Goal: Transaction & Acquisition: Purchase product/service

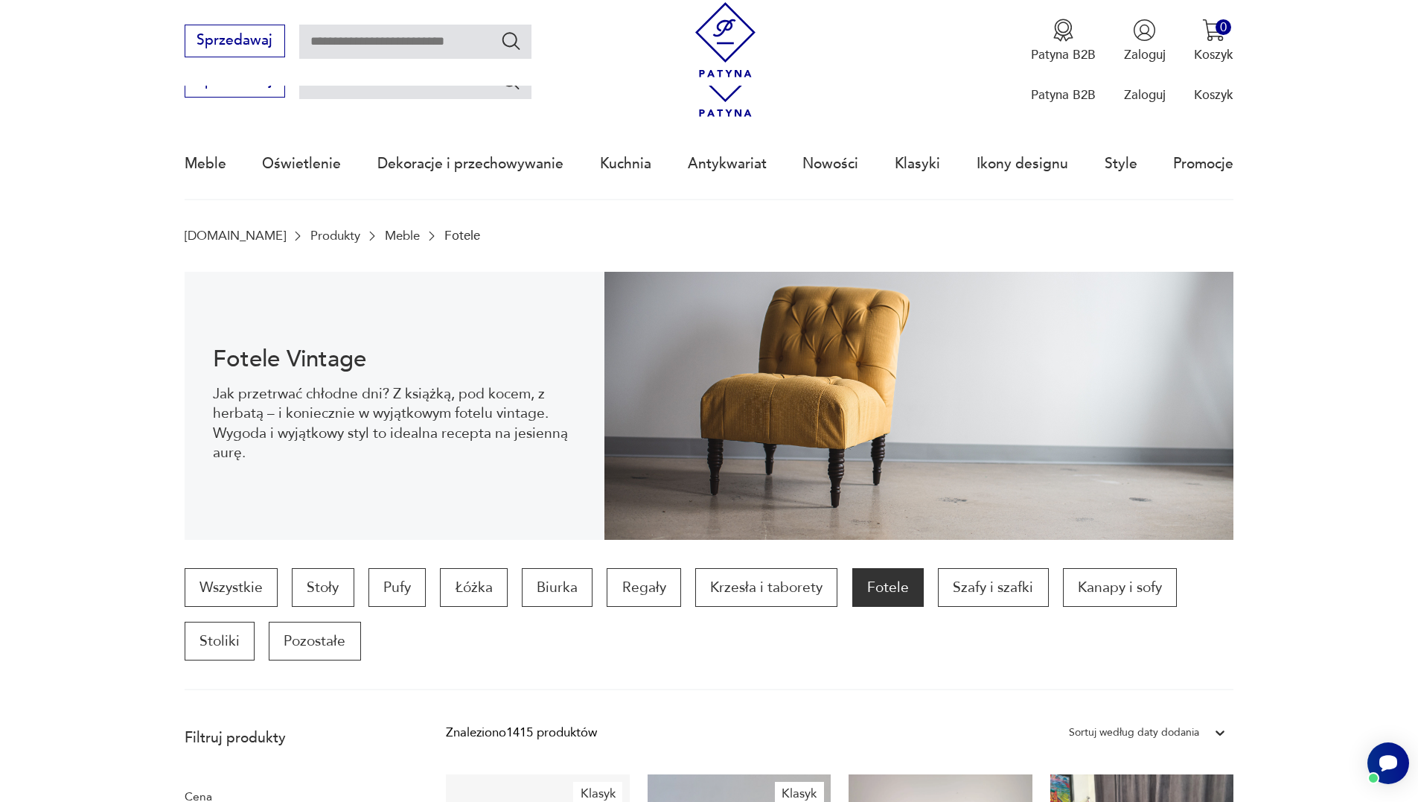
drag, startPoint x: 619, startPoint y: 633, endPoint x: 552, endPoint y: 305, distance: 334.3
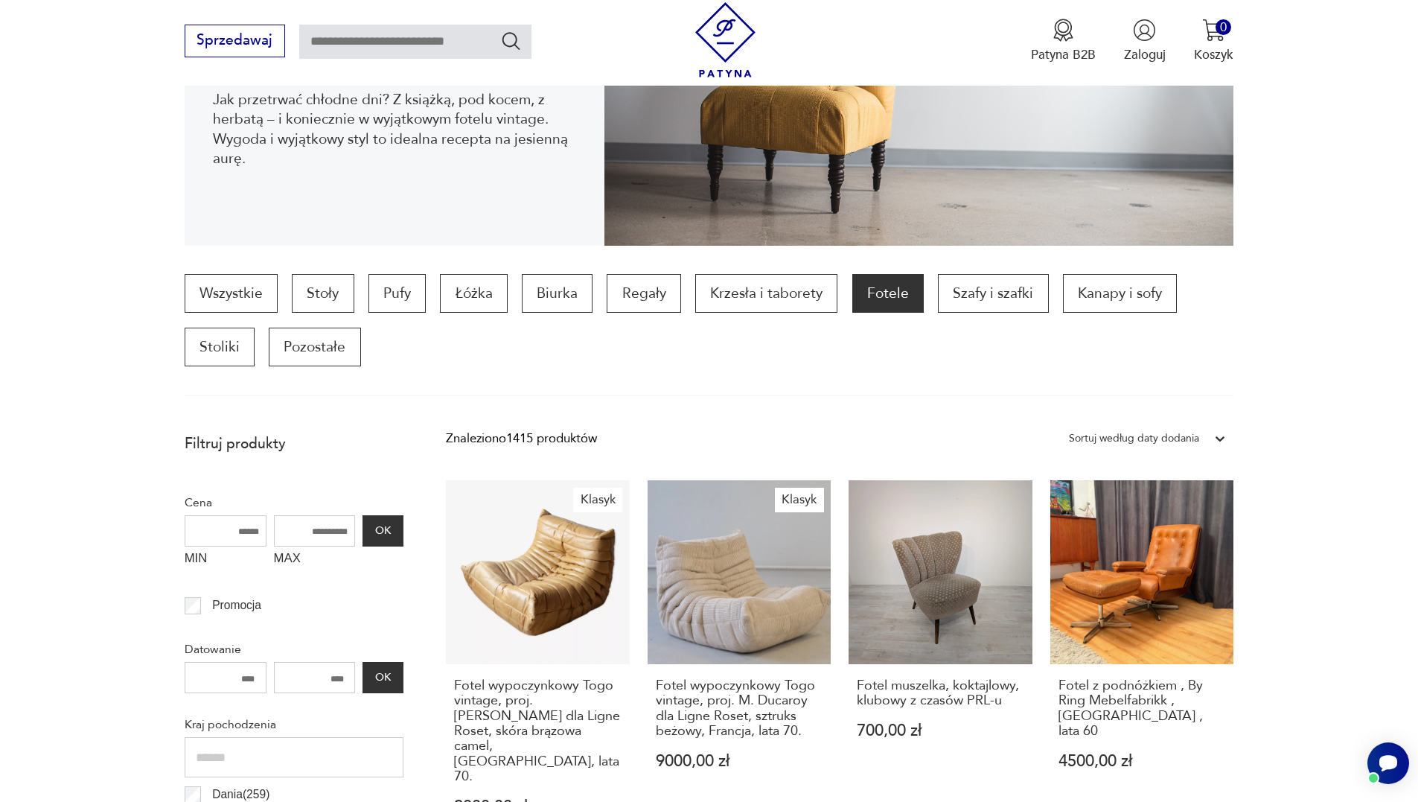
scroll to position [298, 0]
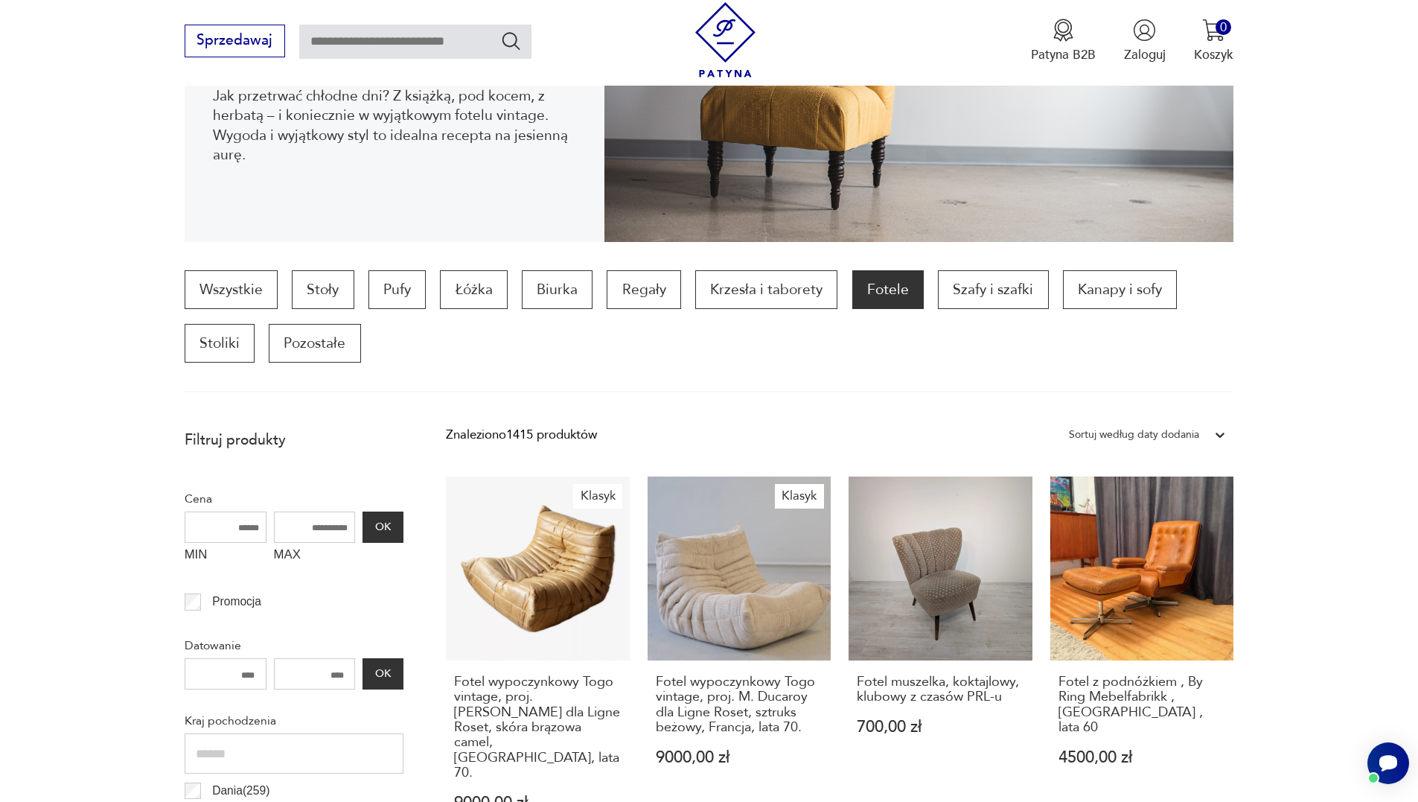
click at [311, 516] on input "MAX" at bounding box center [315, 526] width 82 height 31
type input "*"
click at [392, 534] on button "OK" at bounding box center [382, 526] width 40 height 31
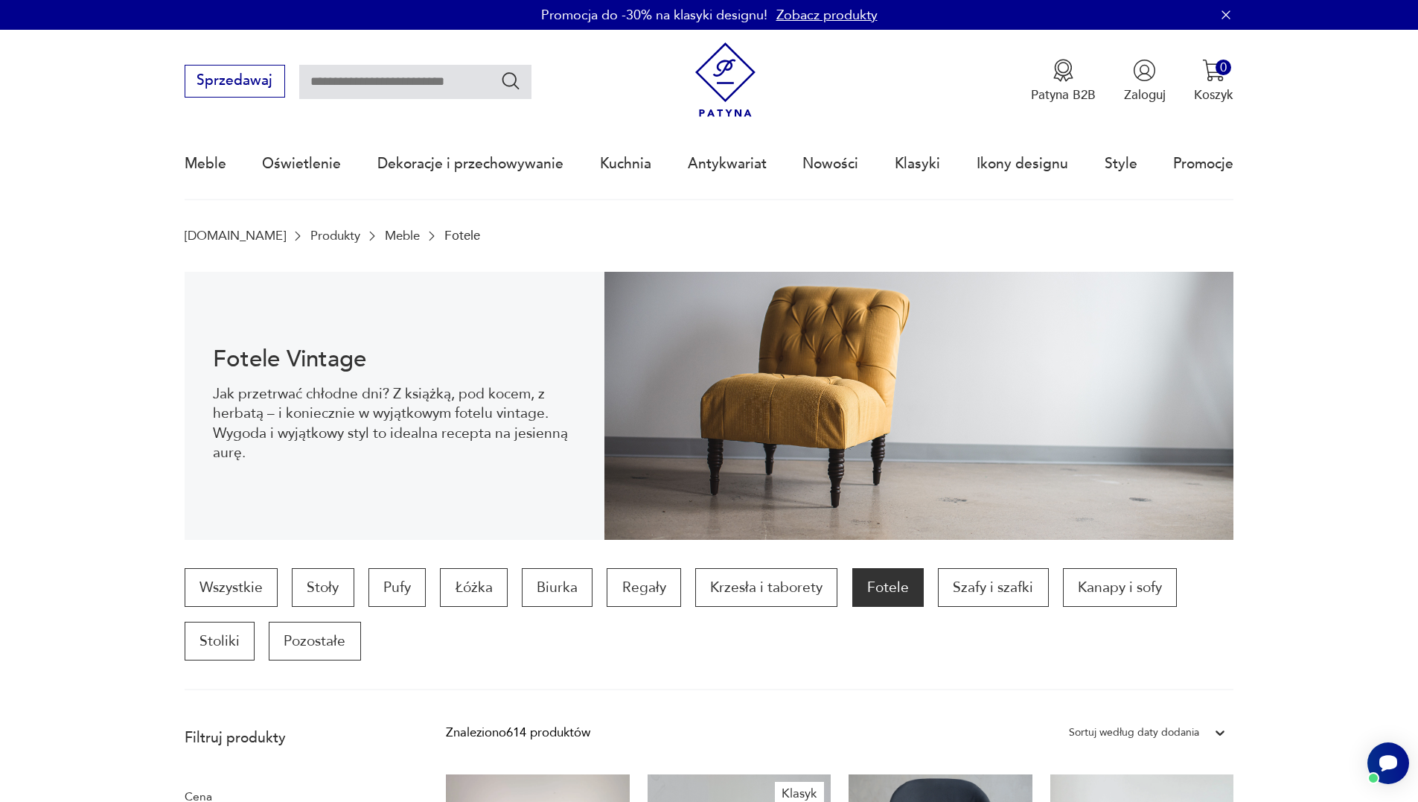
drag, startPoint x: 1320, startPoint y: 617, endPoint x: 1107, endPoint y: 386, distance: 314.4
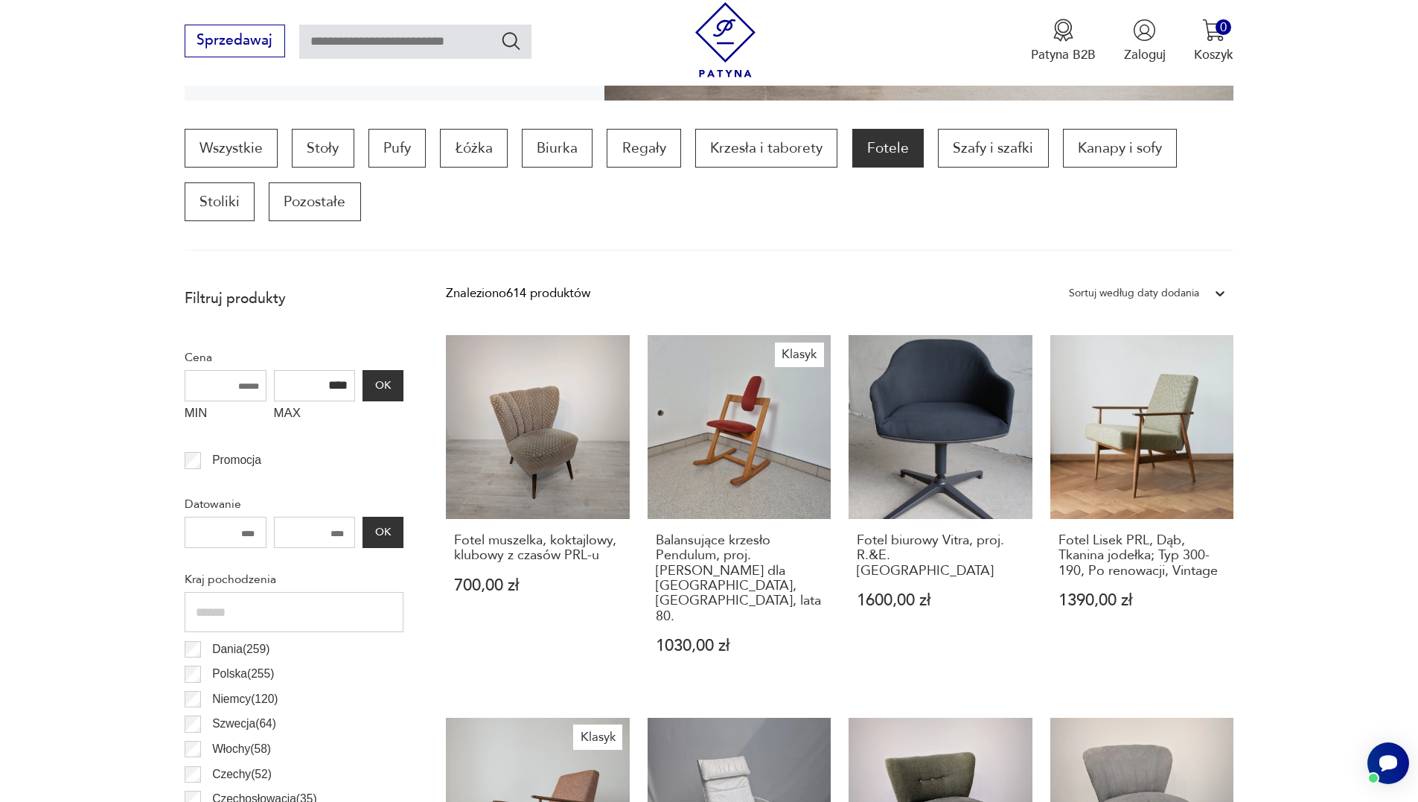
scroll to position [595, 0]
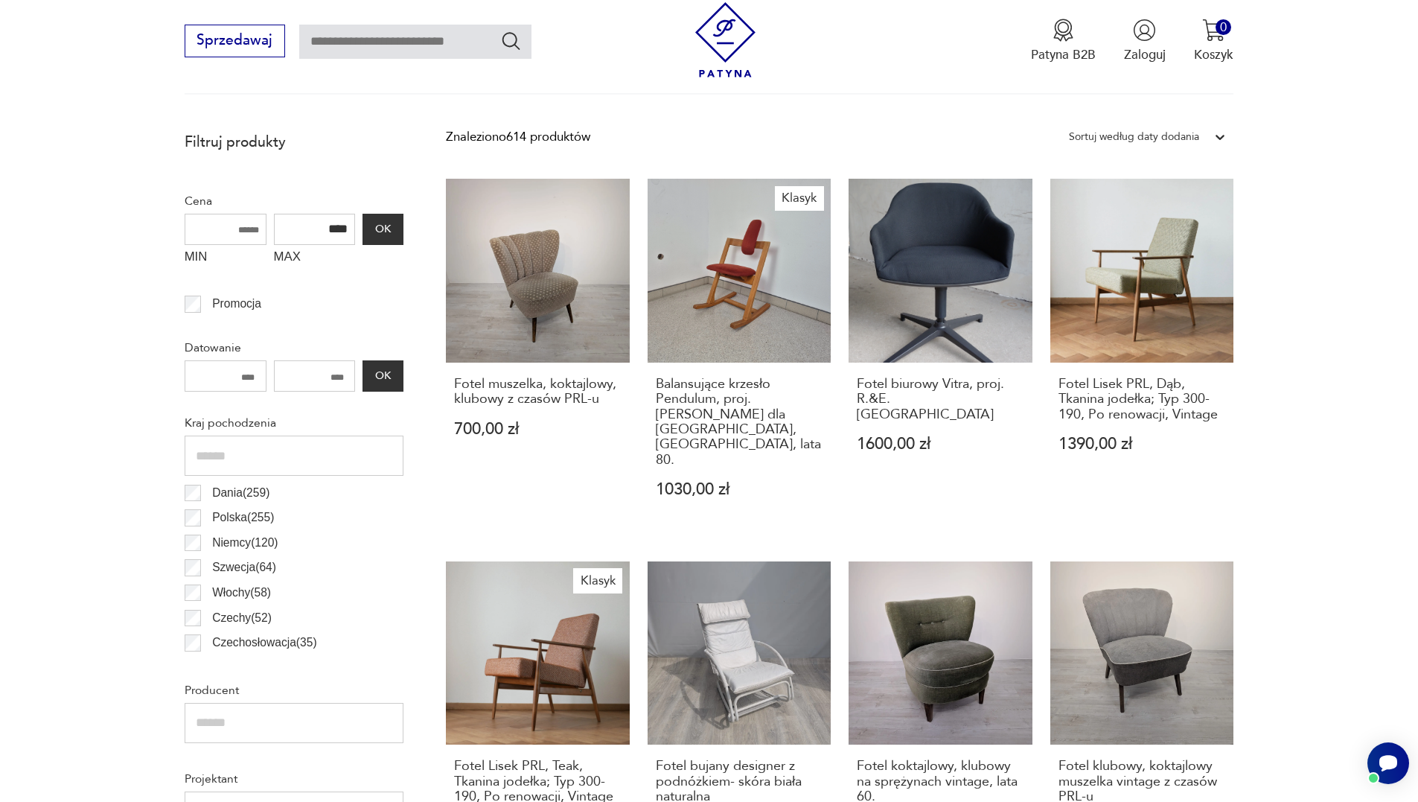
click at [336, 223] on input "****" at bounding box center [315, 229] width 82 height 31
type input "****"
click at [372, 216] on button "OK" at bounding box center [382, 229] width 40 height 31
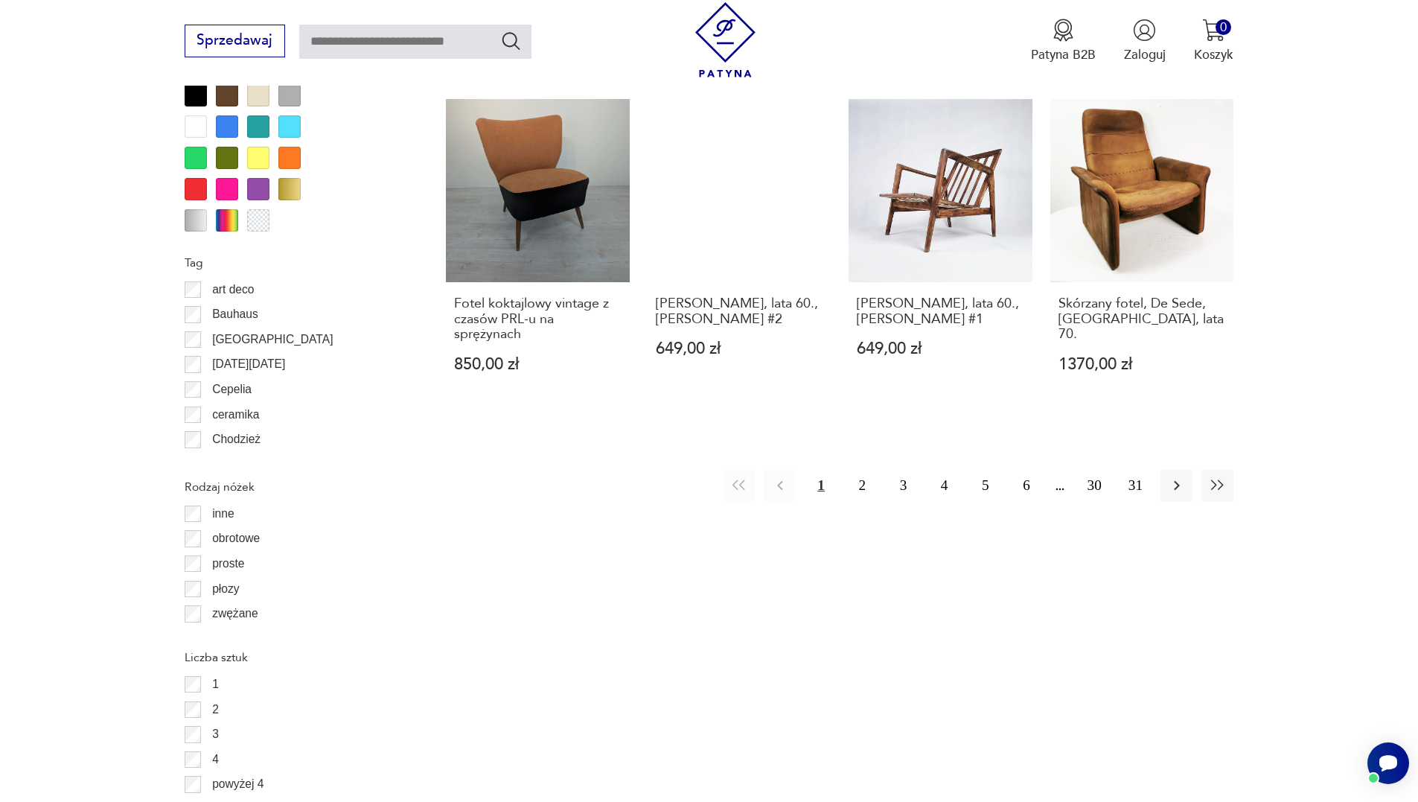
scroll to position [1538, 0]
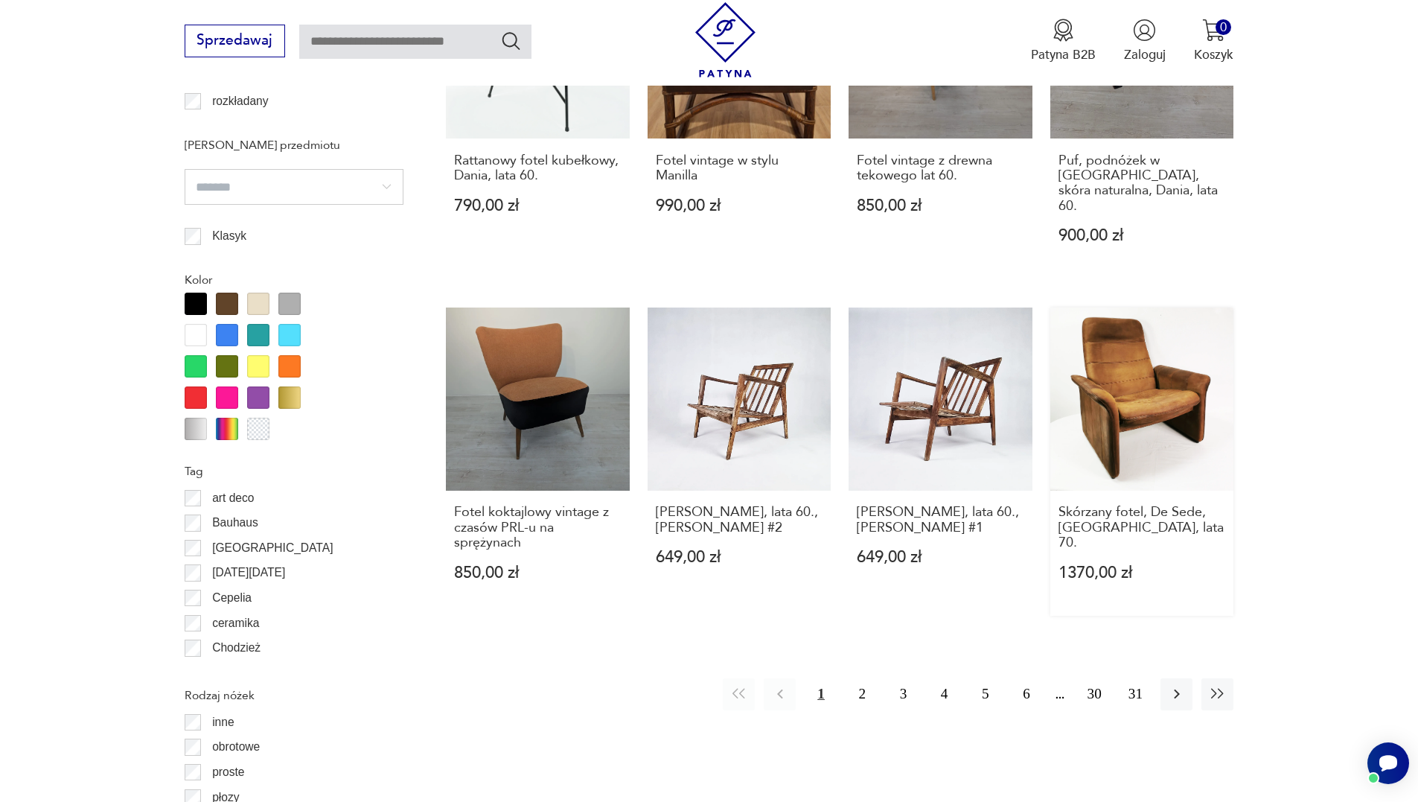
click at [1127, 362] on link "Skórzany fotel, De Sede, Szwajcaria, lata 70. 1370,00 zł" at bounding box center [1142, 461] width 184 height 308
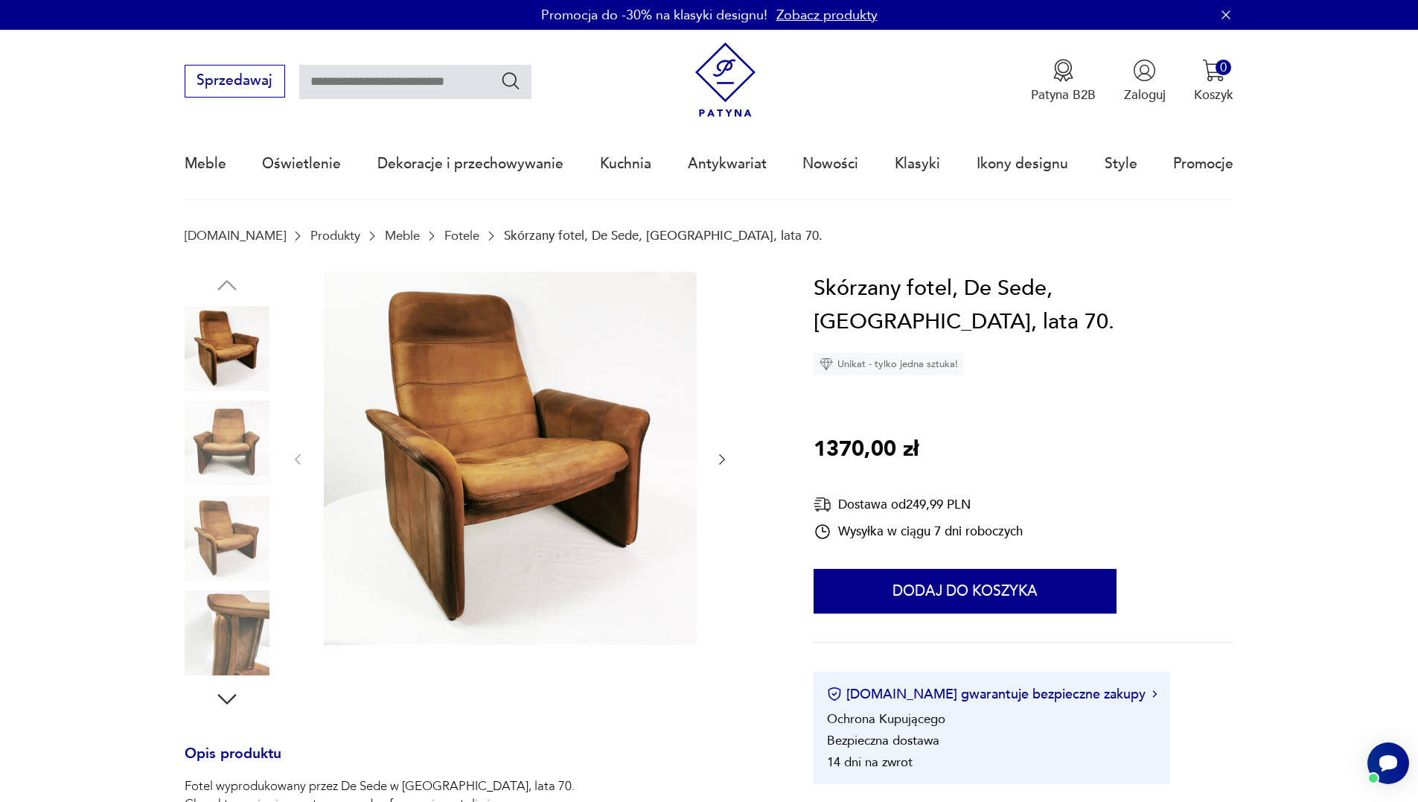
click at [720, 461] on icon "button" at bounding box center [722, 459] width 15 height 15
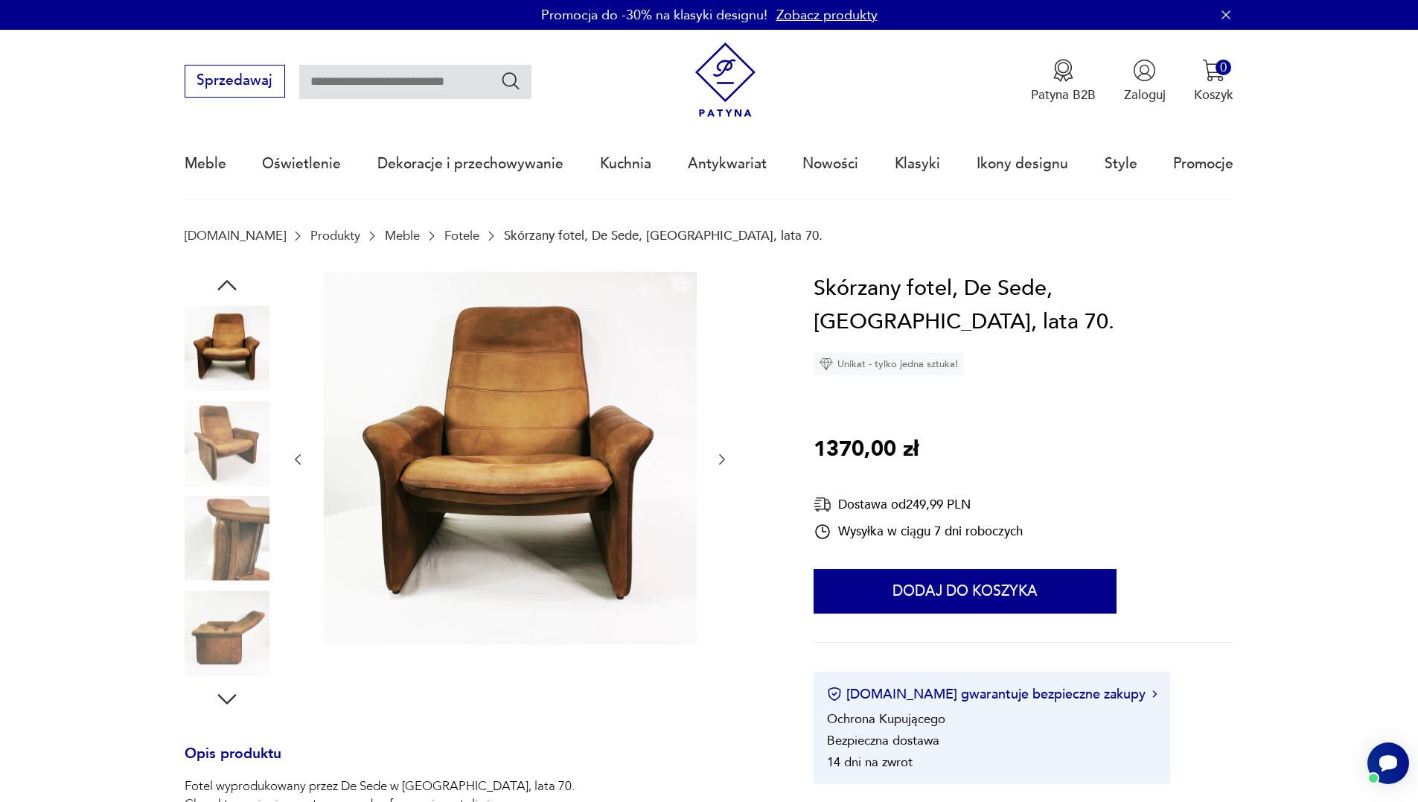
click at [720, 461] on icon "button" at bounding box center [722, 459] width 15 height 15
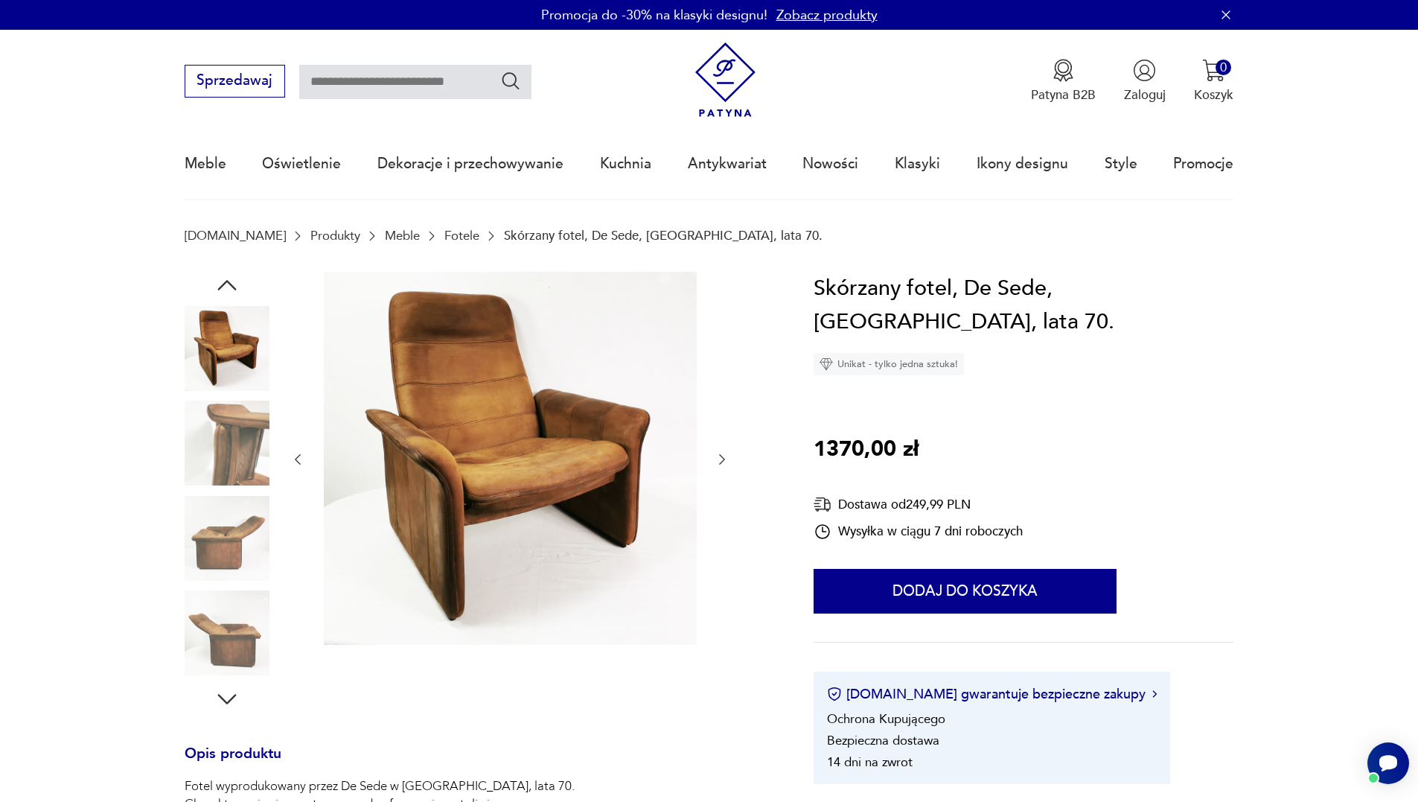
click at [720, 461] on icon "button" at bounding box center [722, 459] width 15 height 15
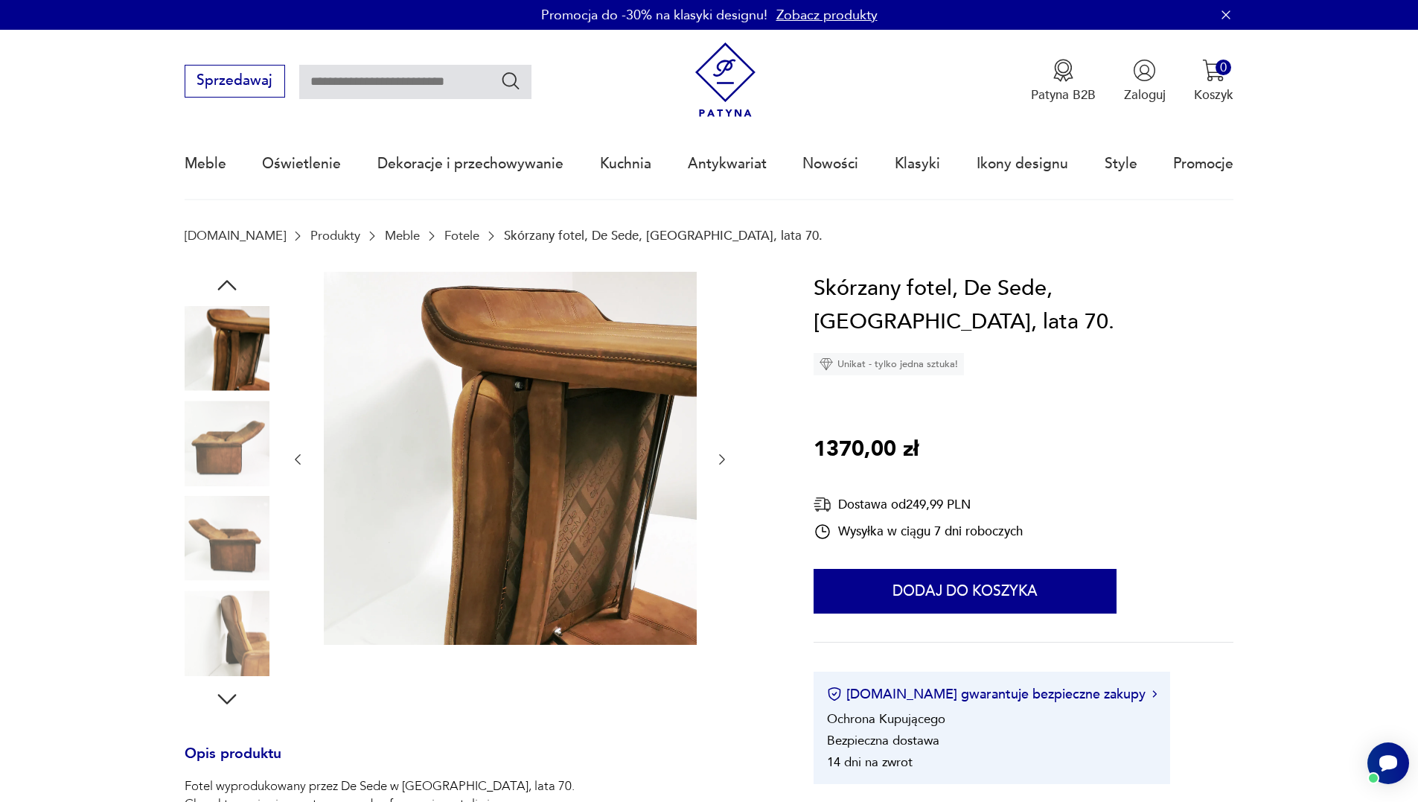
click at [720, 461] on icon "button" at bounding box center [722, 459] width 15 height 15
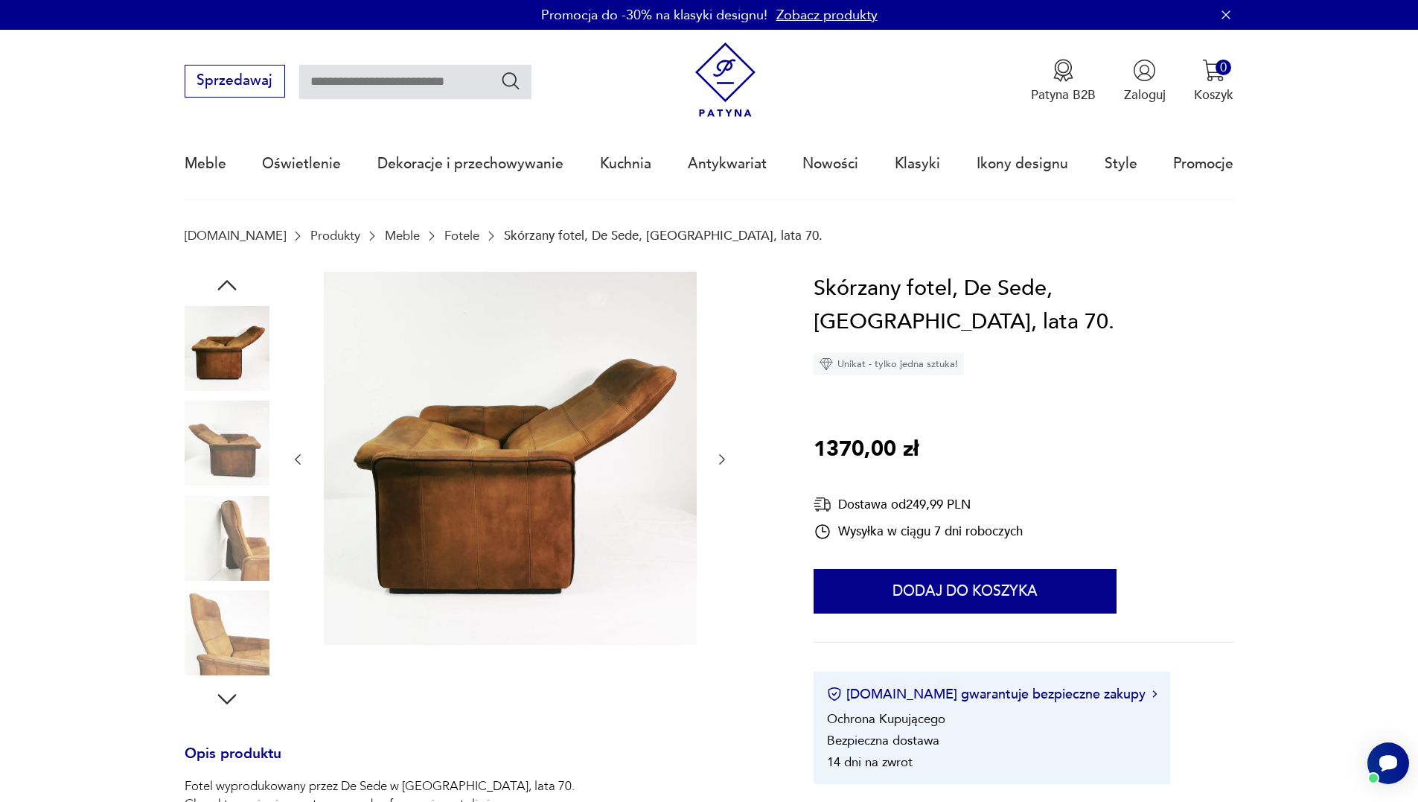
click at [720, 461] on icon "button" at bounding box center [722, 459] width 15 height 15
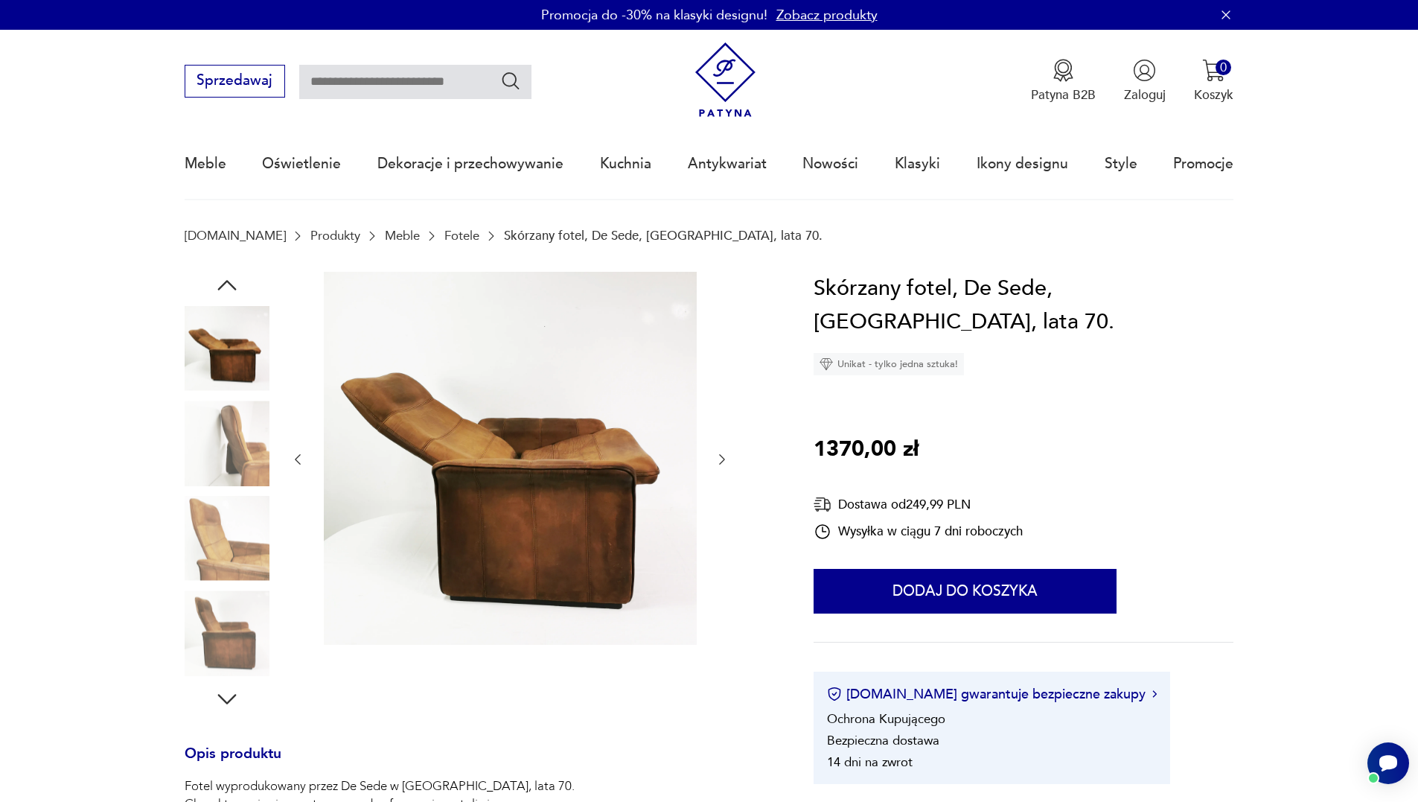
click at [719, 461] on icon "button" at bounding box center [722, 459] width 15 height 15
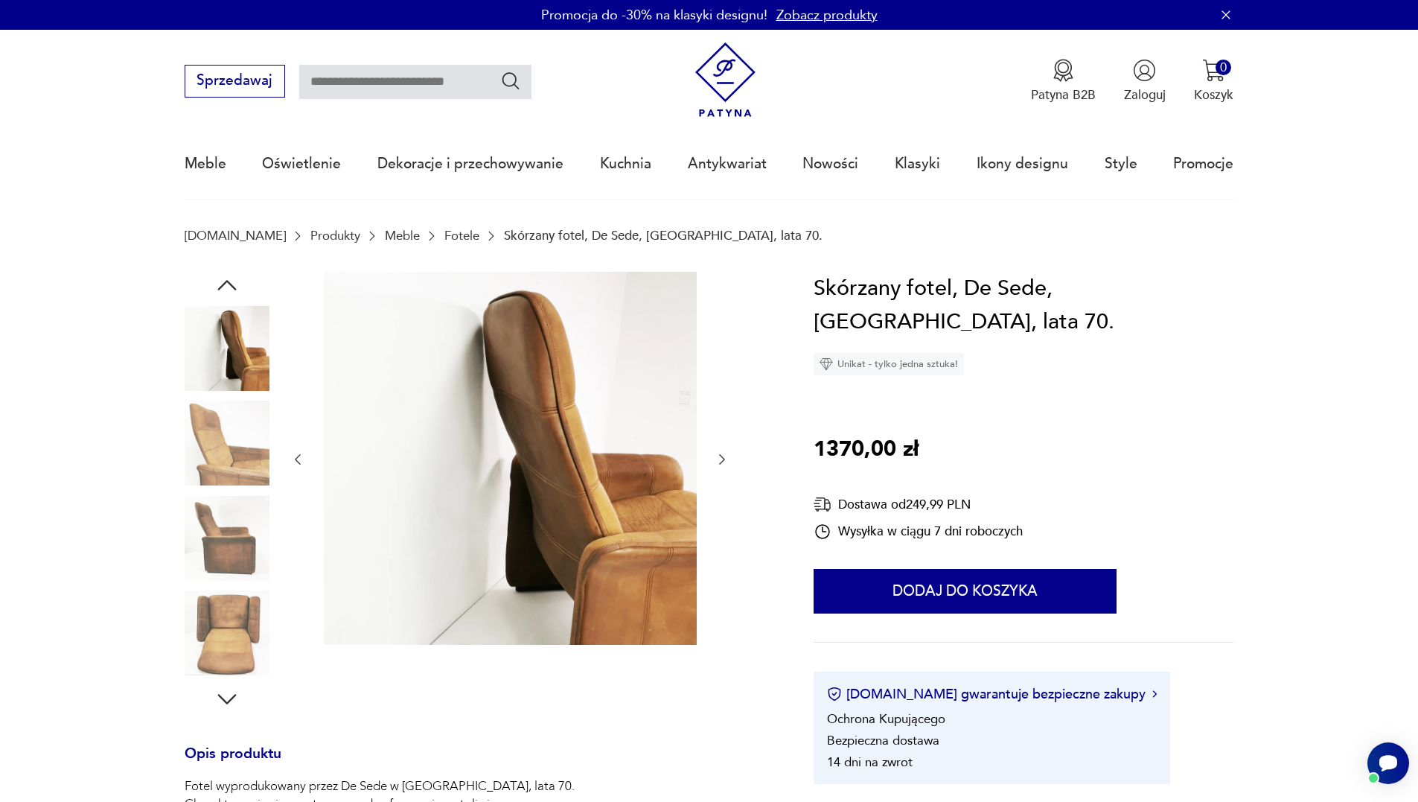
click at [719, 461] on icon "button" at bounding box center [722, 459] width 15 height 15
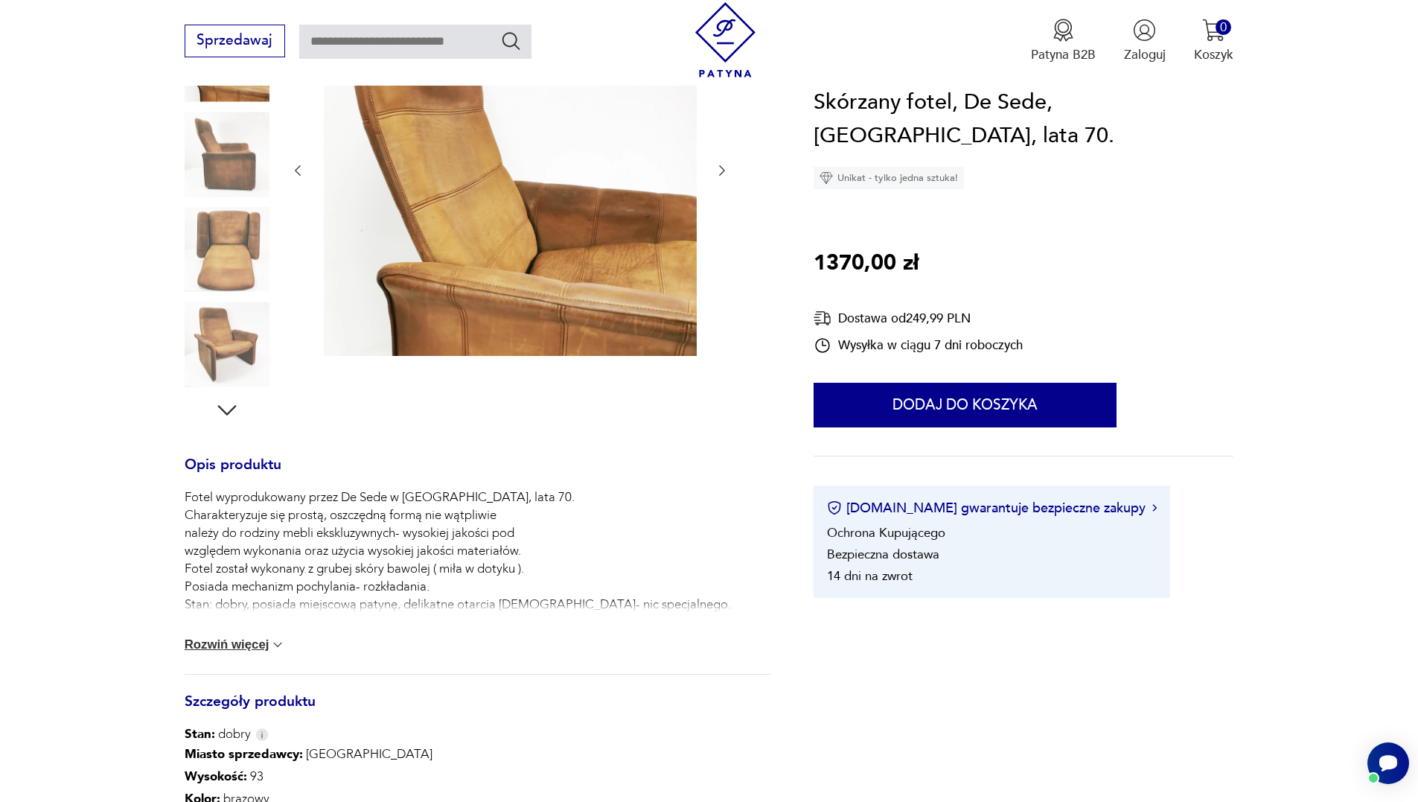
scroll to position [372, 0]
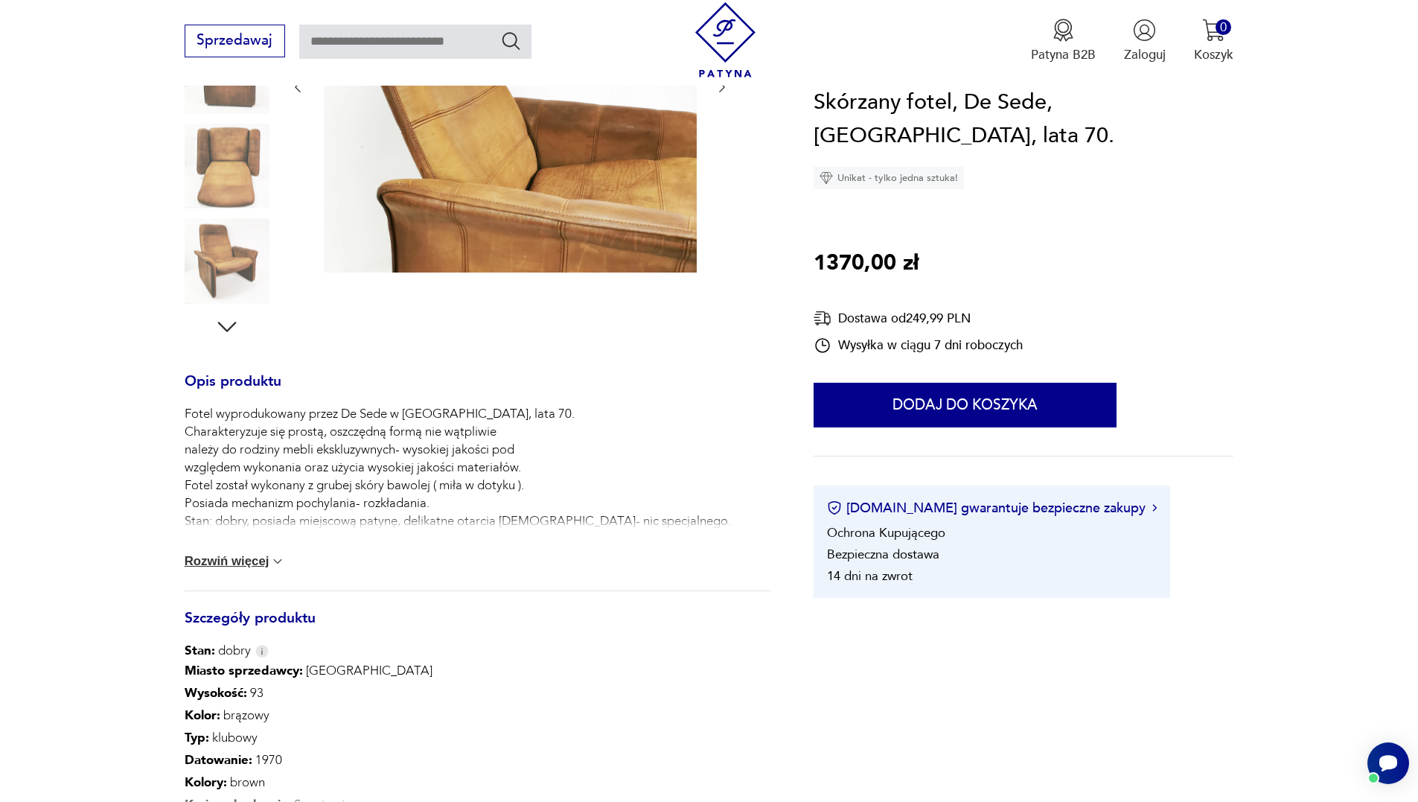
click at [243, 557] on button "Rozwiń więcej" at bounding box center [235, 561] width 101 height 15
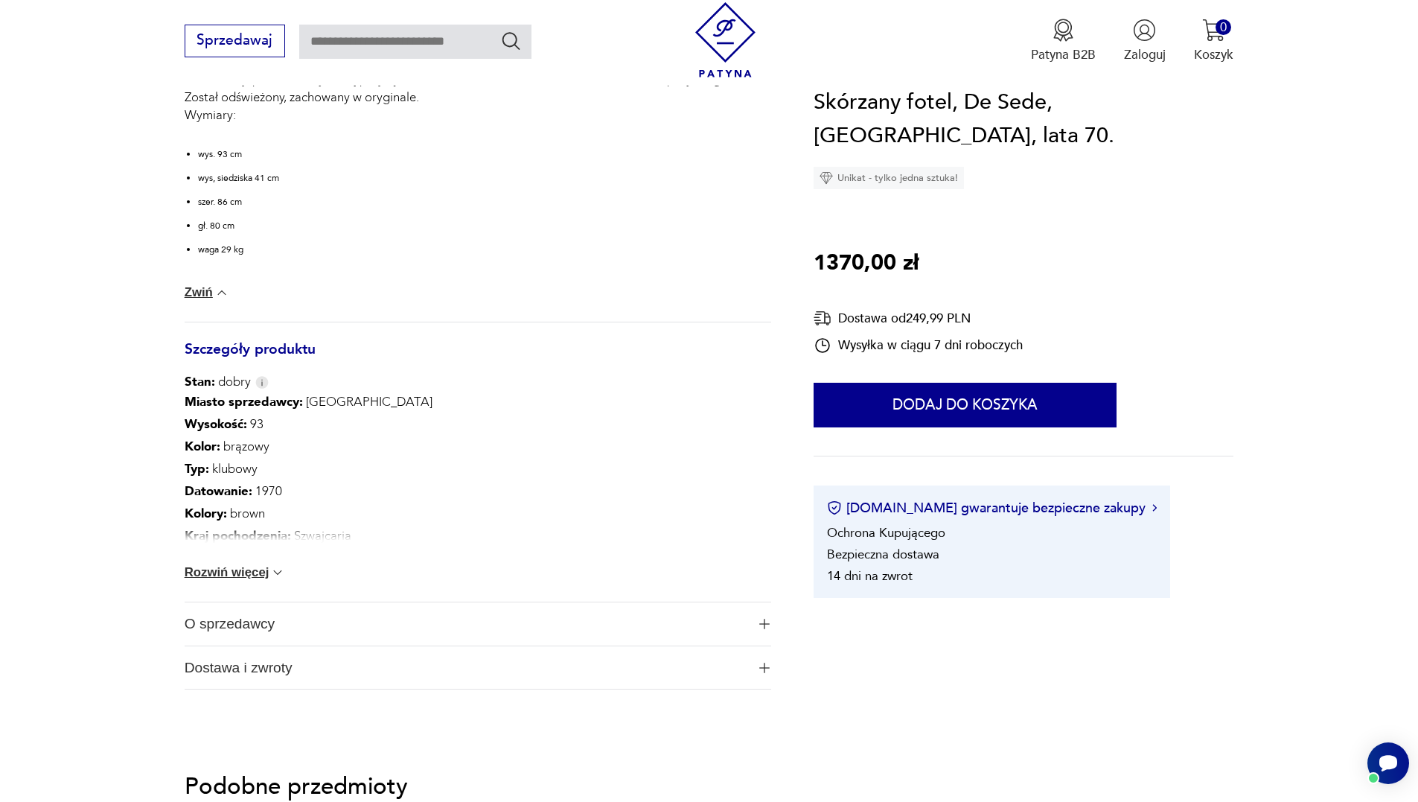
scroll to position [819, 0]
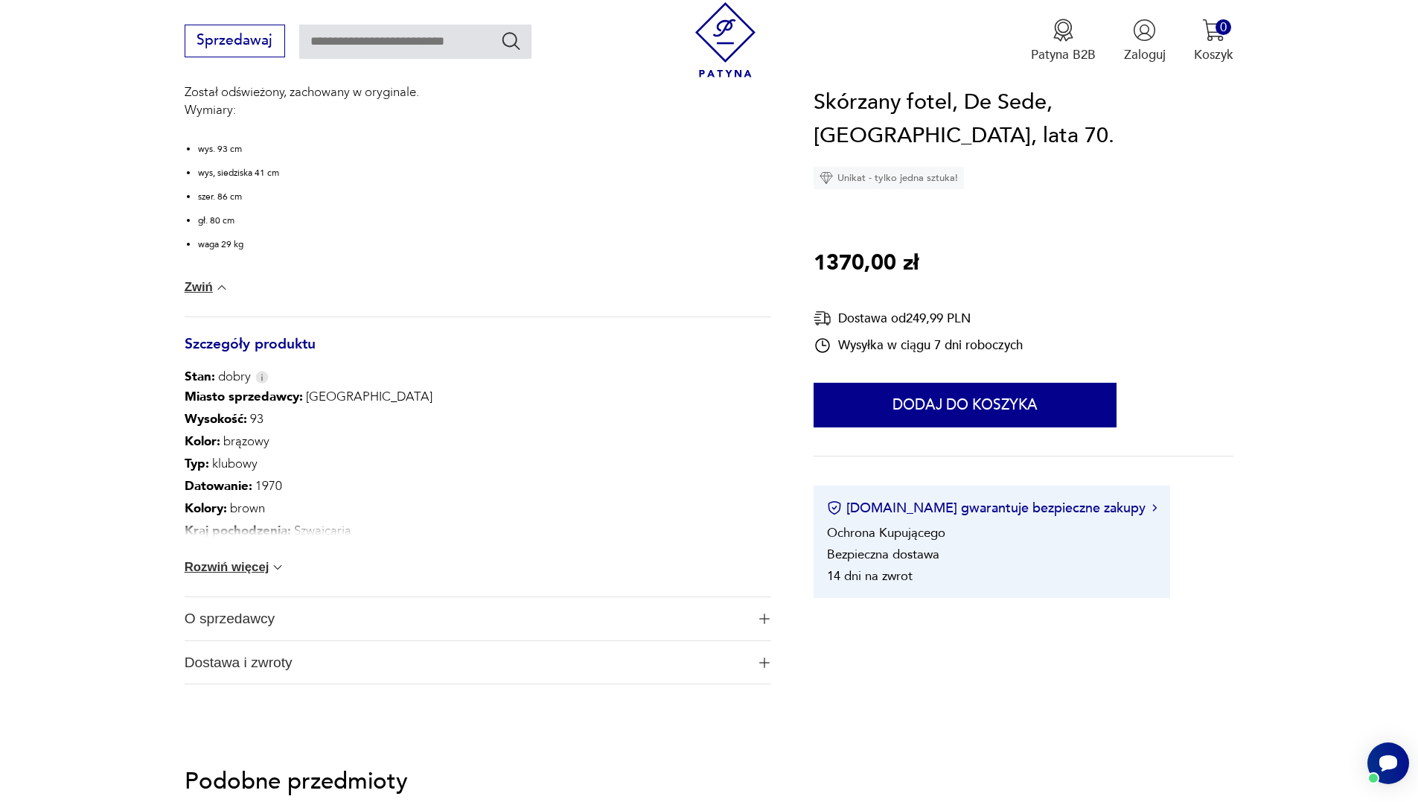
click at [266, 568] on button "Rozwiń więcej" at bounding box center [235, 567] width 101 height 15
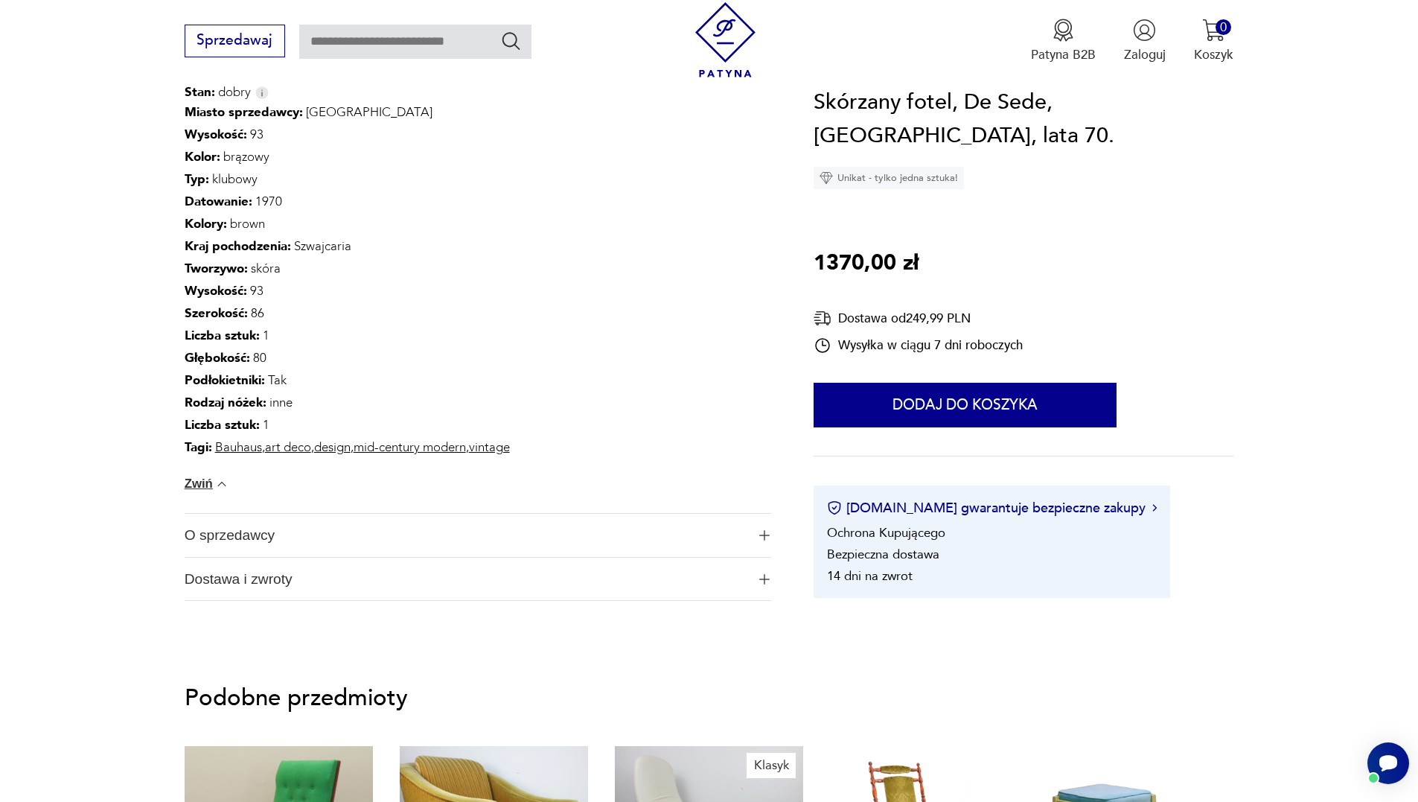
scroll to position [1191, 0]
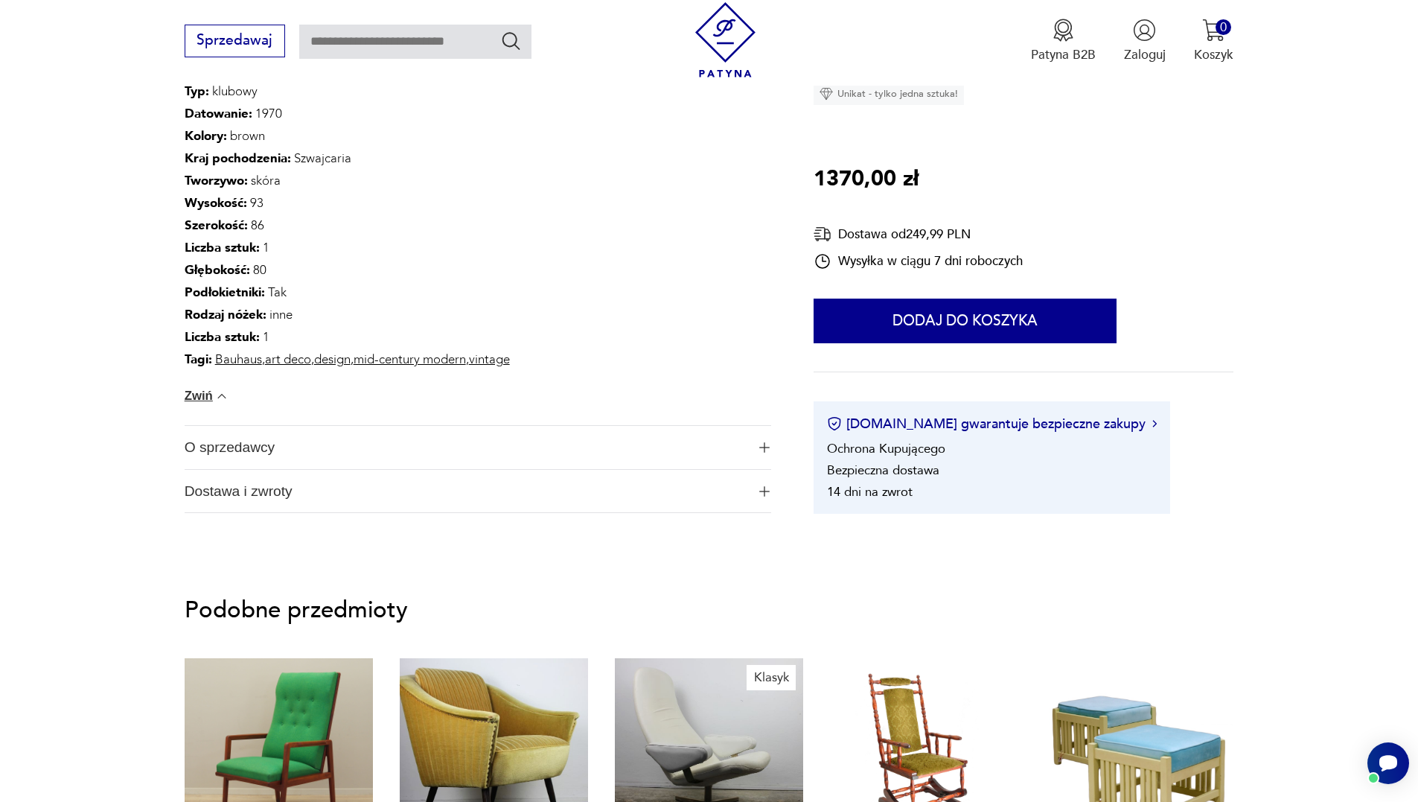
click at [457, 444] on span "O sprzedawcy" at bounding box center [466, 447] width 562 height 43
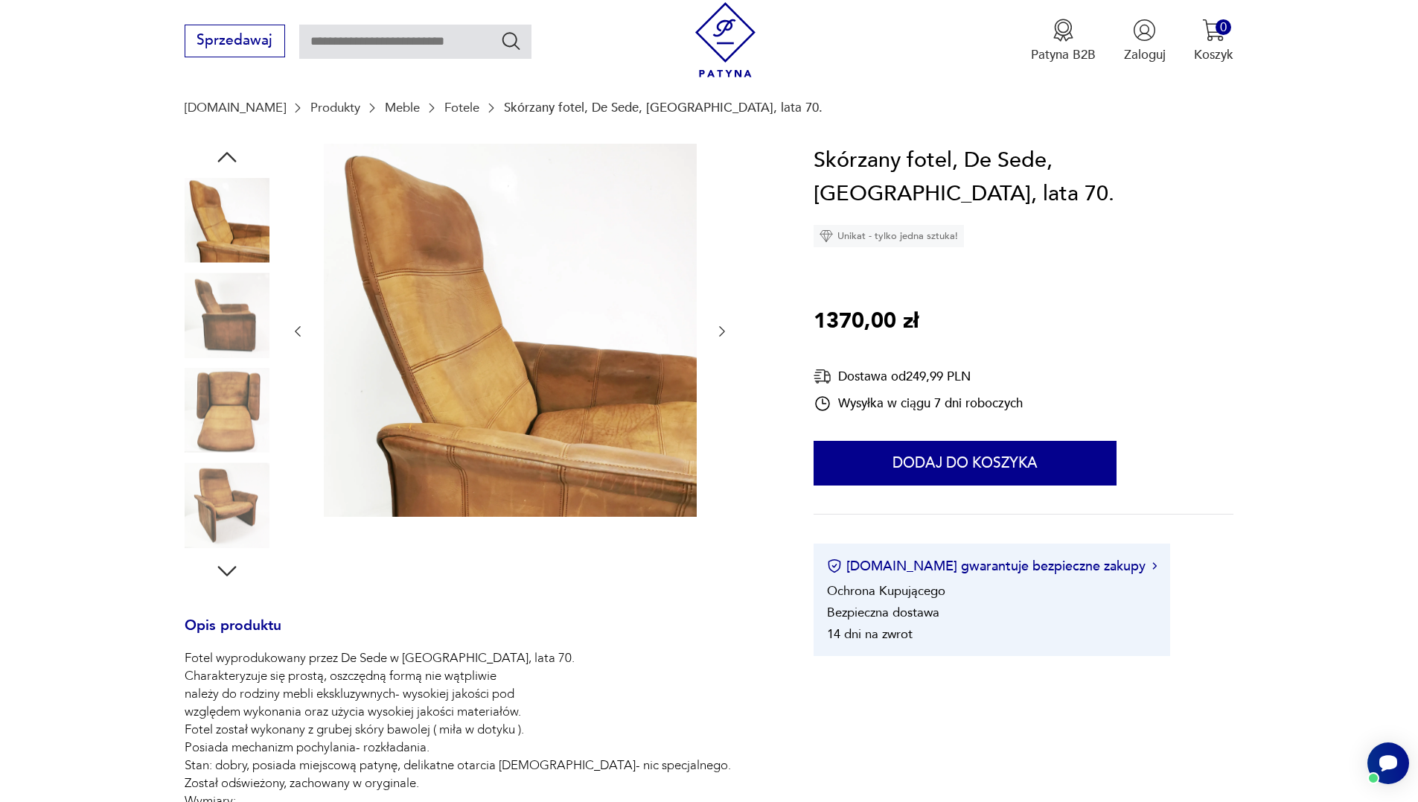
scroll to position [0, 0]
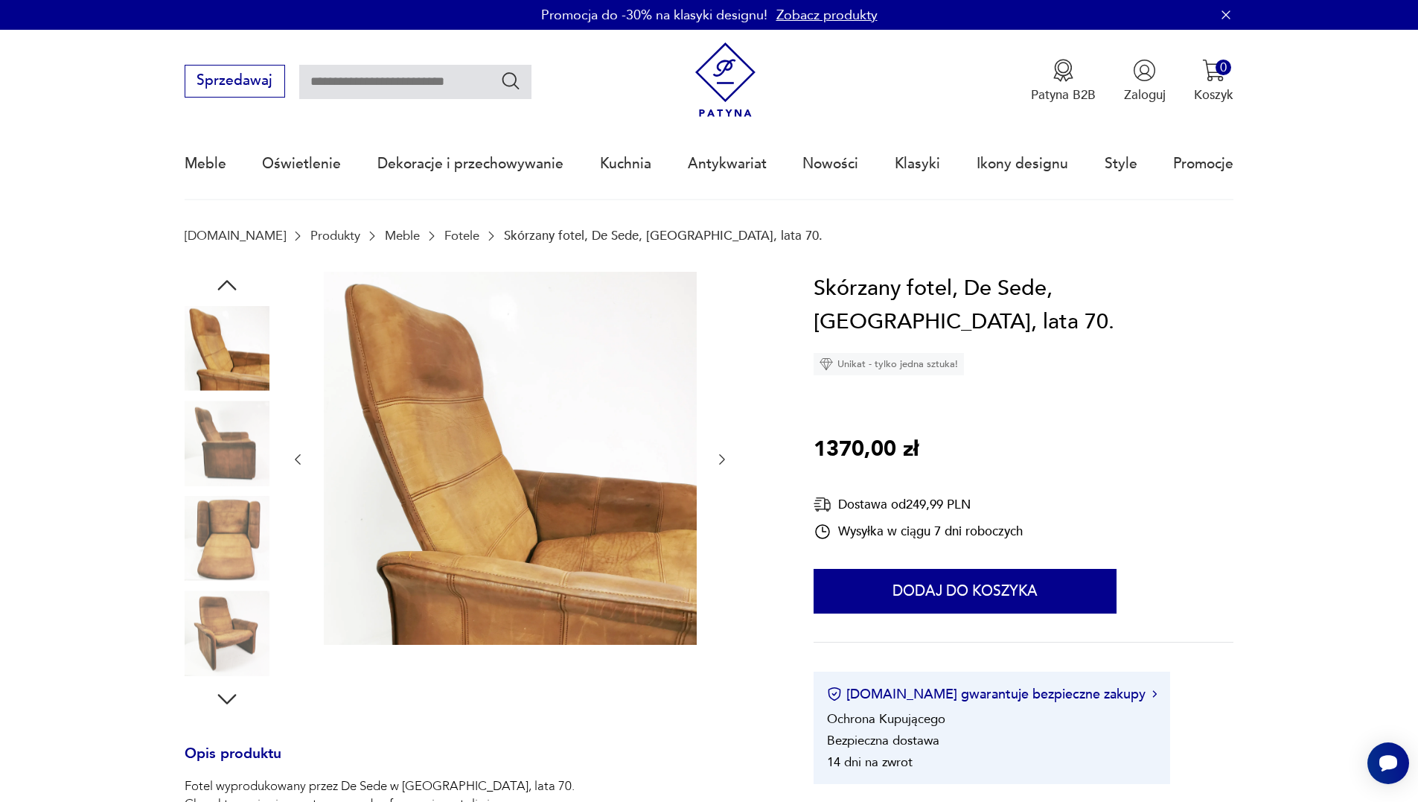
click at [719, 454] on icon "button" at bounding box center [722, 459] width 15 height 15
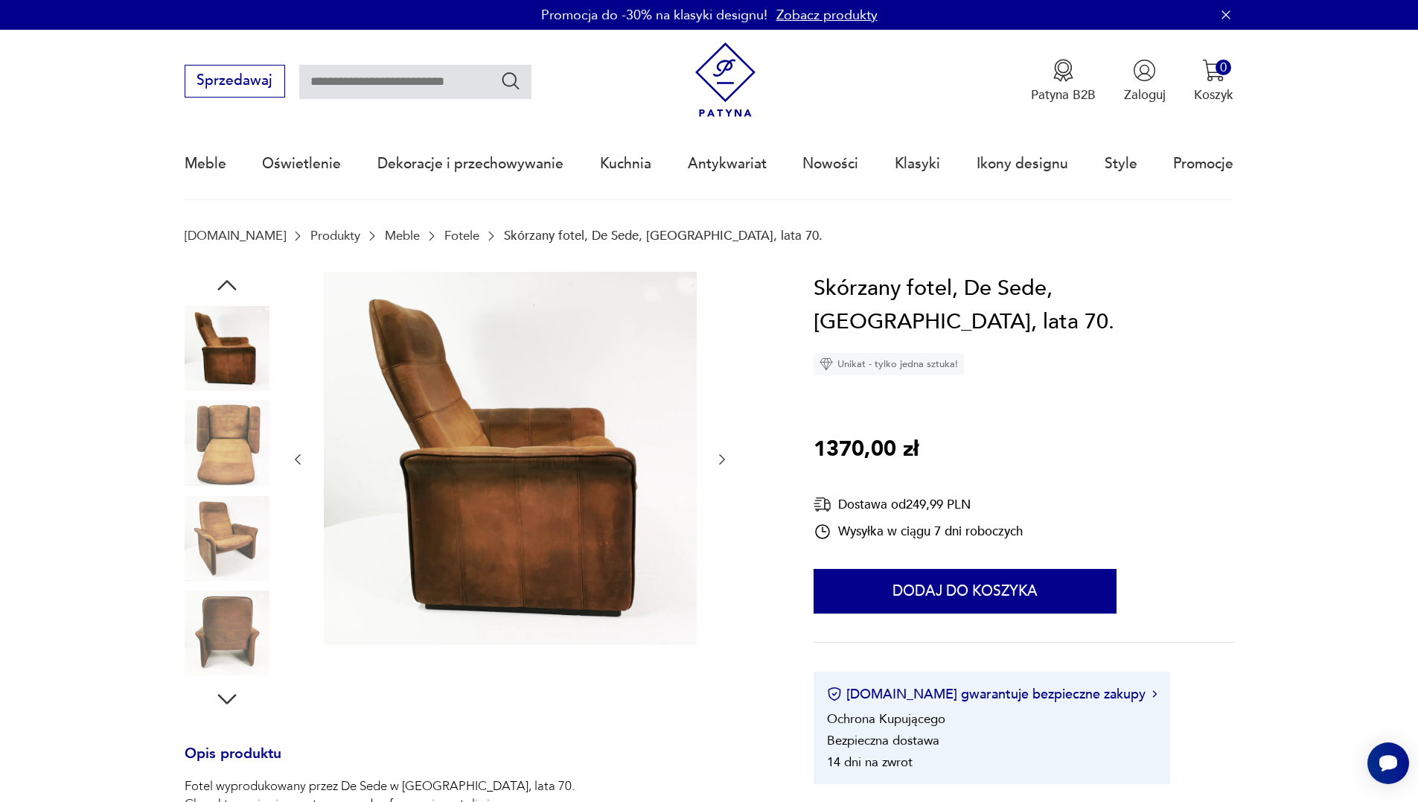
click at [719, 454] on icon "button" at bounding box center [722, 459] width 15 height 15
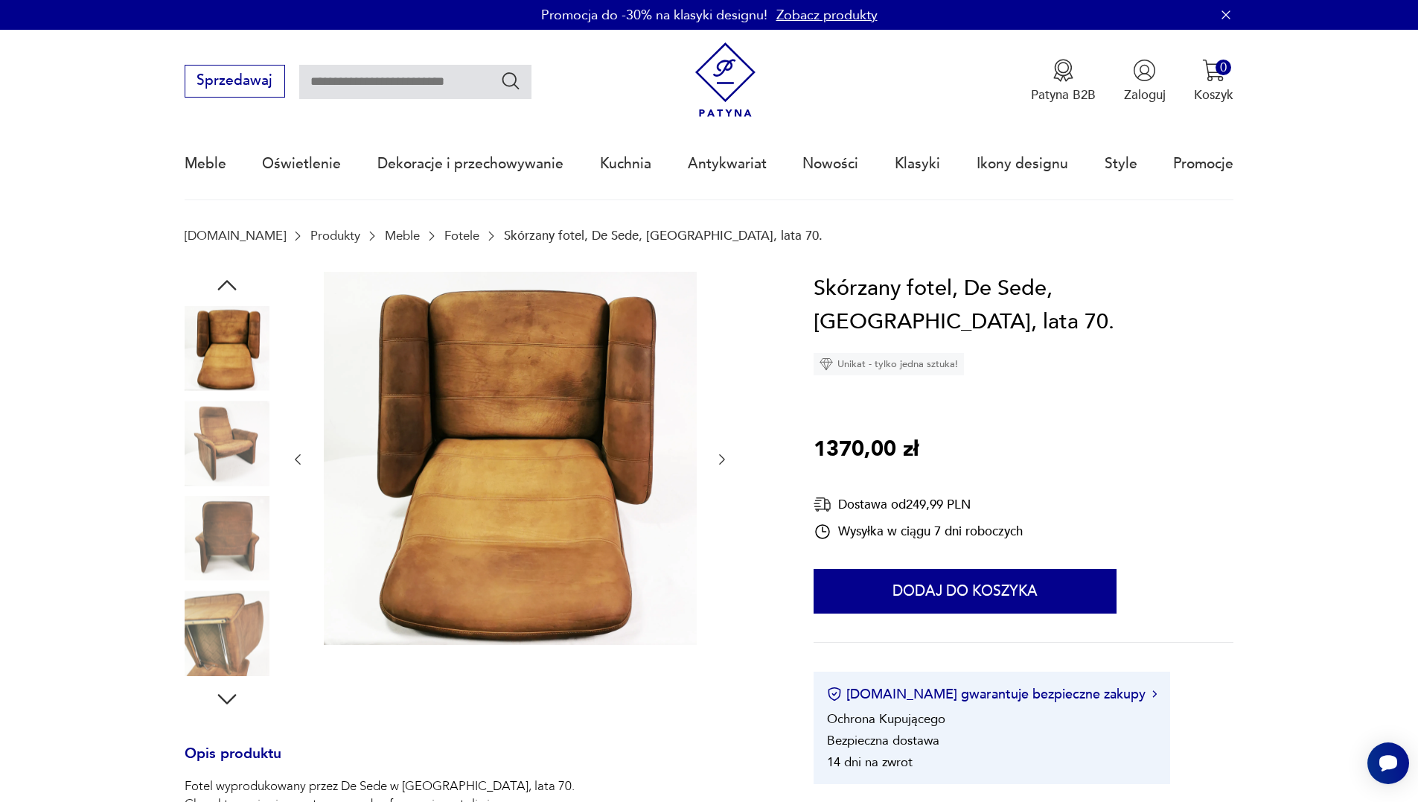
click at [720, 454] on icon "button" at bounding box center [722, 459] width 15 height 15
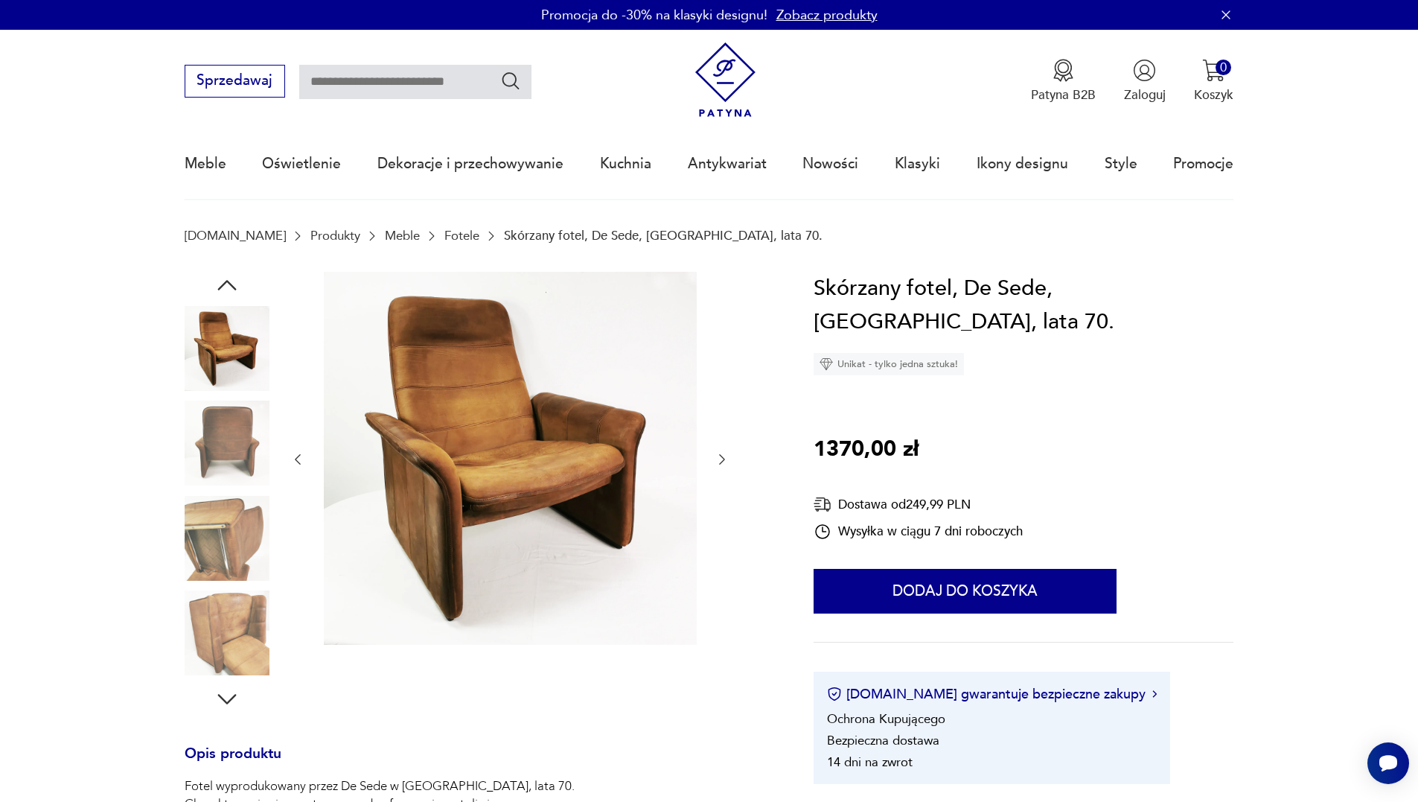
click at [720, 454] on icon "button" at bounding box center [722, 459] width 15 height 15
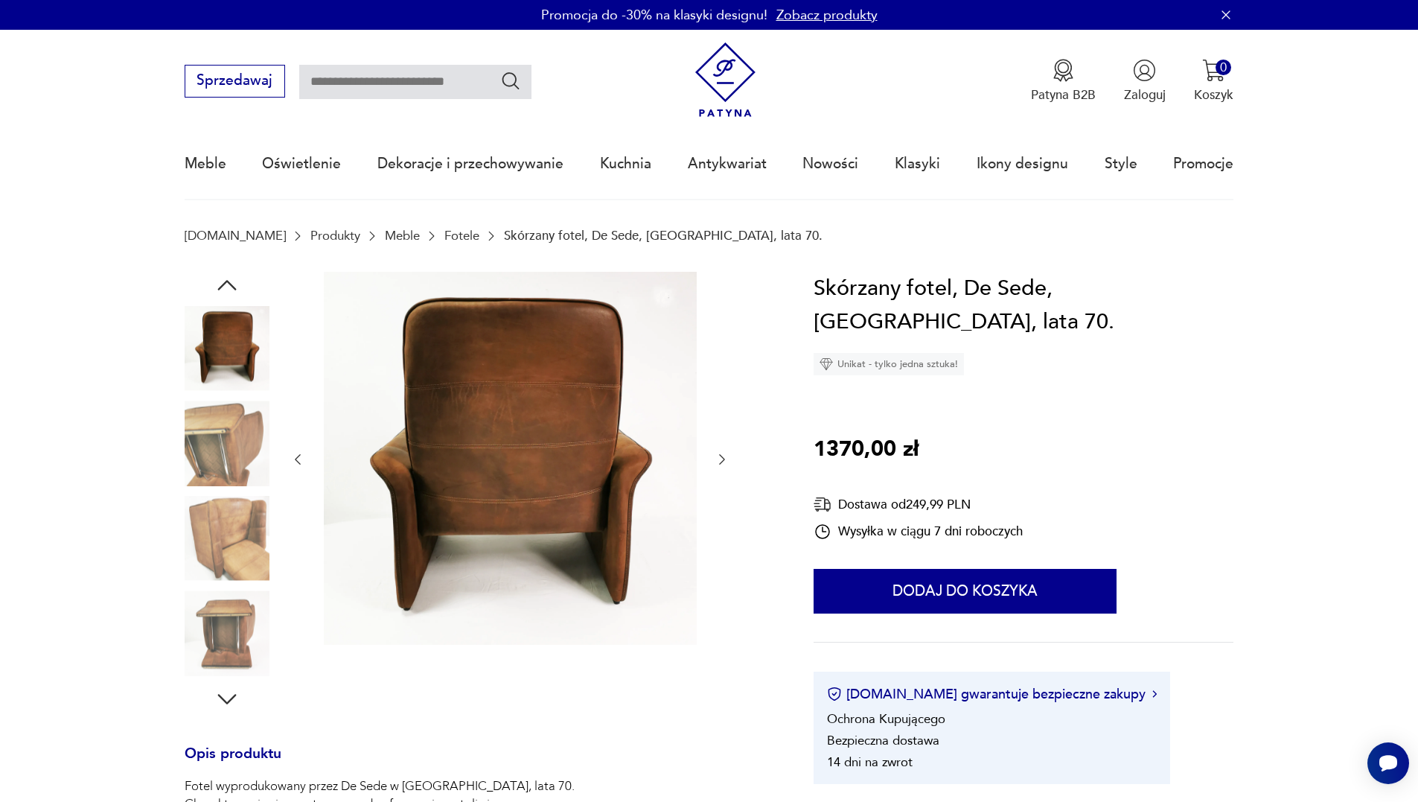
click at [720, 454] on icon "button" at bounding box center [722, 459] width 15 height 15
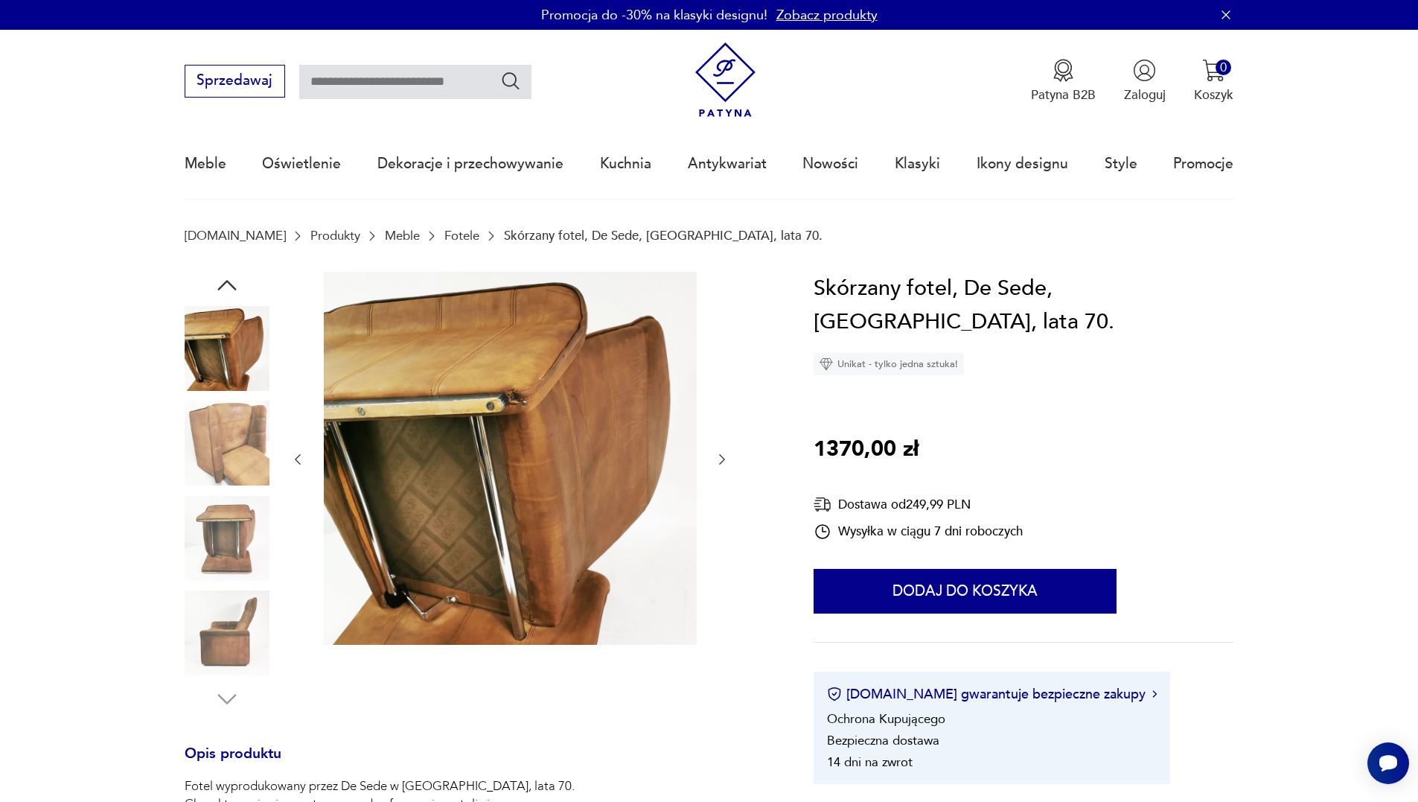
click at [720, 454] on icon "button" at bounding box center [722, 459] width 15 height 15
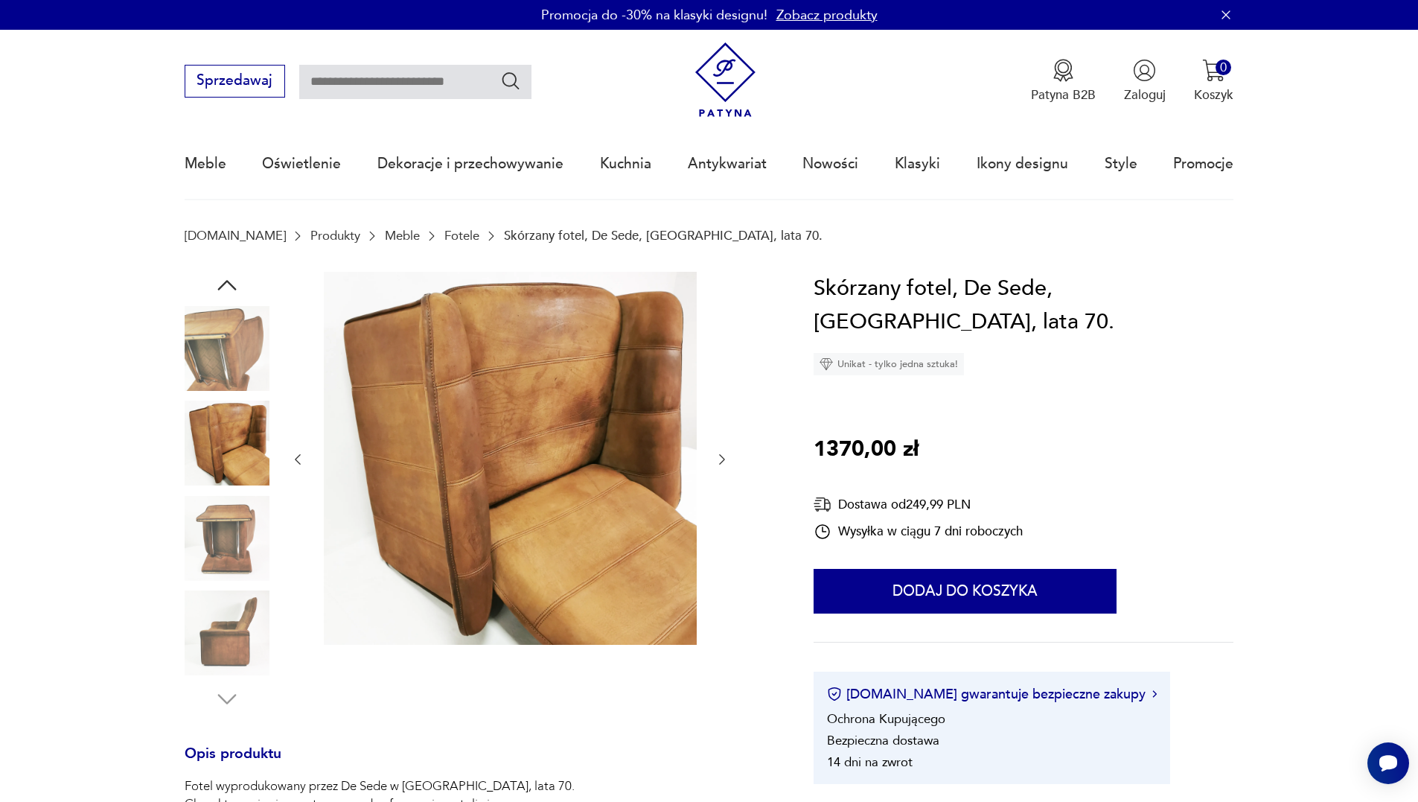
click at [720, 454] on icon "button" at bounding box center [722, 459] width 15 height 15
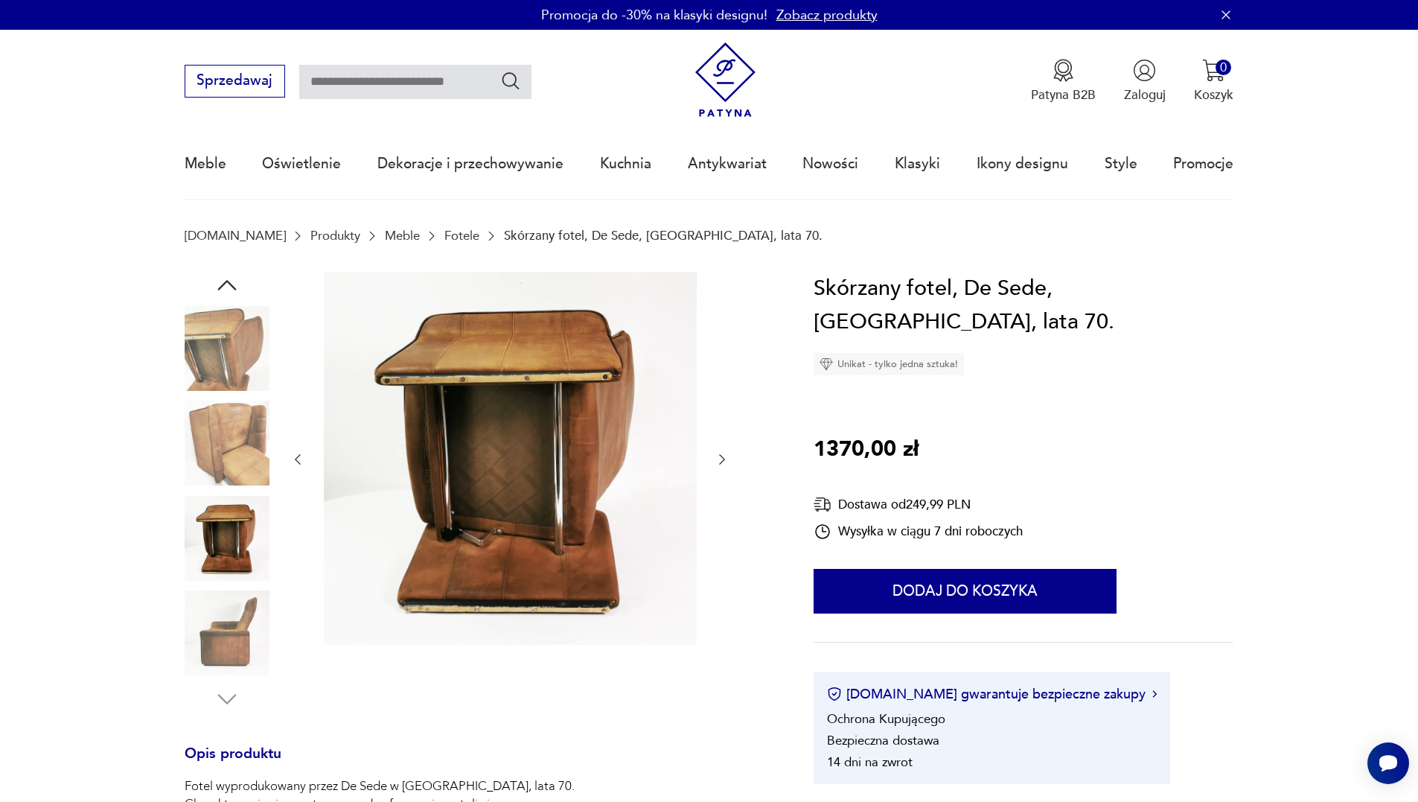
click at [720, 454] on icon "button" at bounding box center [722, 459] width 15 height 15
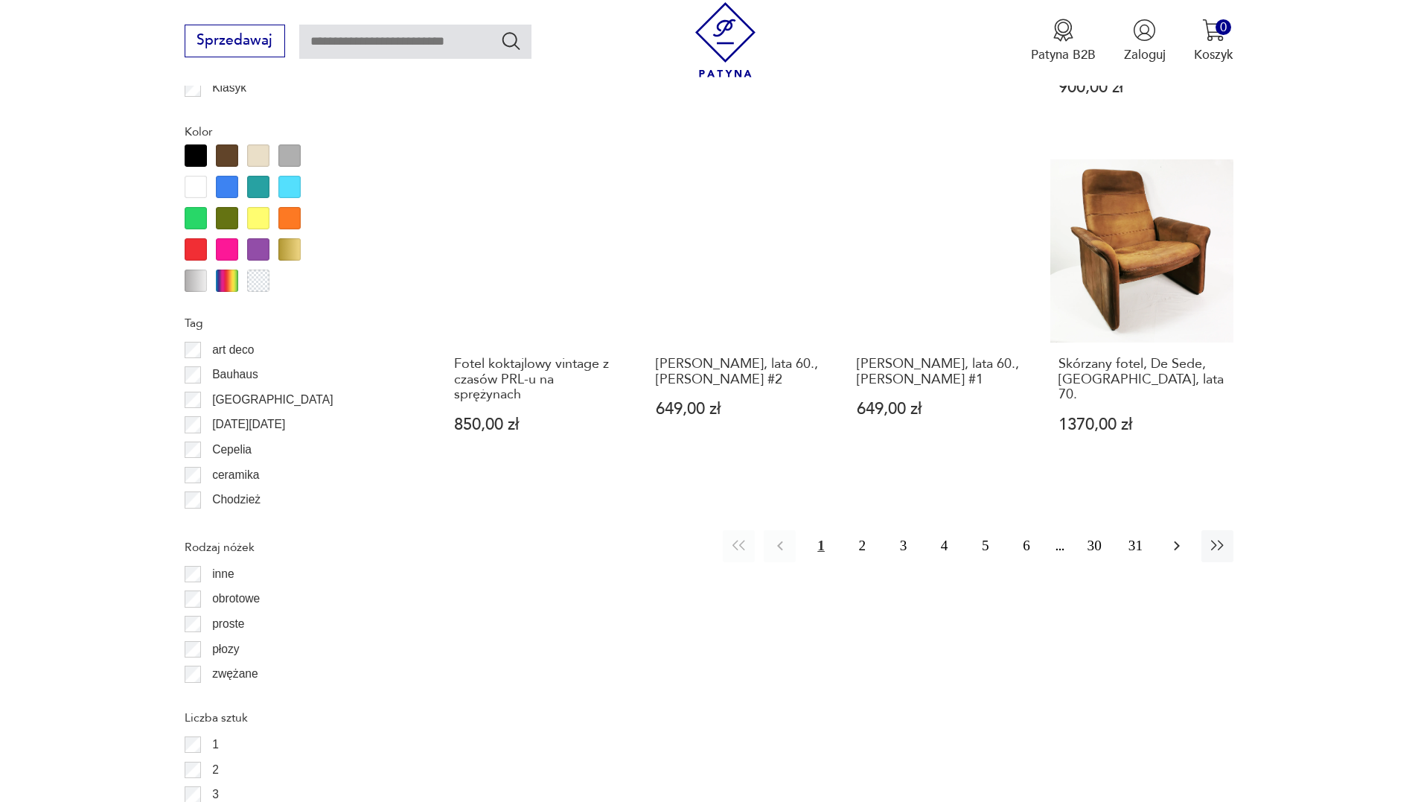
click at [1173, 537] on icon "button" at bounding box center [1177, 546] width 18 height 18
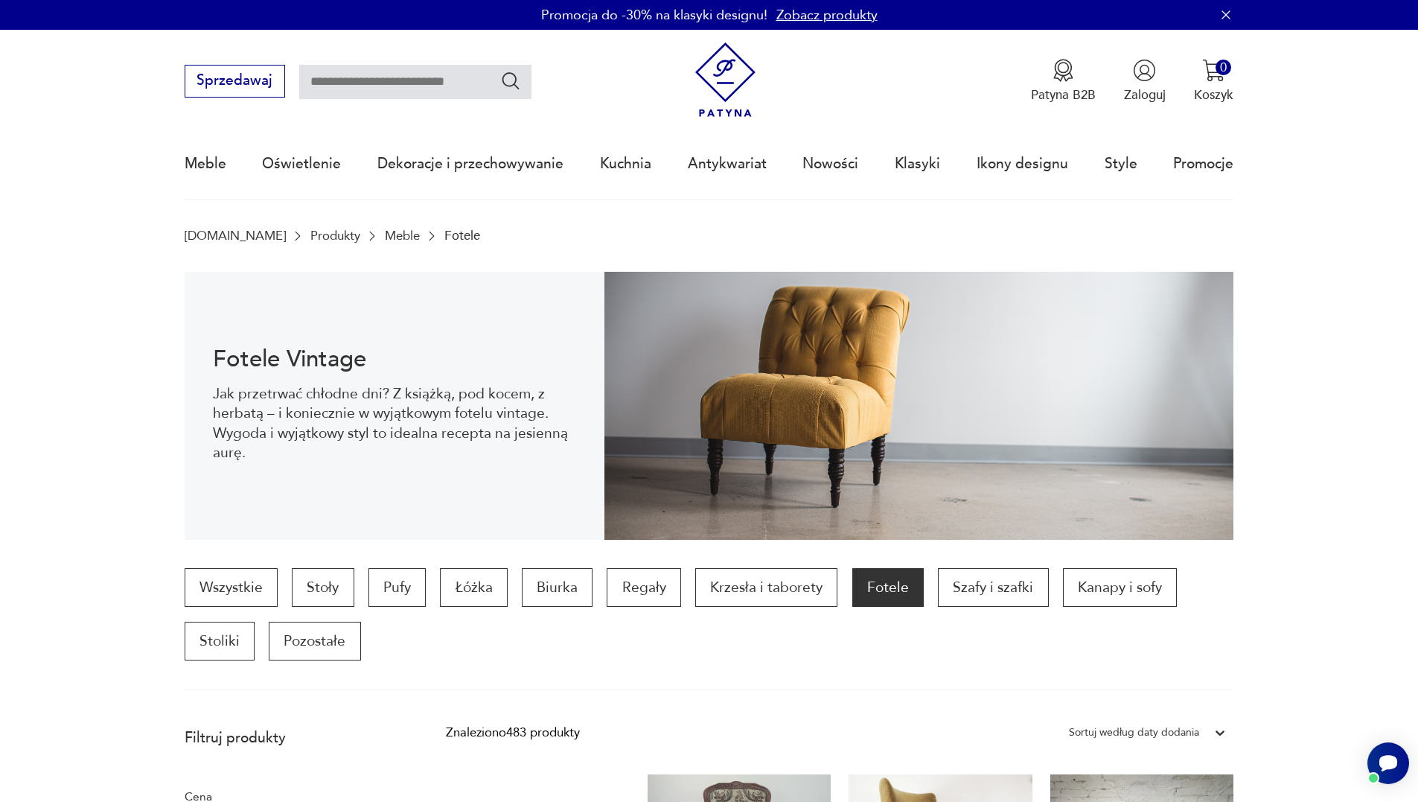
drag, startPoint x: 1308, startPoint y: 509, endPoint x: 1244, endPoint y: 227, distance: 289.1
click at [1182, 735] on div "Sortuj według daty dodania" at bounding box center [1147, 732] width 172 height 27
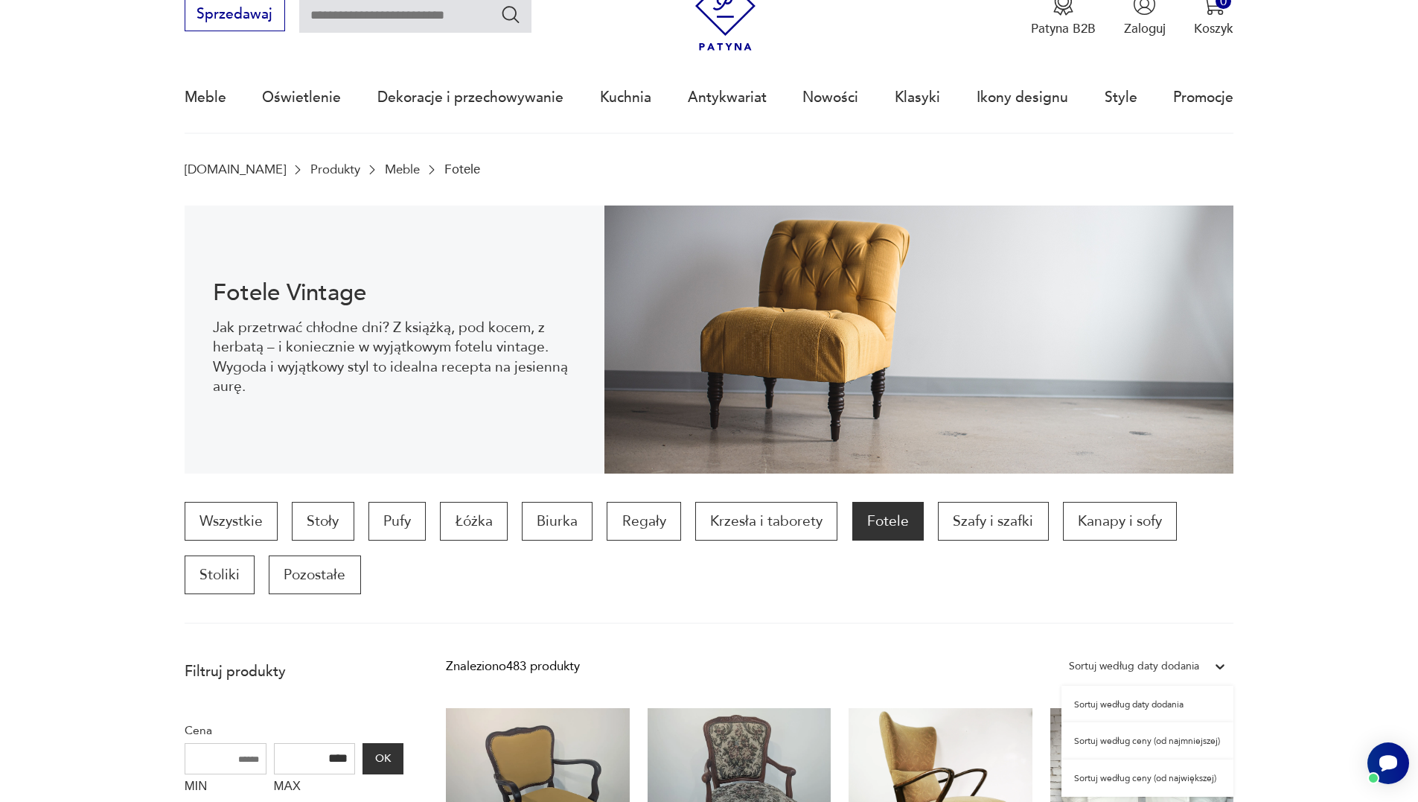
scroll to position [67, 0]
click at [1188, 738] on div "Sortuj według ceny (od najmniejszej)" at bounding box center [1147, 739] width 172 height 37
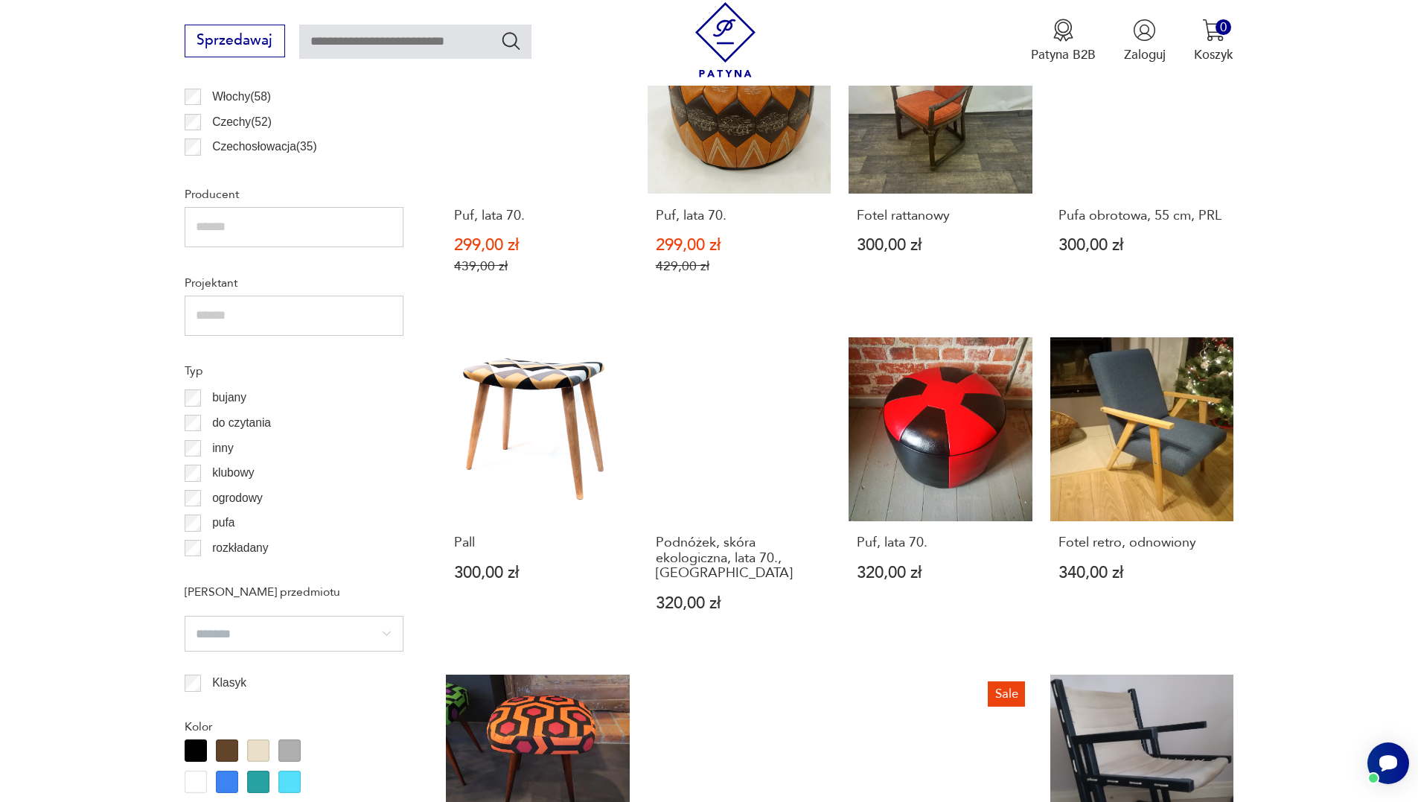
scroll to position [1463, 0]
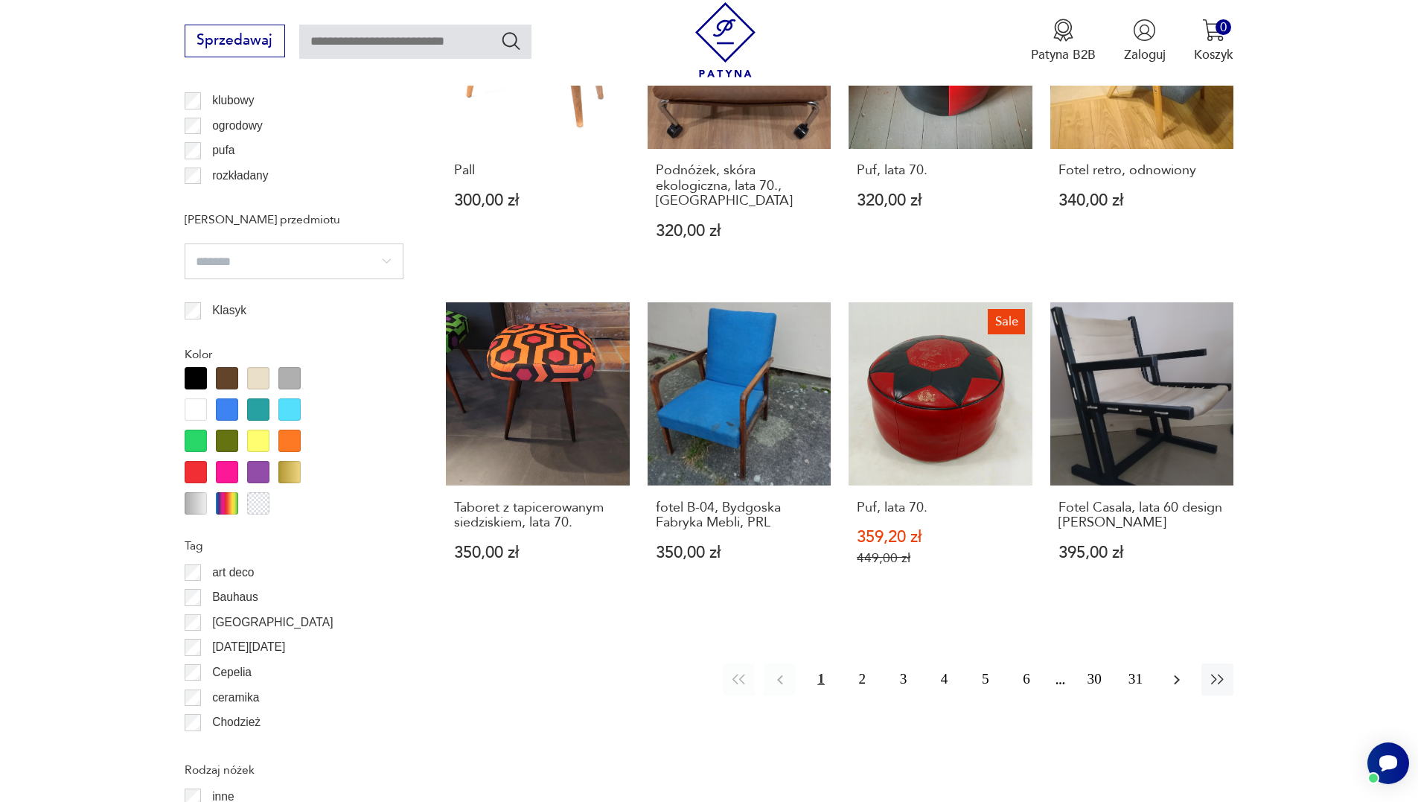
click at [1168, 684] on icon "button" at bounding box center [1177, 680] width 18 height 18
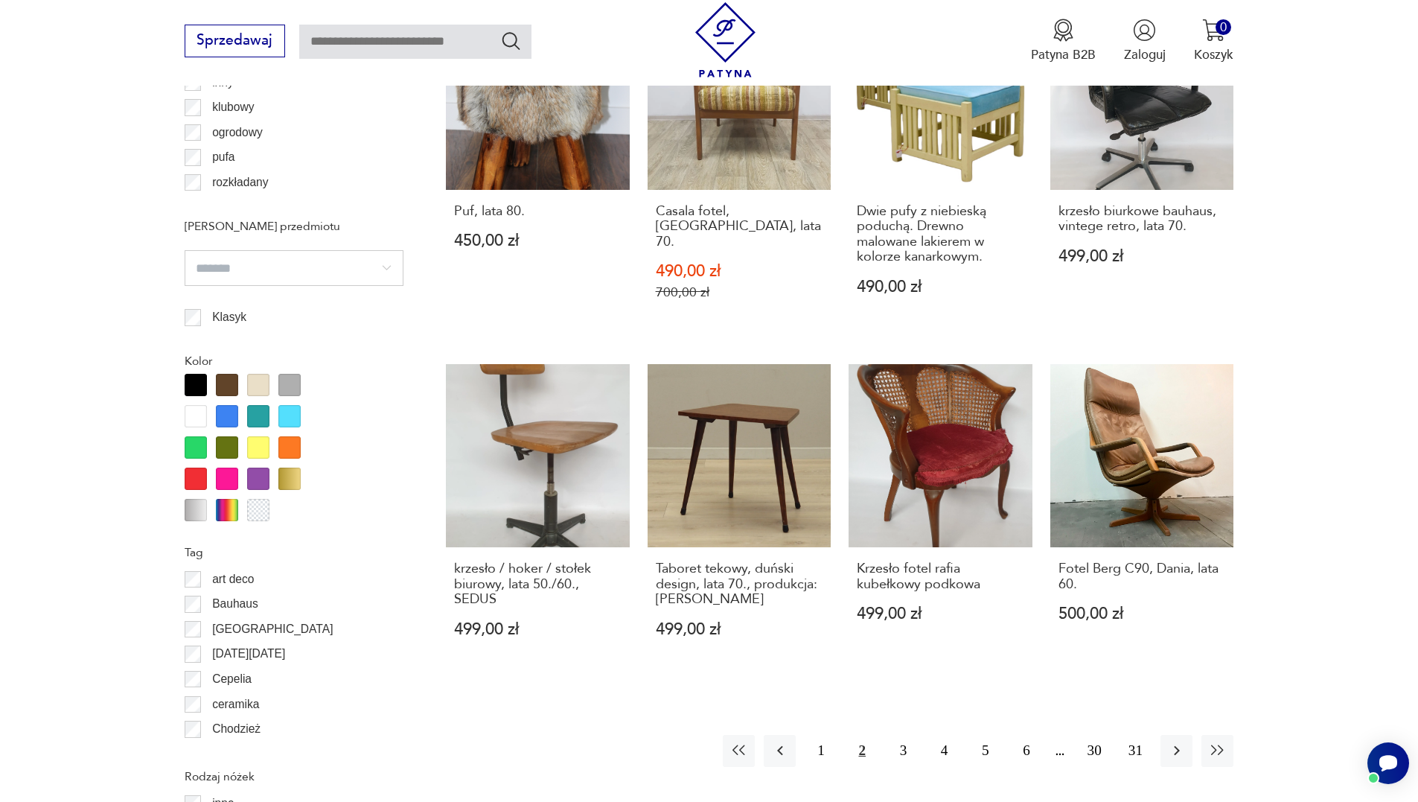
scroll to position [1463, 0]
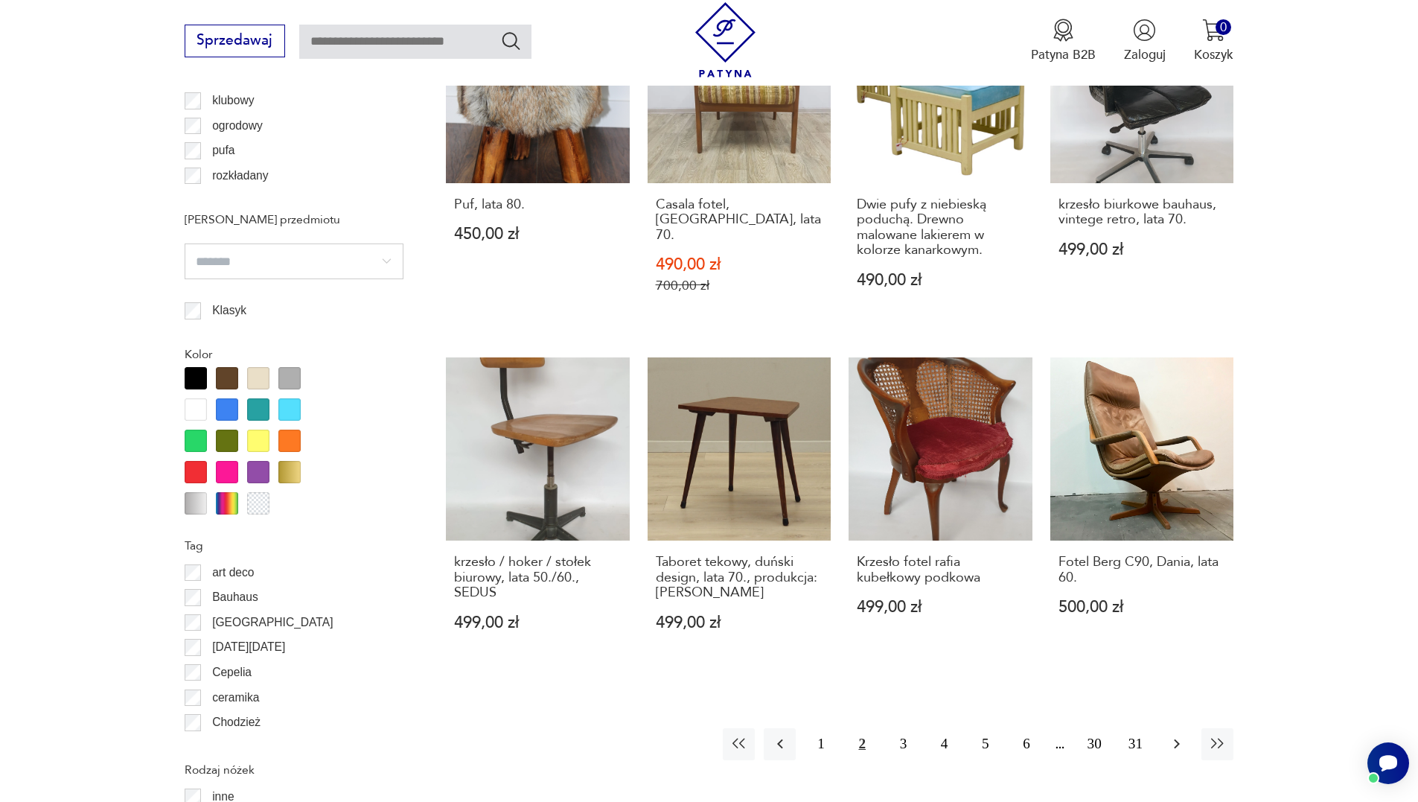
click at [1180, 735] on icon "button" at bounding box center [1177, 744] width 18 height 18
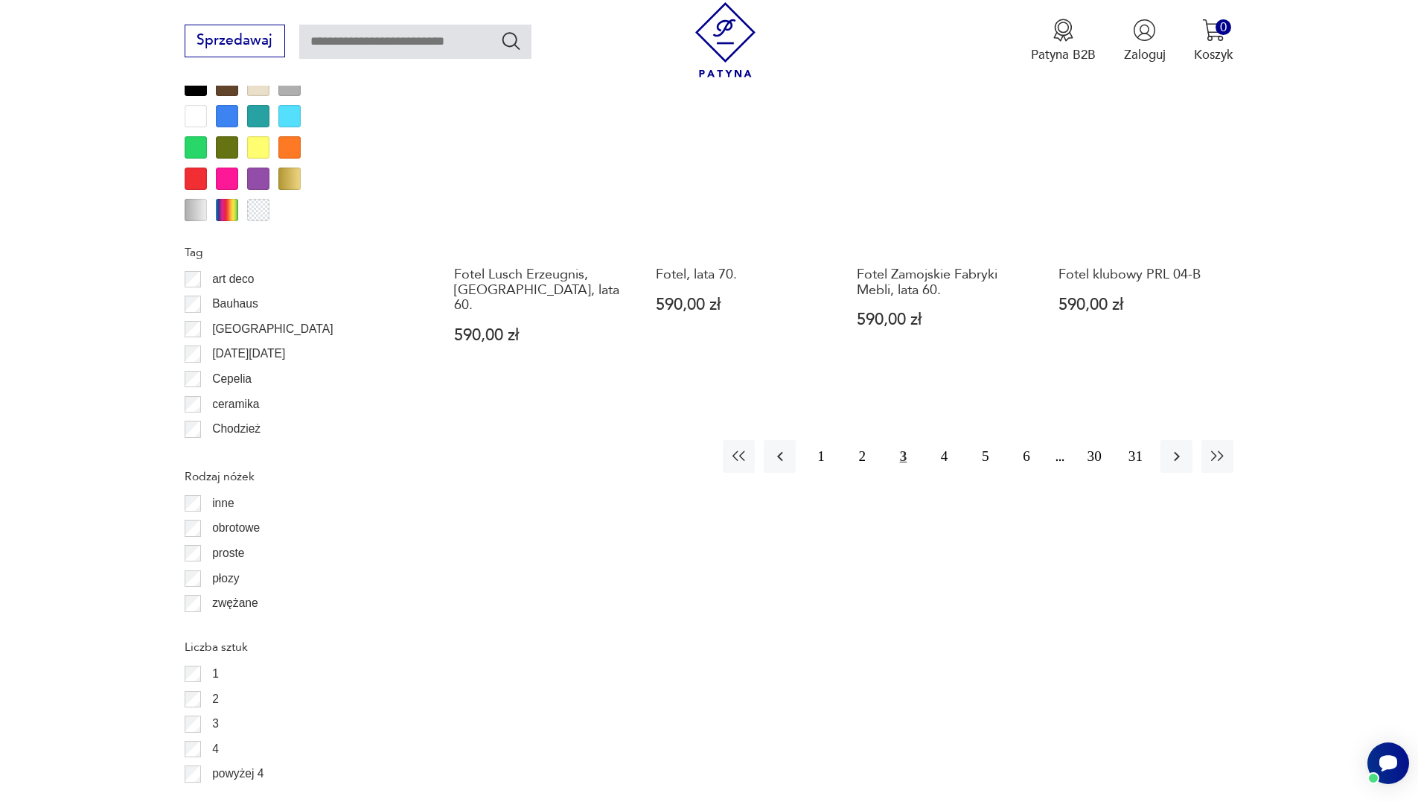
scroll to position [1687, 0]
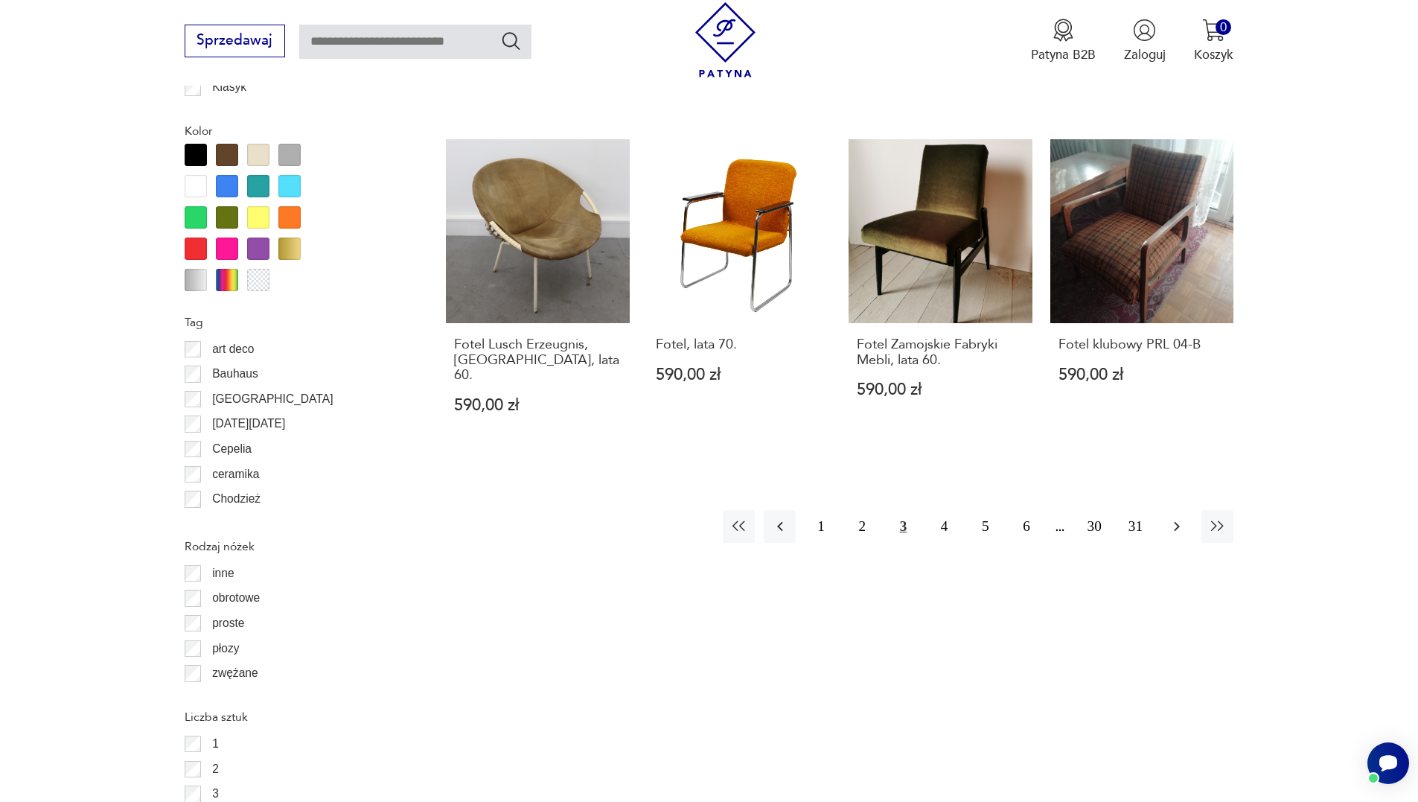
click at [1177, 517] on icon "button" at bounding box center [1177, 526] width 18 height 18
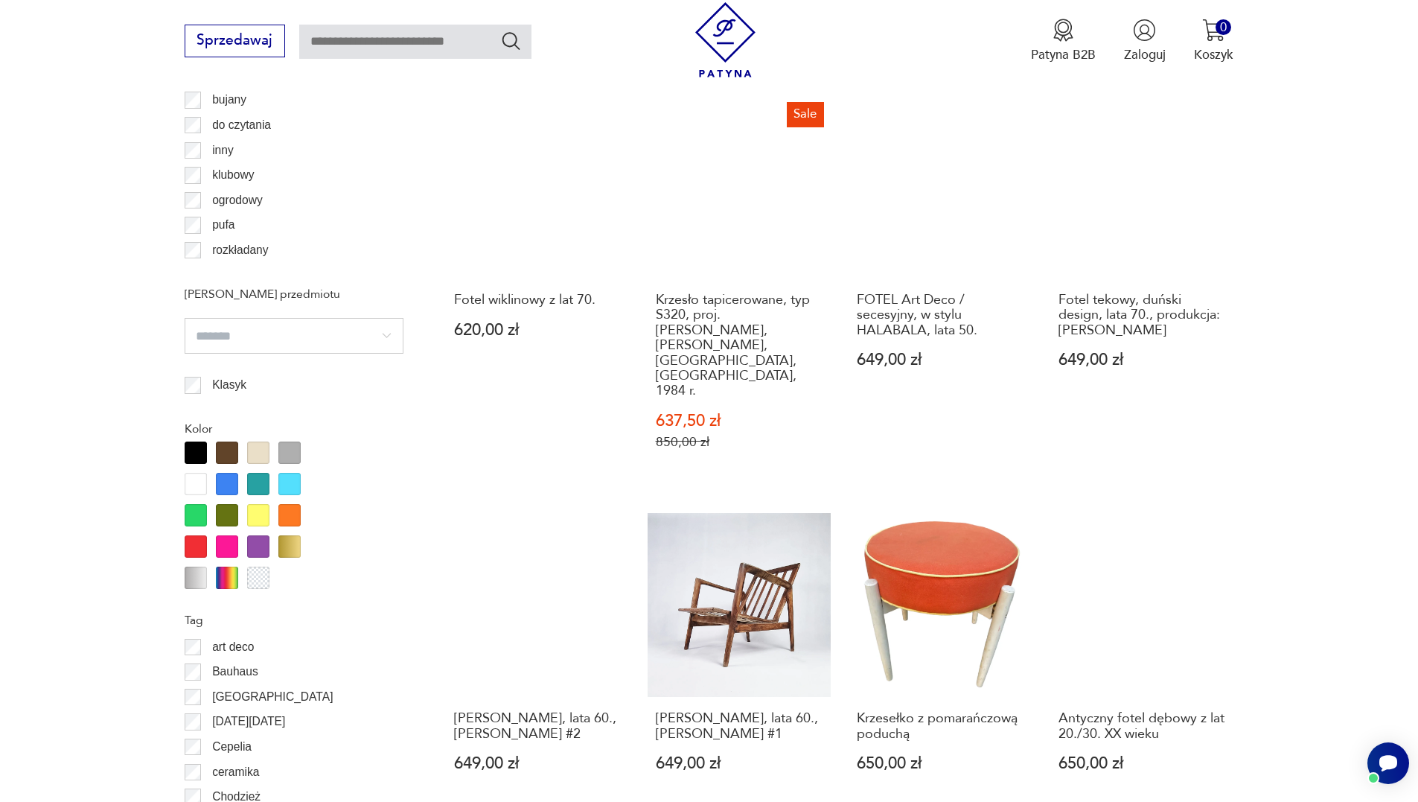
scroll to position [1835, 0]
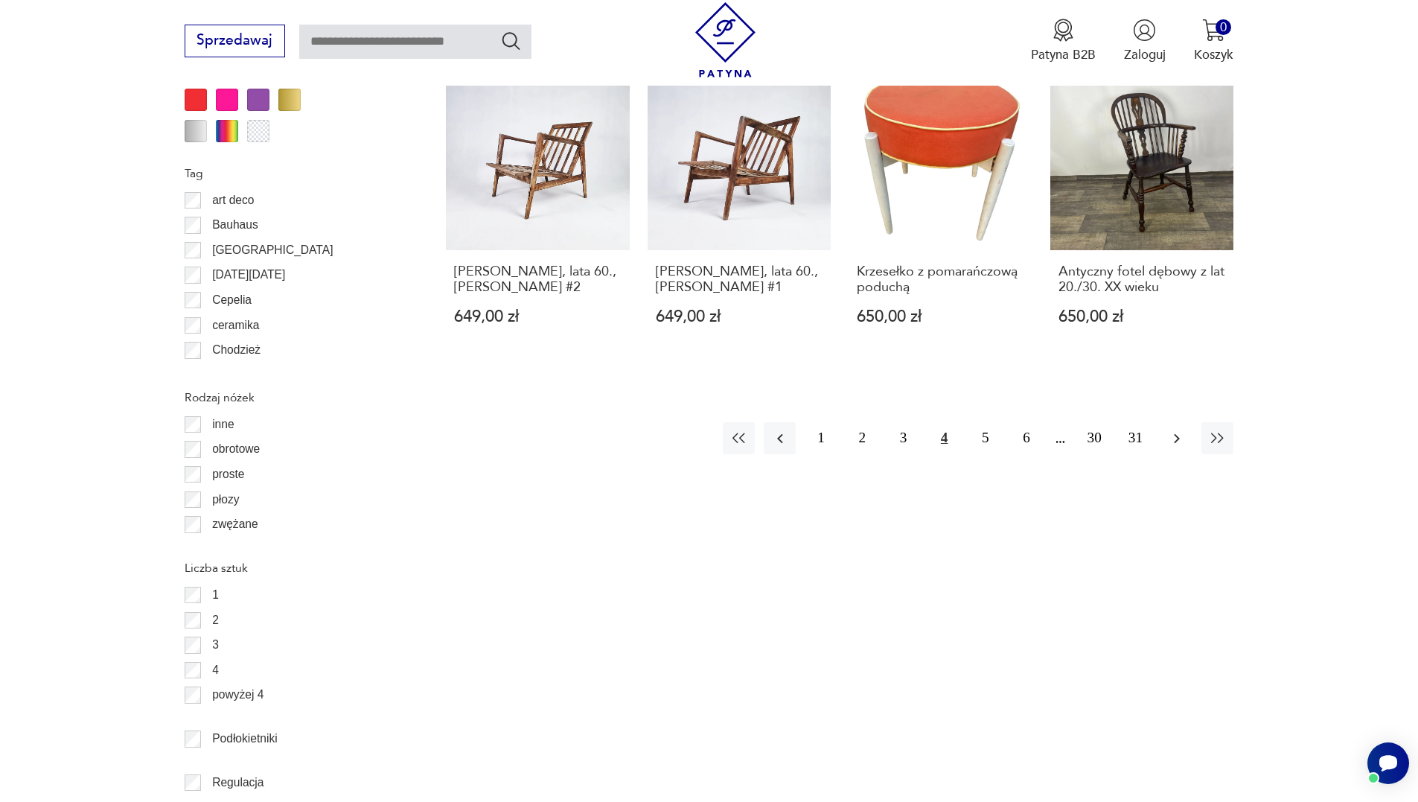
click at [1179, 433] on icon "button" at bounding box center [1177, 438] width 6 height 10
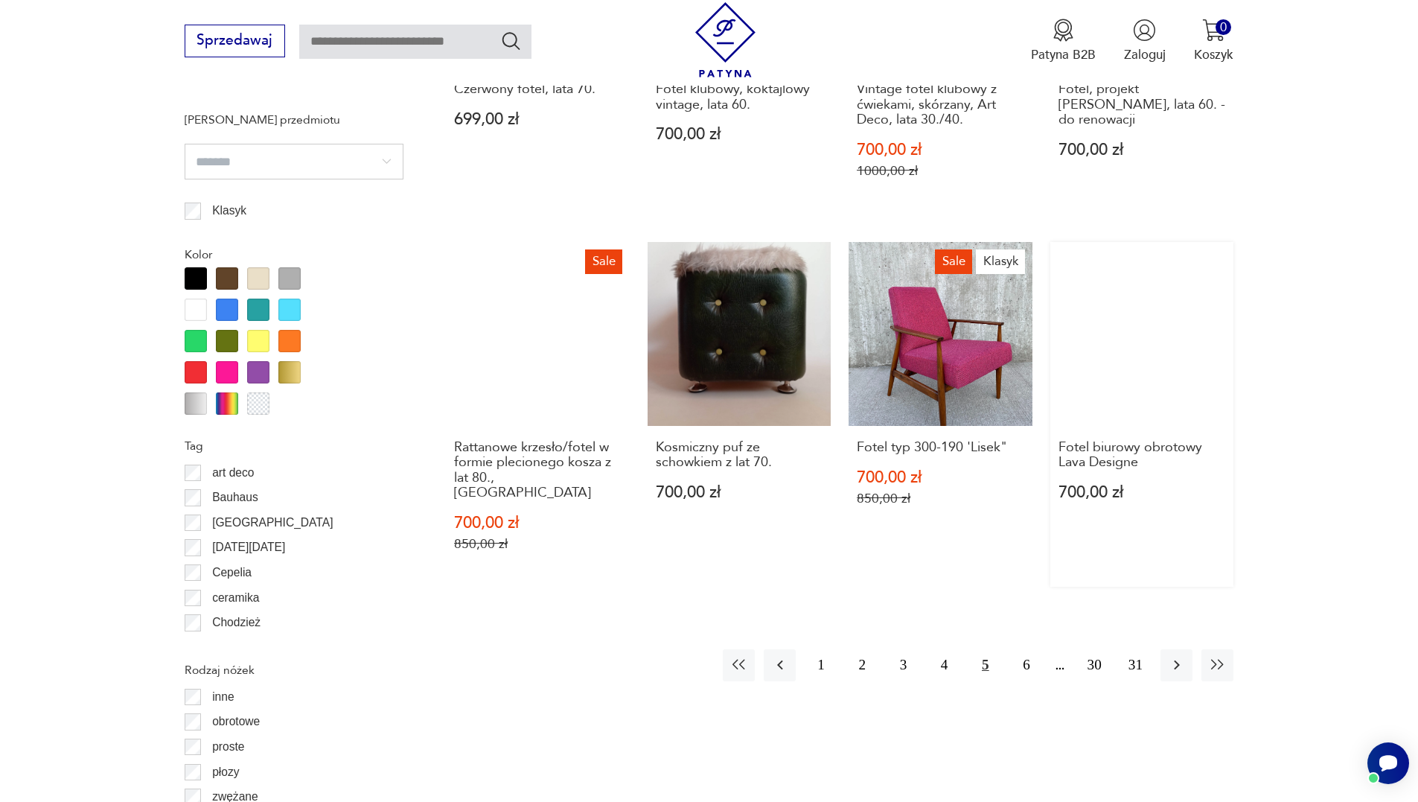
scroll to position [1687, 0]
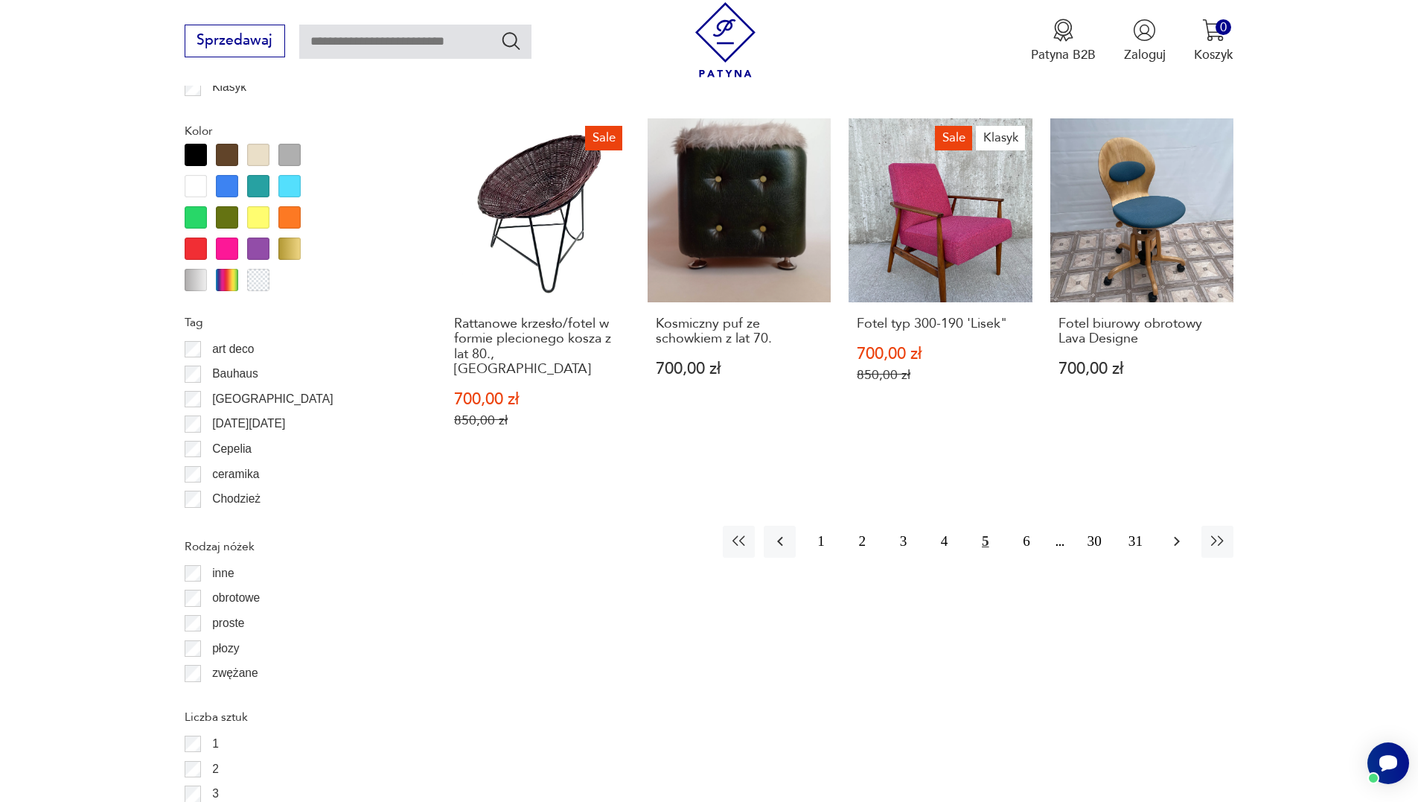
click at [1177, 537] on icon "button" at bounding box center [1177, 542] width 6 height 10
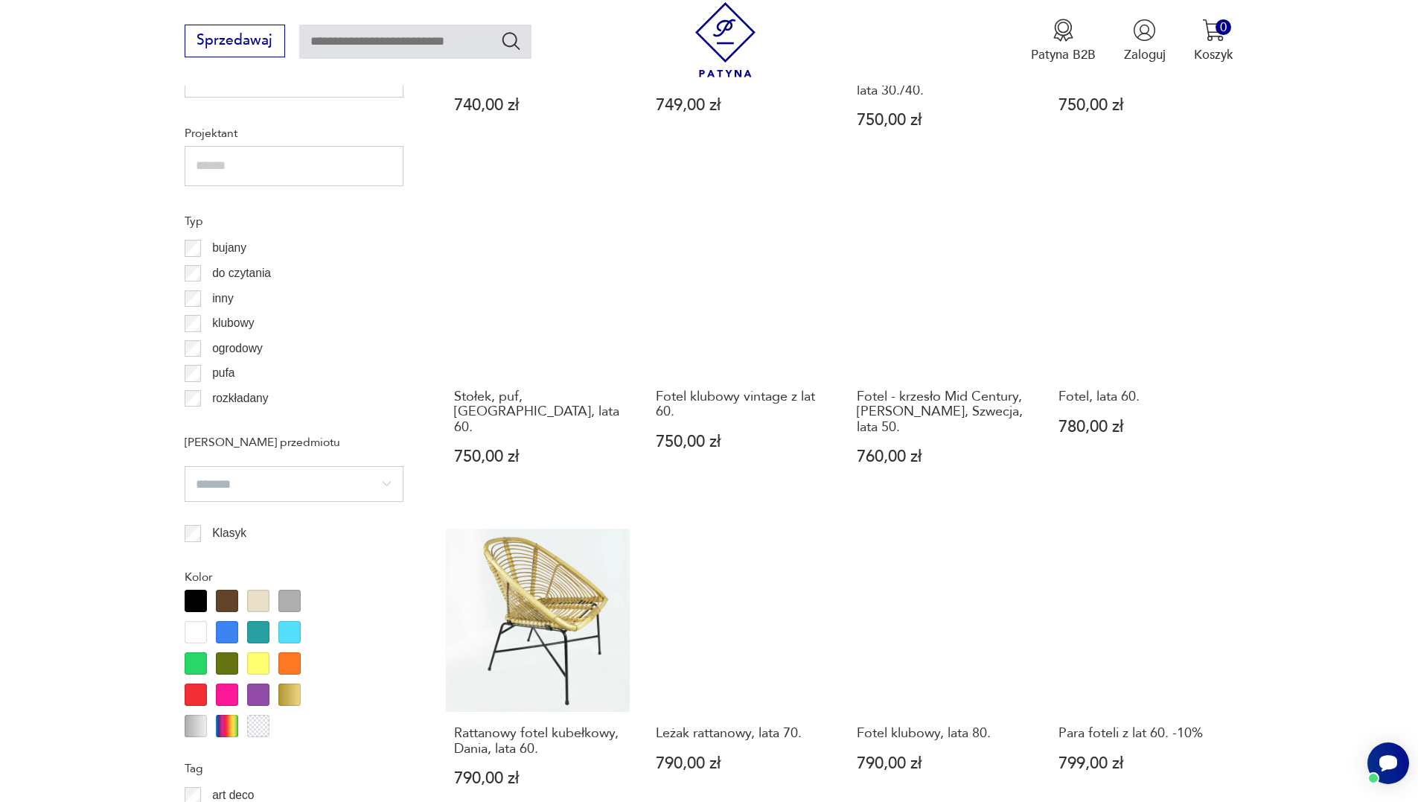
scroll to position [1538, 0]
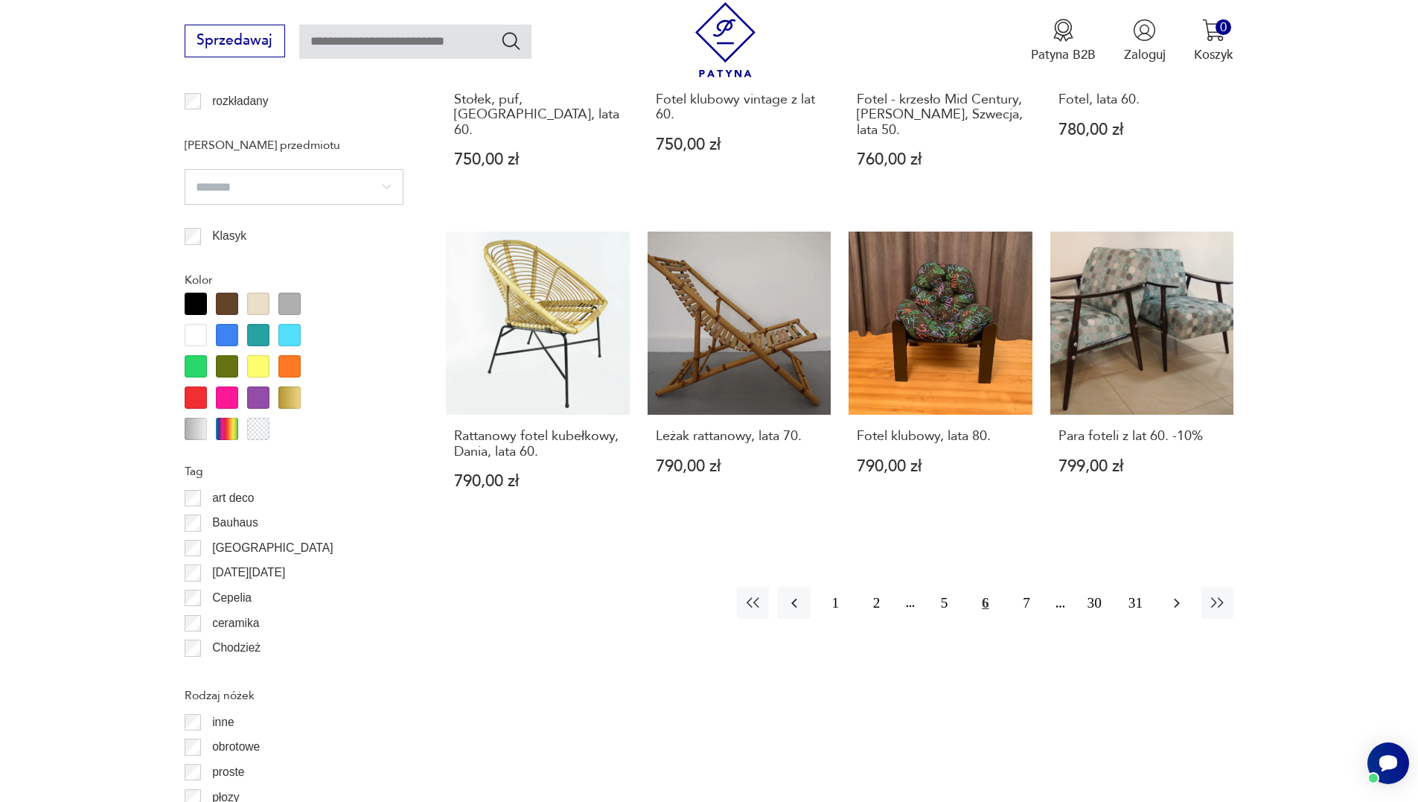
click at [1164, 587] on button "button" at bounding box center [1176, 603] width 32 height 32
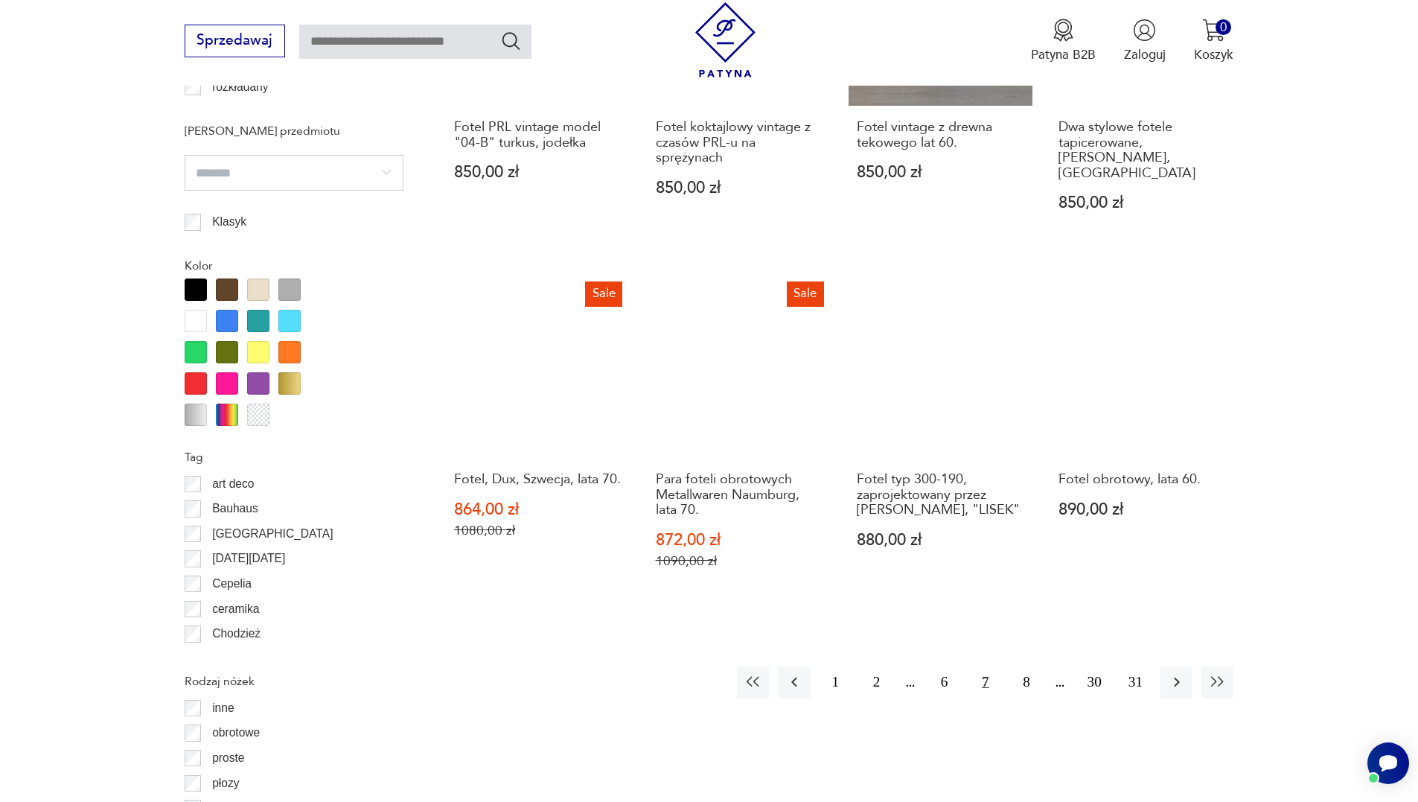
scroll to position [1612, 0]
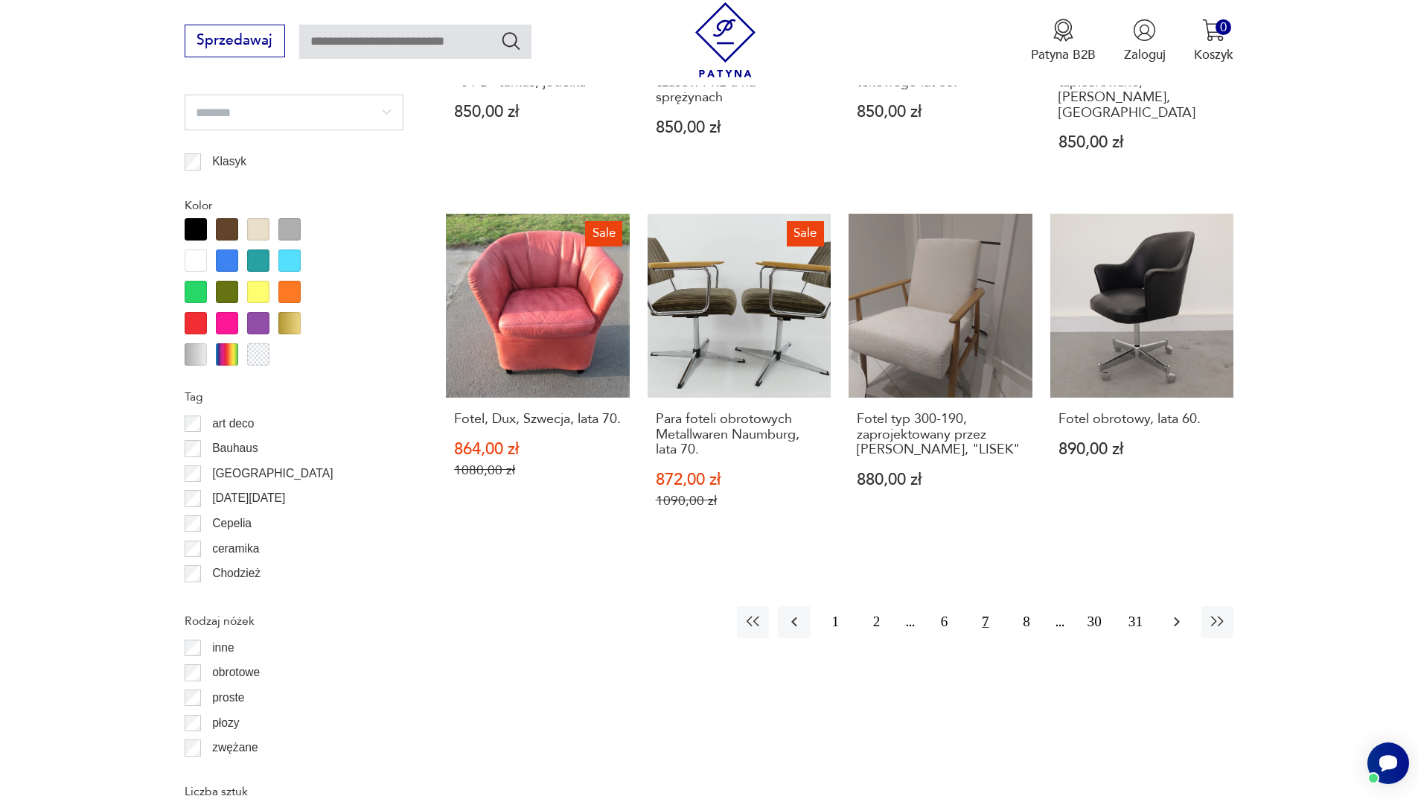
click at [1180, 613] on icon "button" at bounding box center [1177, 622] width 18 height 18
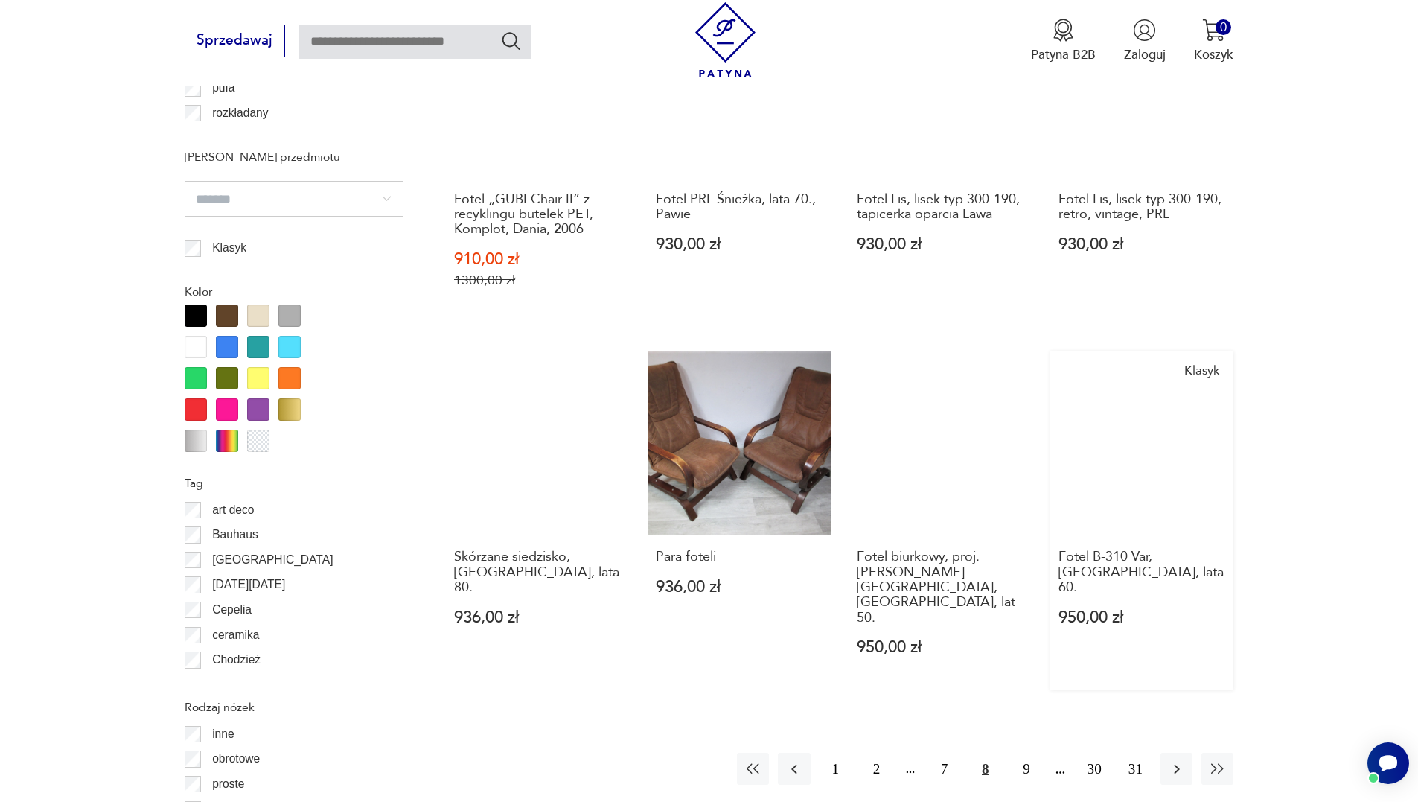
scroll to position [1612, 0]
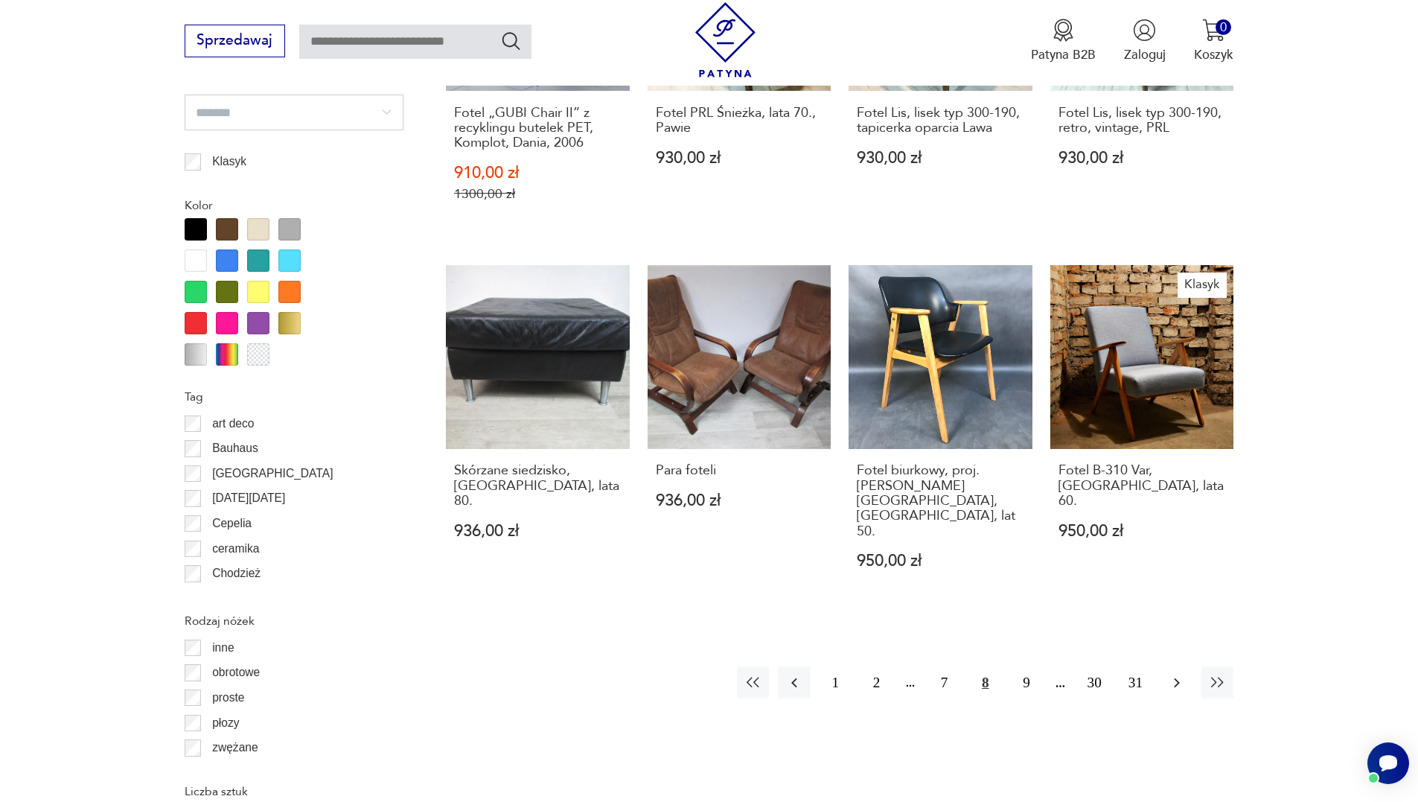
click at [1180, 674] on icon "button" at bounding box center [1177, 683] width 18 height 18
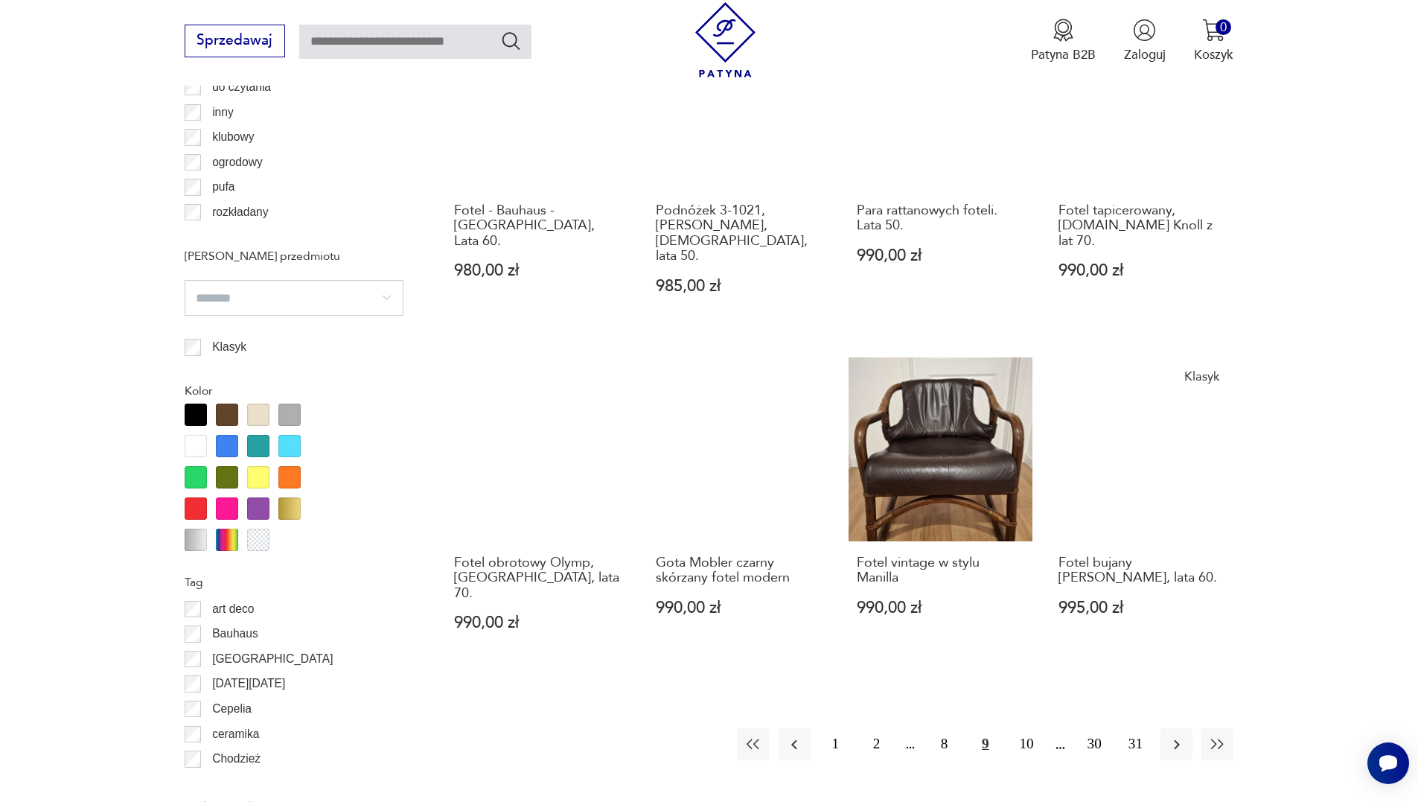
scroll to position [1463, 0]
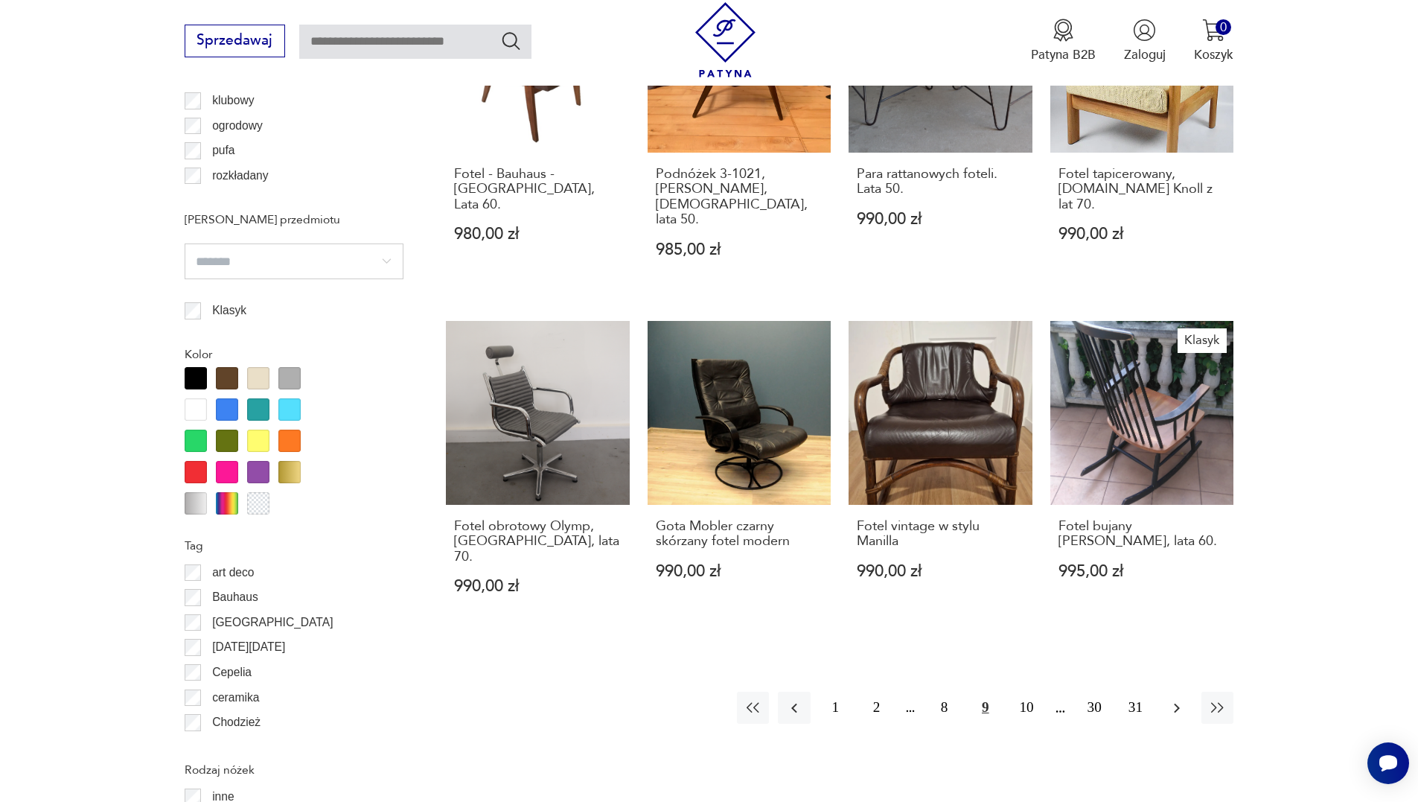
click at [1177, 703] on icon "button" at bounding box center [1177, 708] width 6 height 10
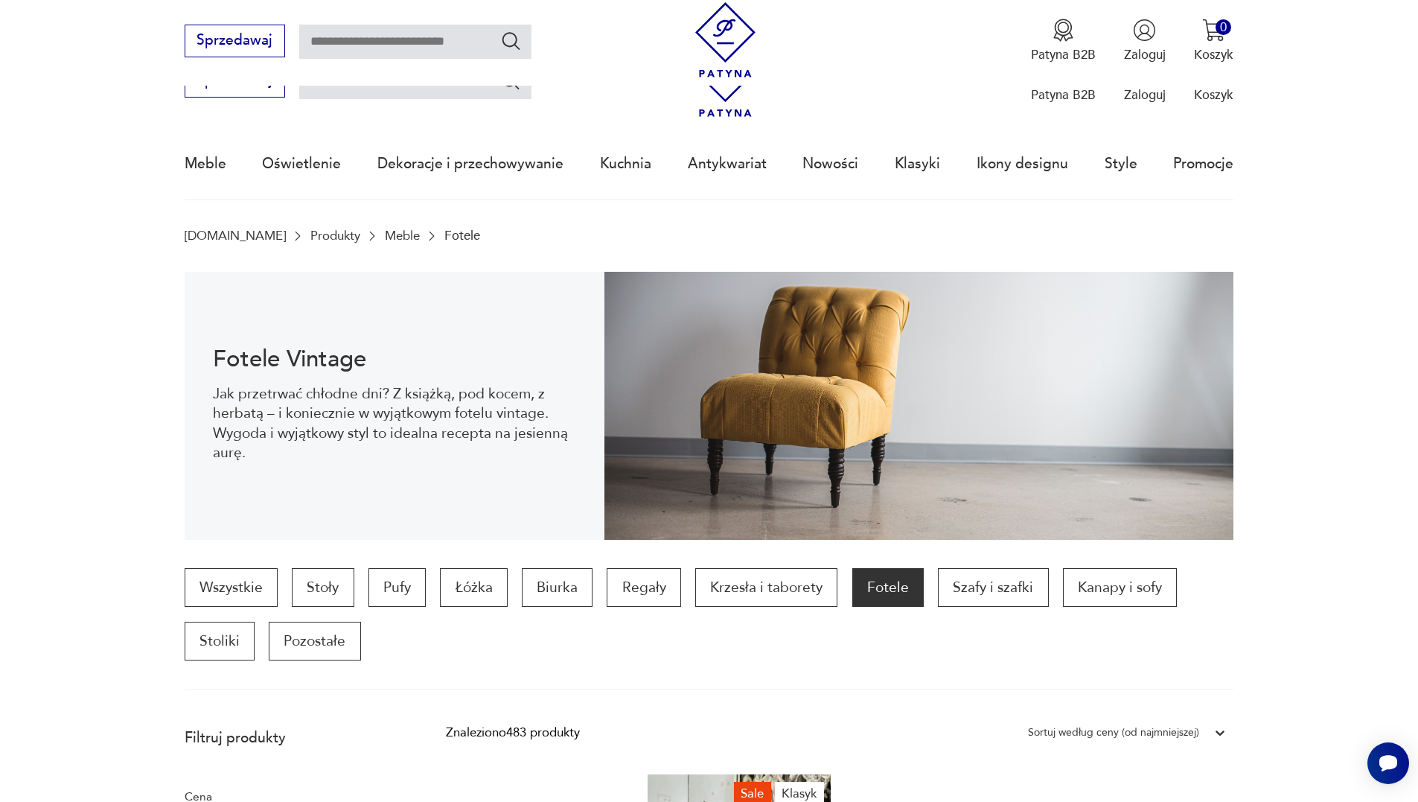
drag, startPoint x: 1337, startPoint y: 432, endPoint x: 1294, endPoint y: 164, distance: 271.3
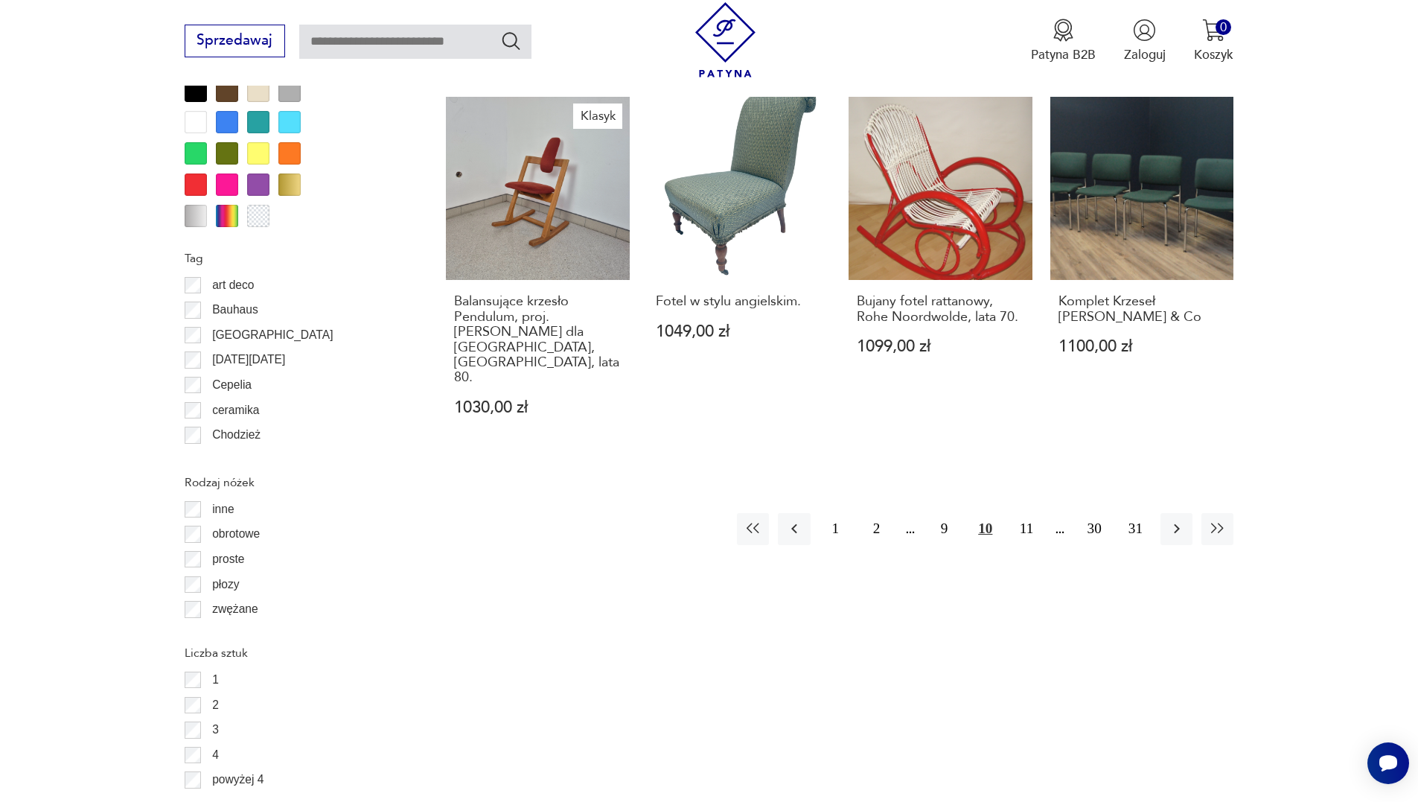
scroll to position [1861, 0]
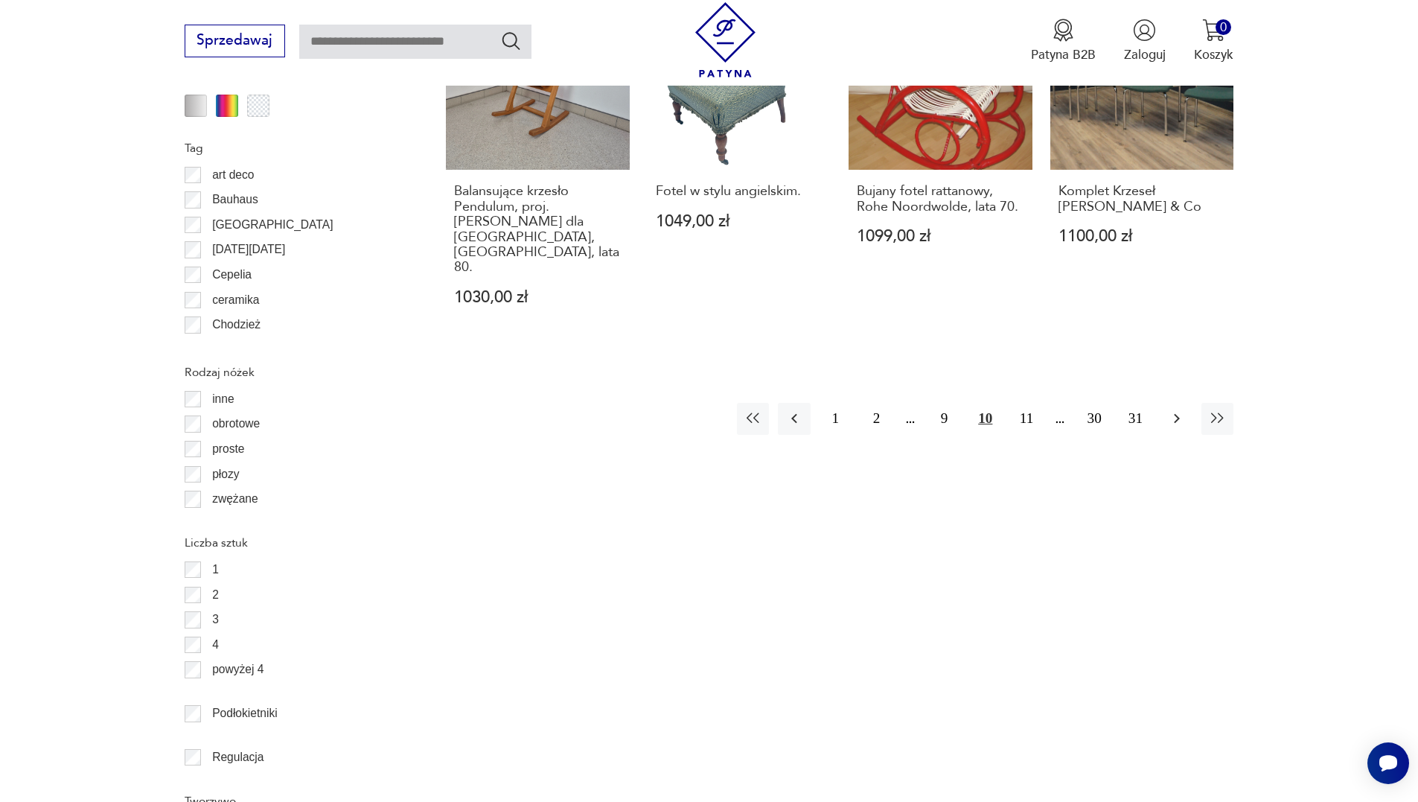
click at [1173, 409] on icon "button" at bounding box center [1177, 418] width 18 height 18
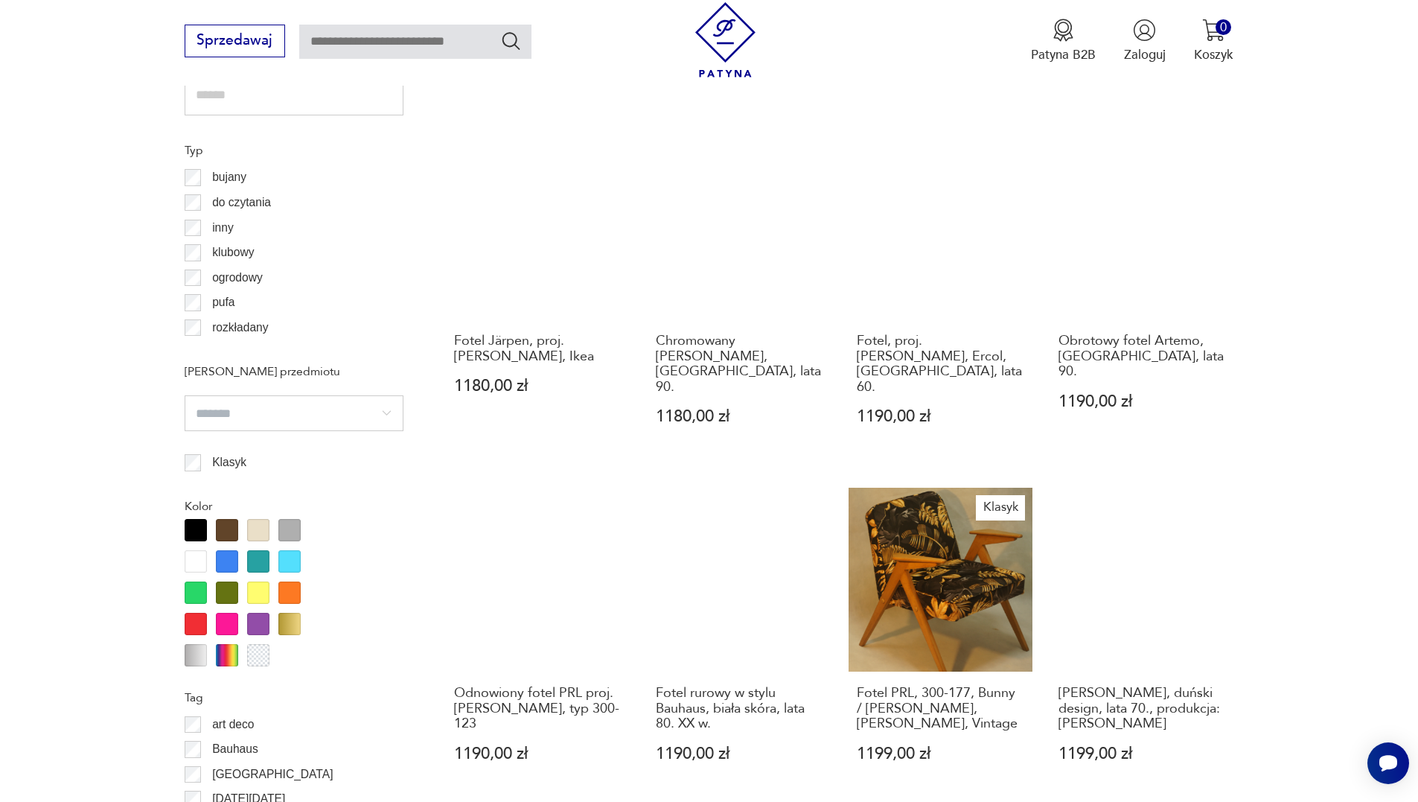
scroll to position [1463, 0]
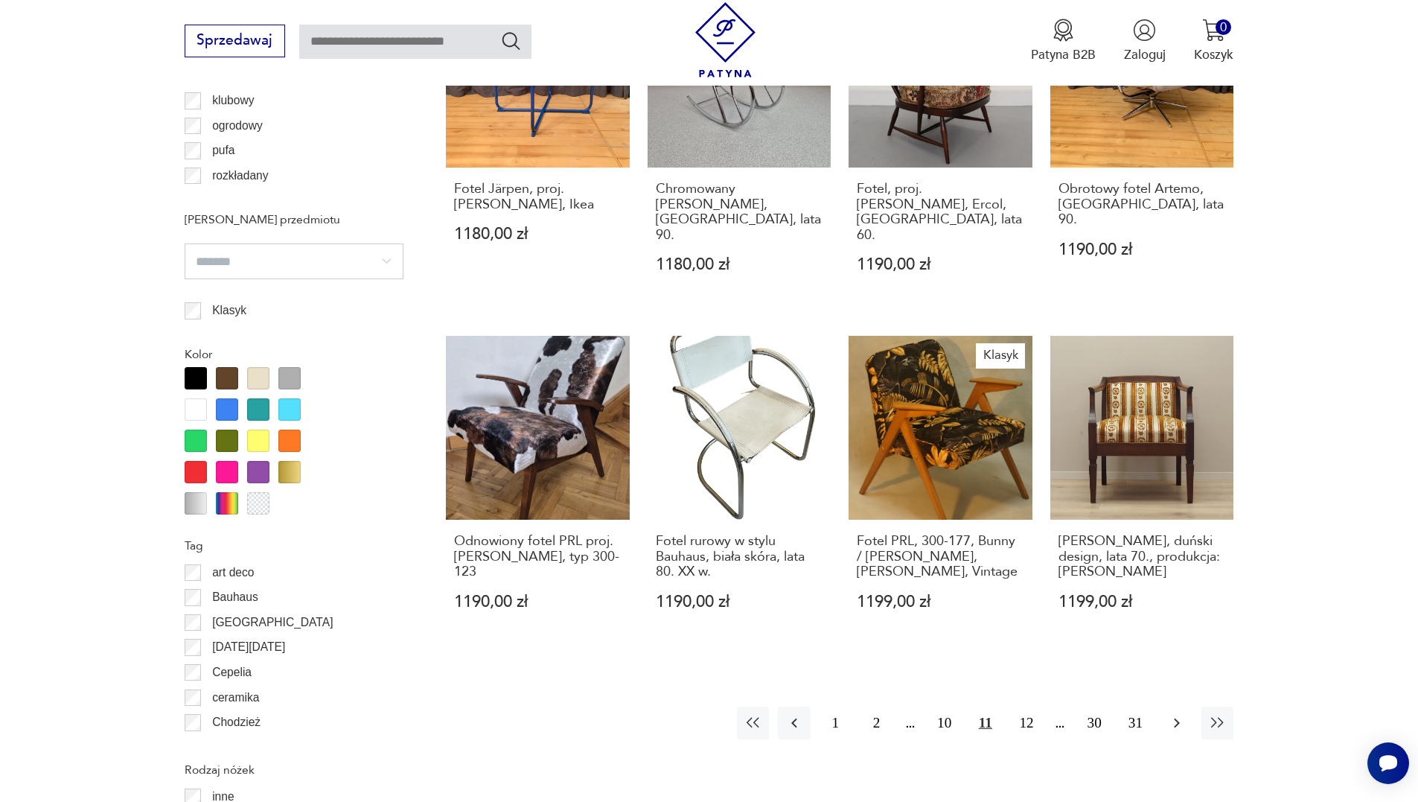
click at [1176, 714] on icon "button" at bounding box center [1177, 723] width 18 height 18
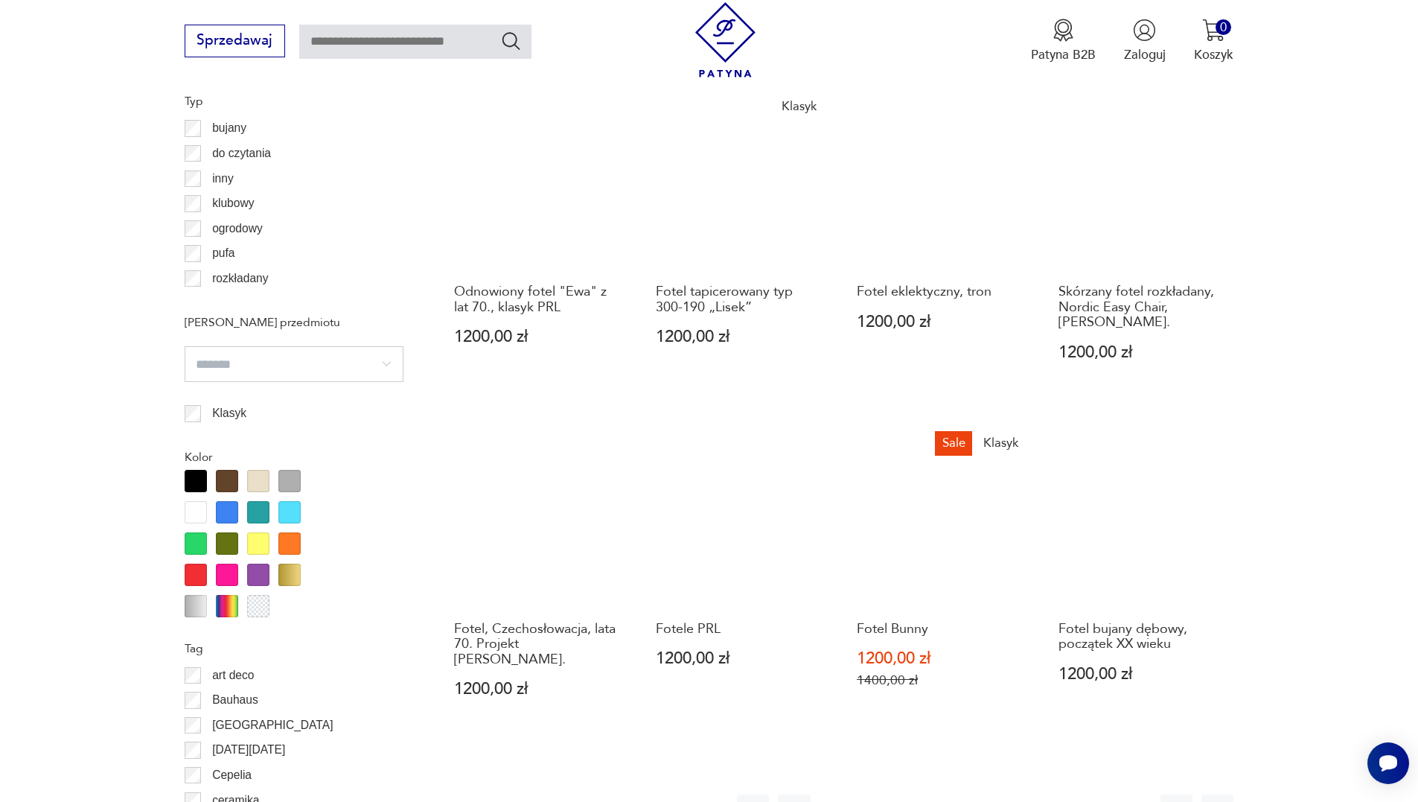
scroll to position [1538, 0]
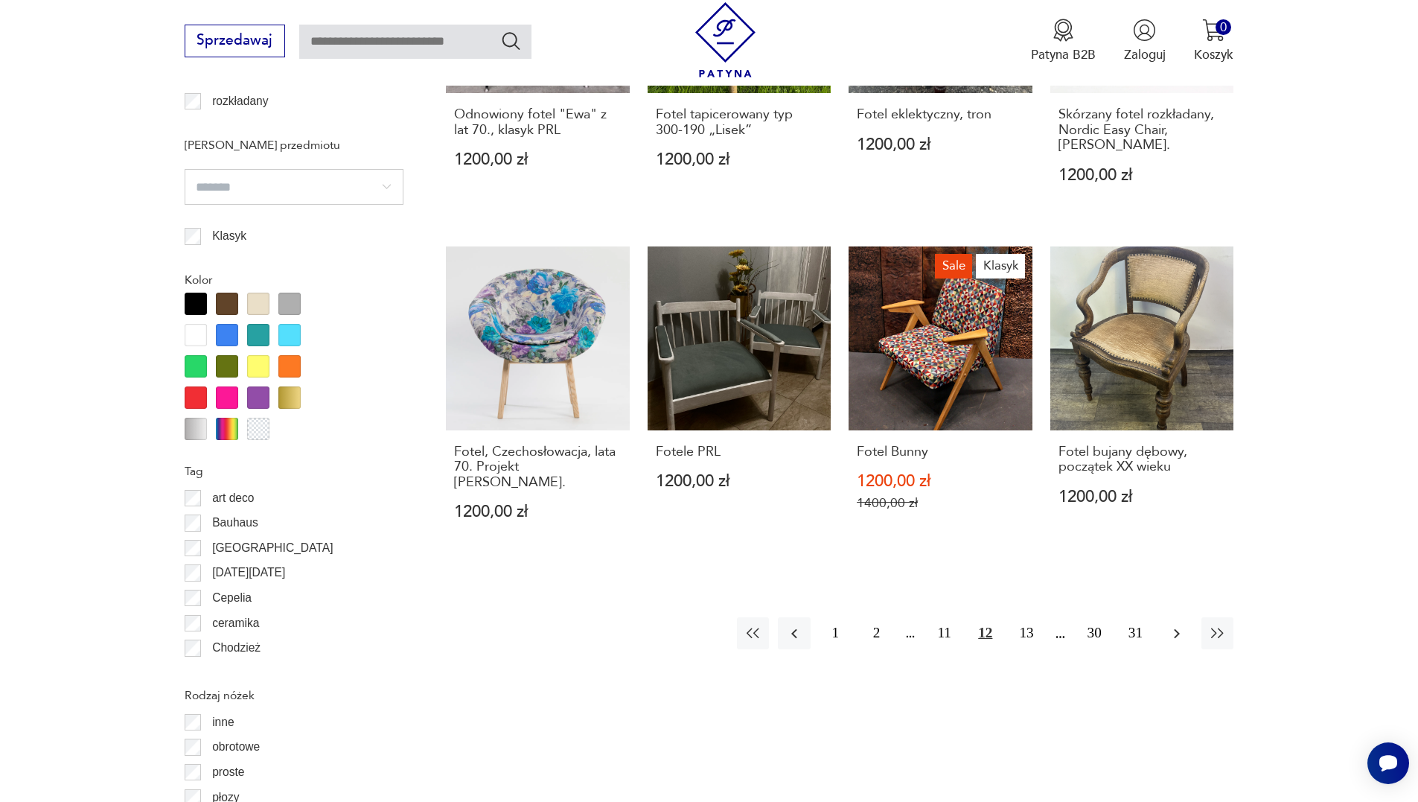
click at [1174, 624] on icon "button" at bounding box center [1177, 633] width 18 height 18
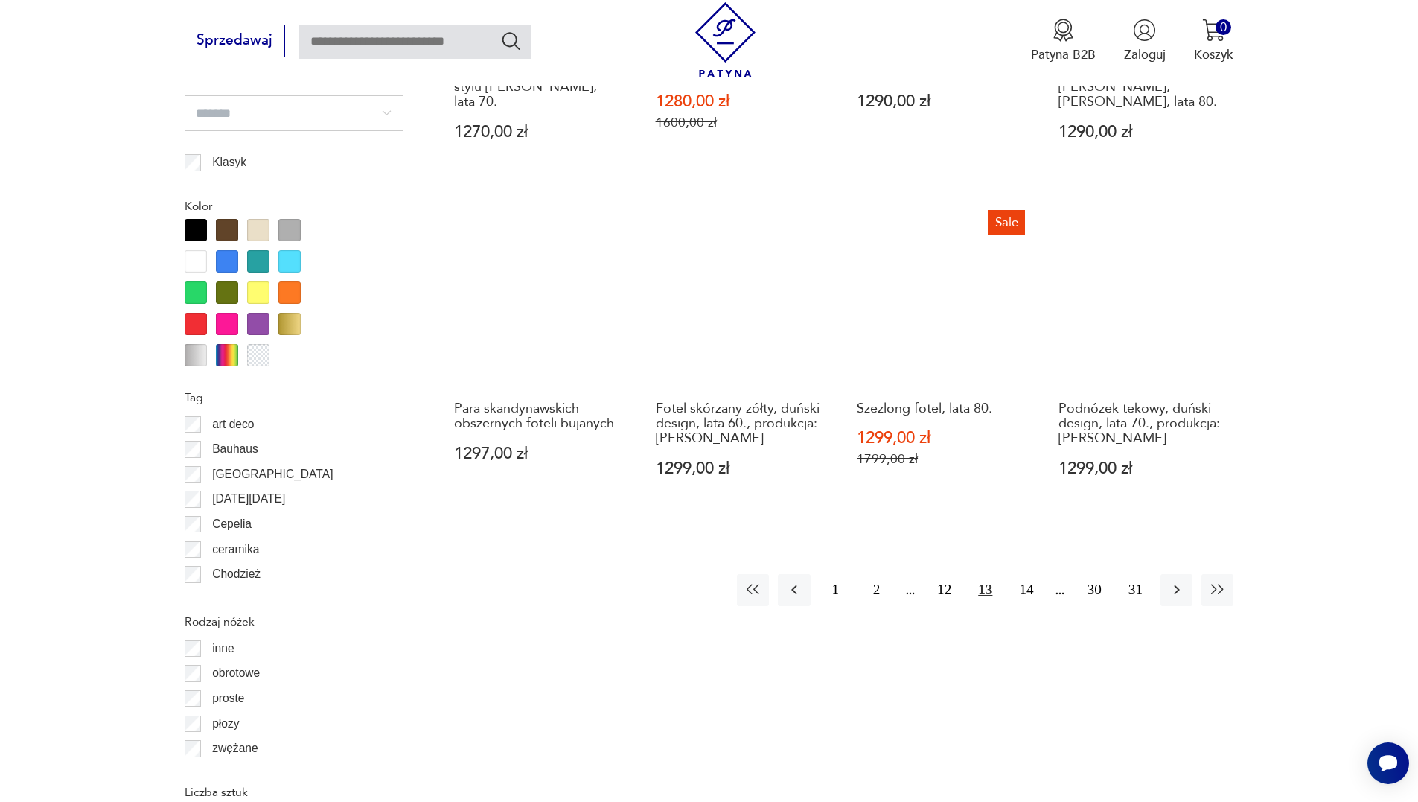
scroll to position [1612, 0]
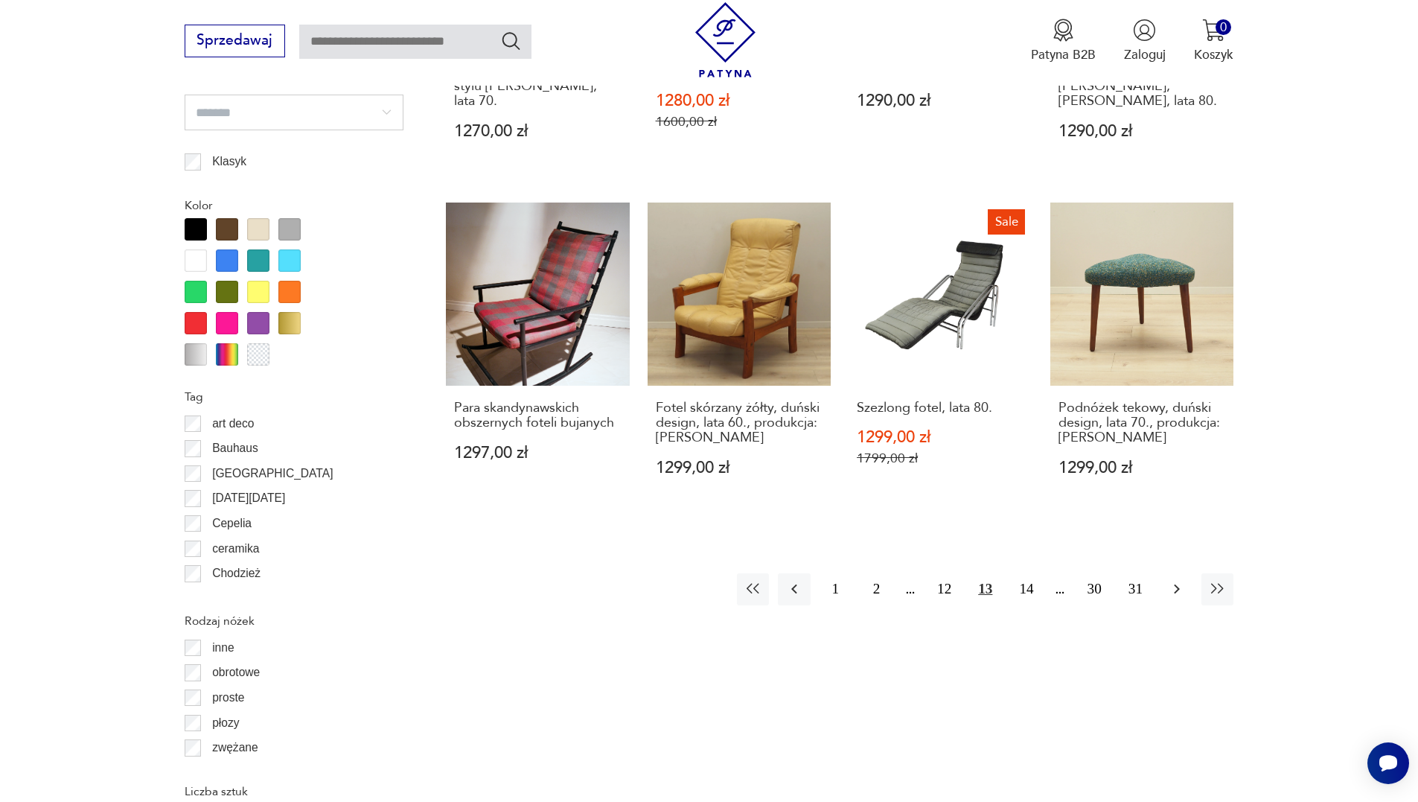
click at [1161, 573] on button "button" at bounding box center [1176, 589] width 32 height 32
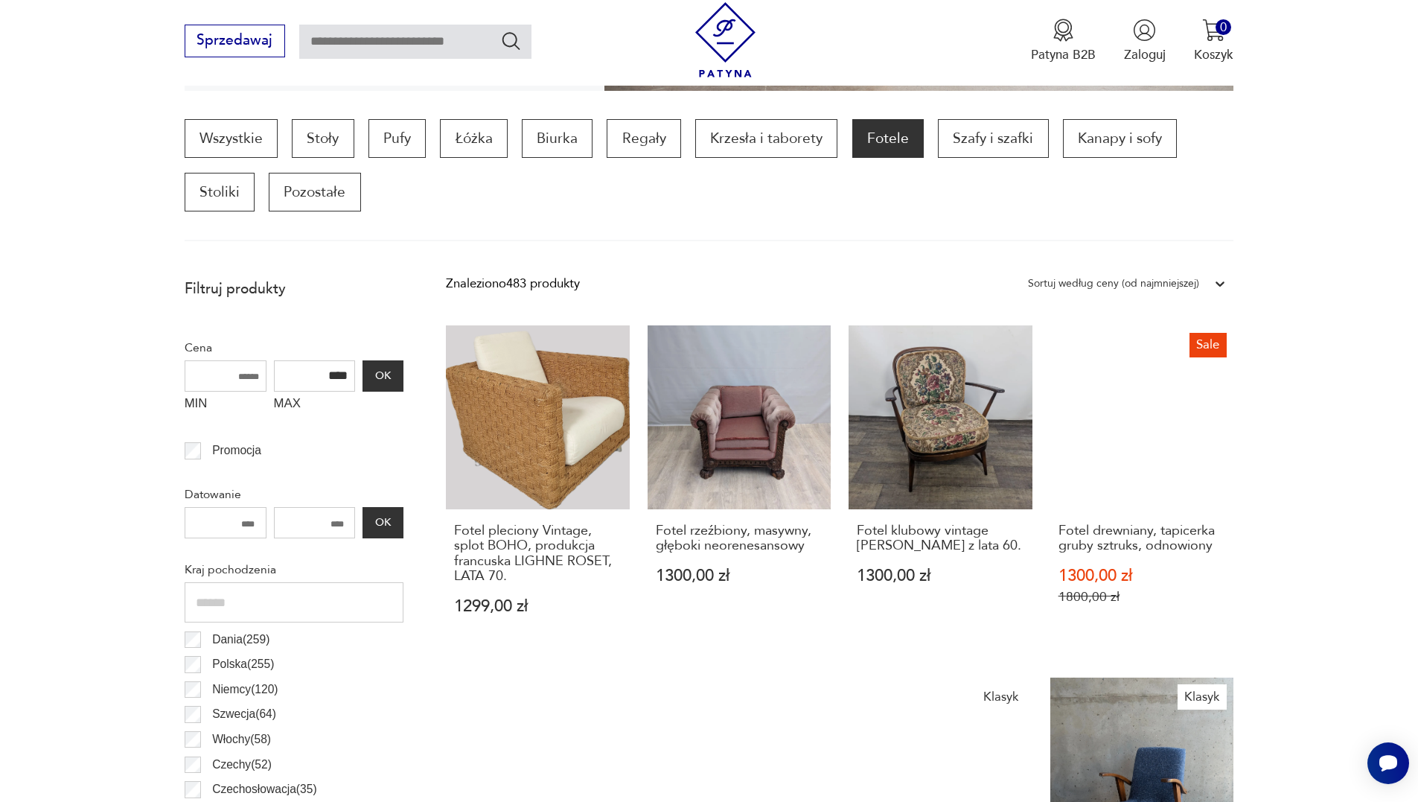
scroll to position [272, 0]
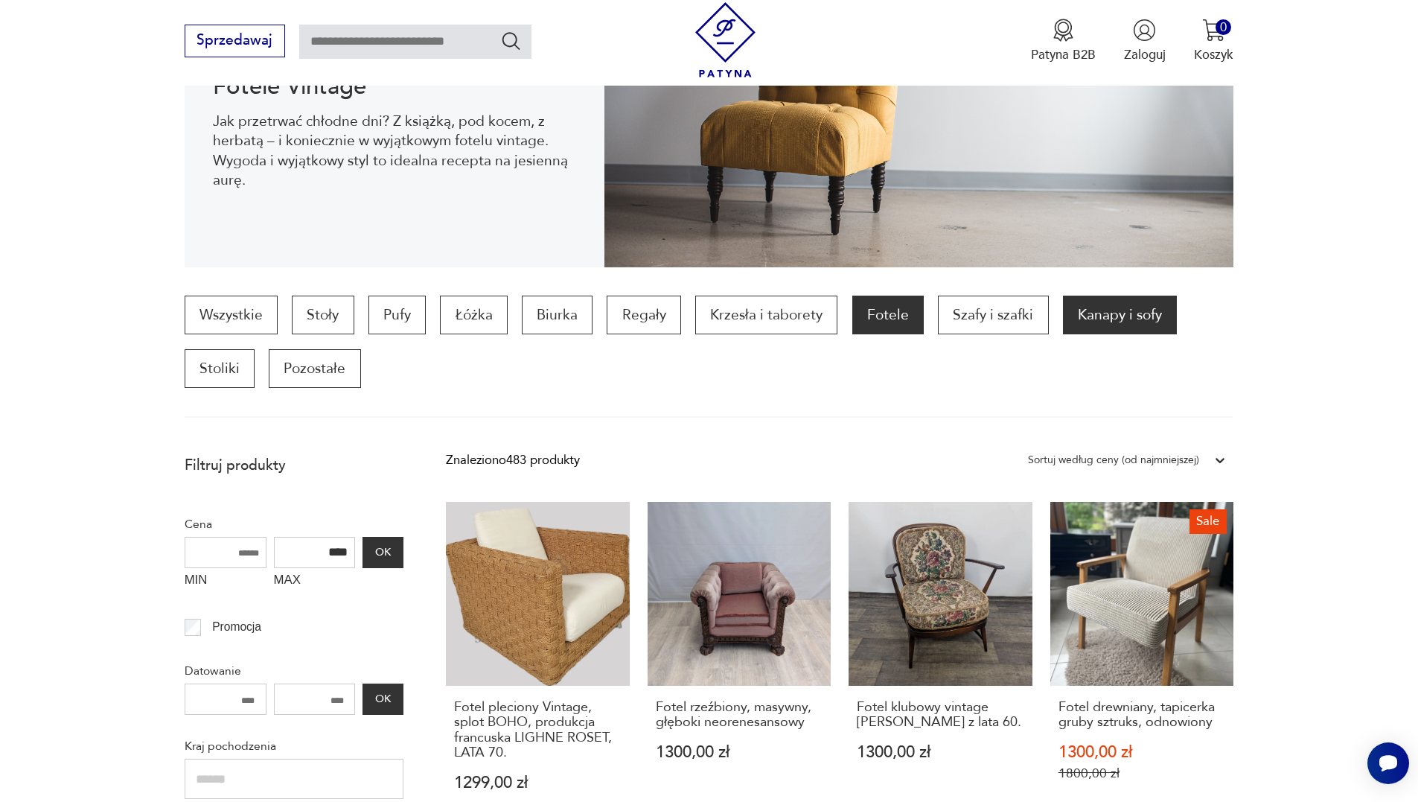
click at [1091, 328] on p "Kanapy i sofy" at bounding box center [1120, 314] width 114 height 39
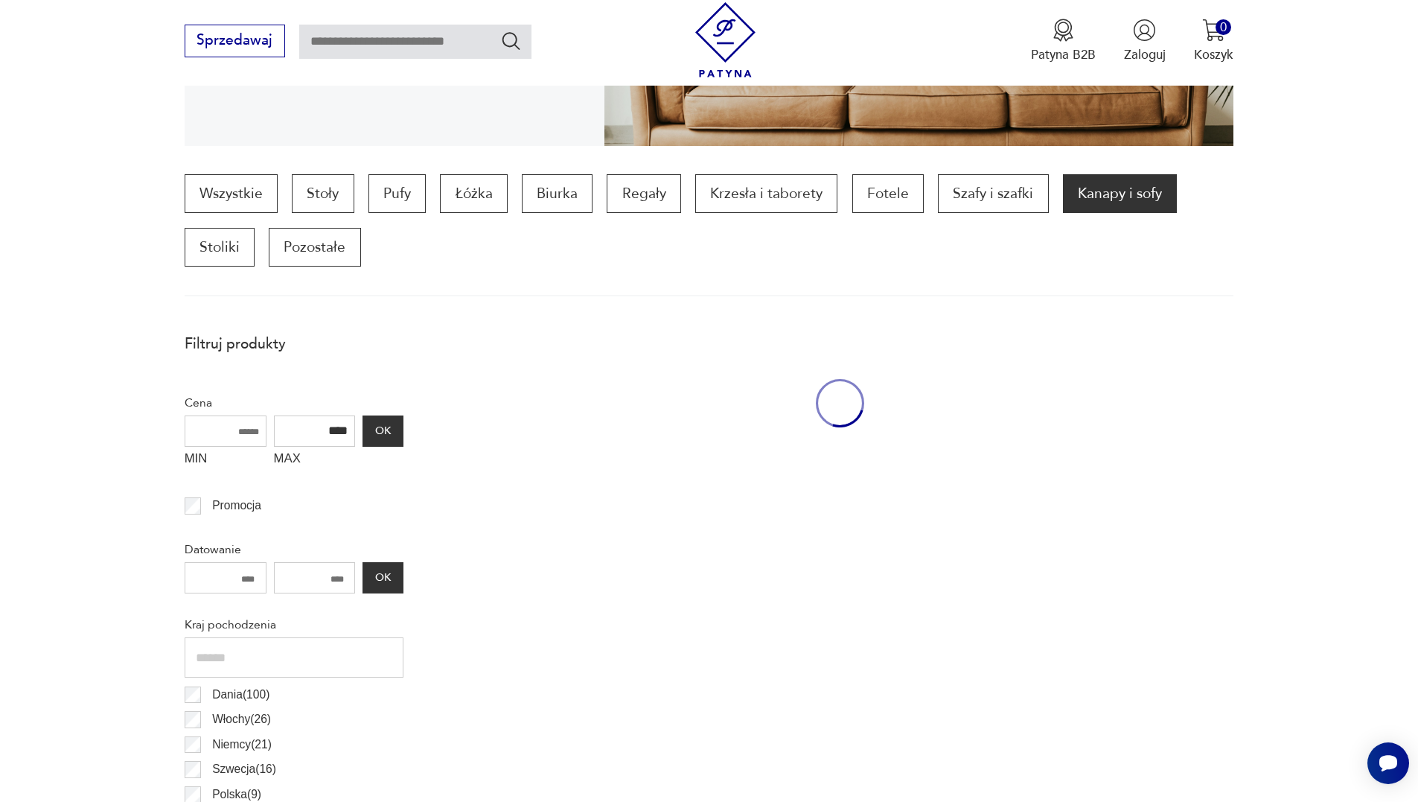
scroll to position [496, 0]
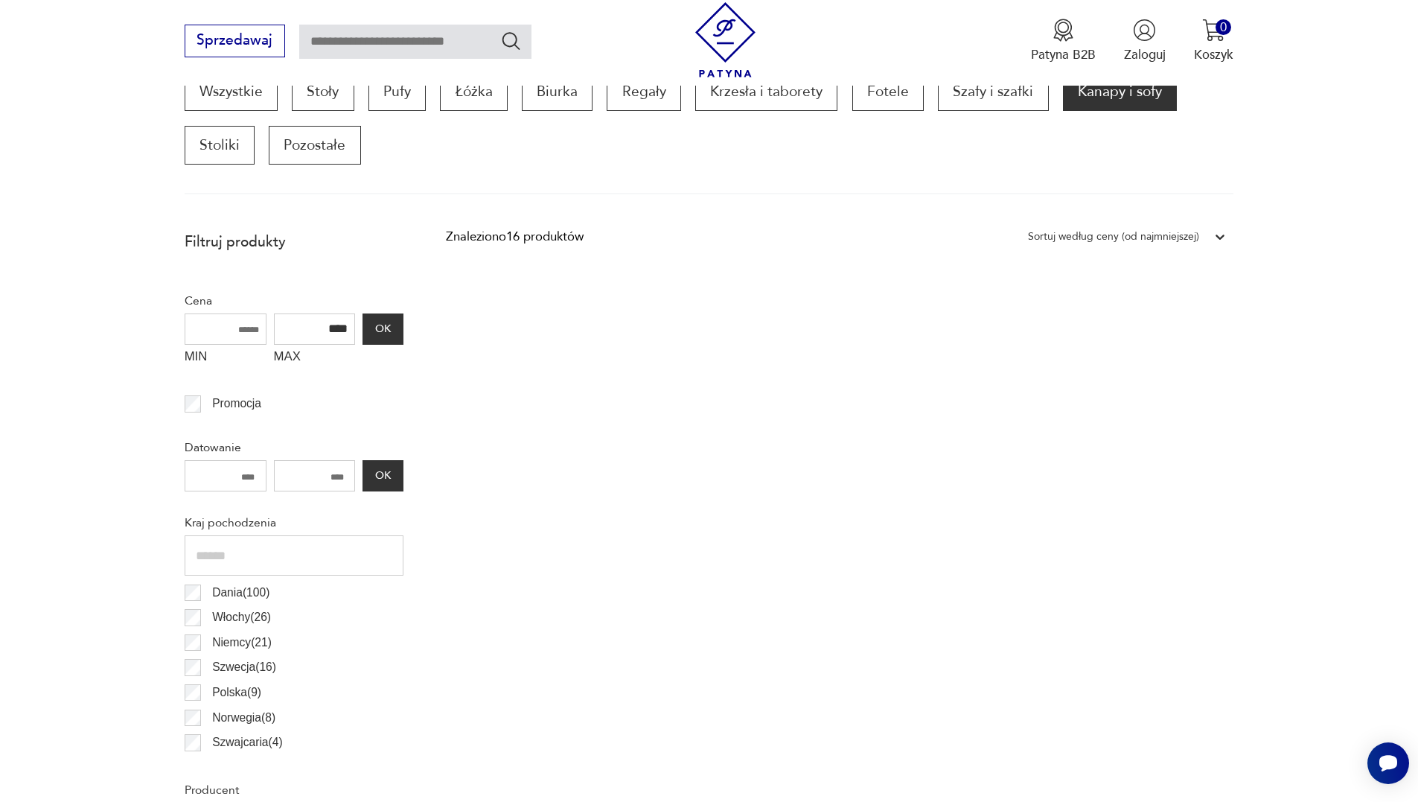
click at [334, 327] on input "****" at bounding box center [315, 328] width 82 height 31
type input "****"
click at [386, 321] on button "OK" at bounding box center [382, 328] width 40 height 31
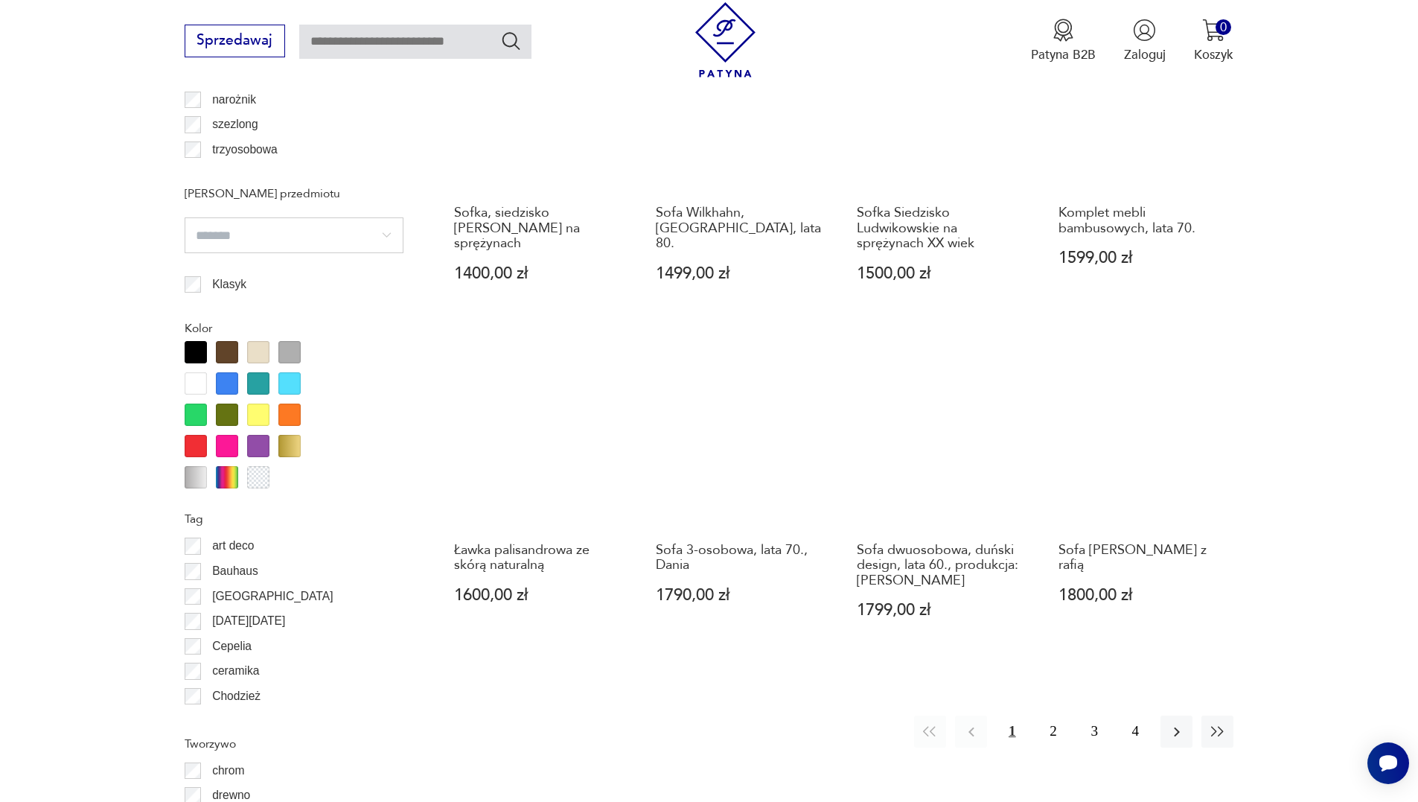
scroll to position [1463, 0]
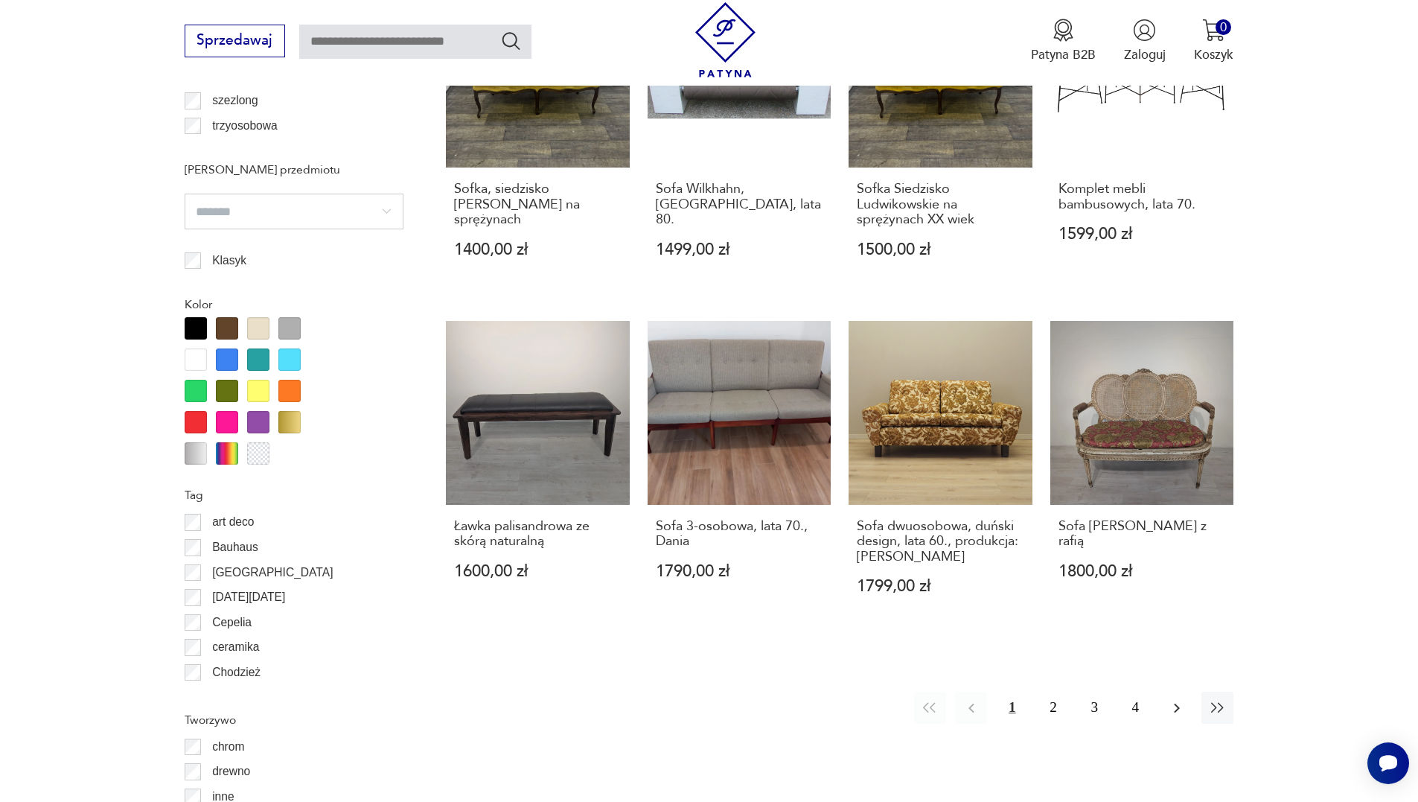
click at [1176, 712] on icon "button" at bounding box center [1177, 708] width 18 height 18
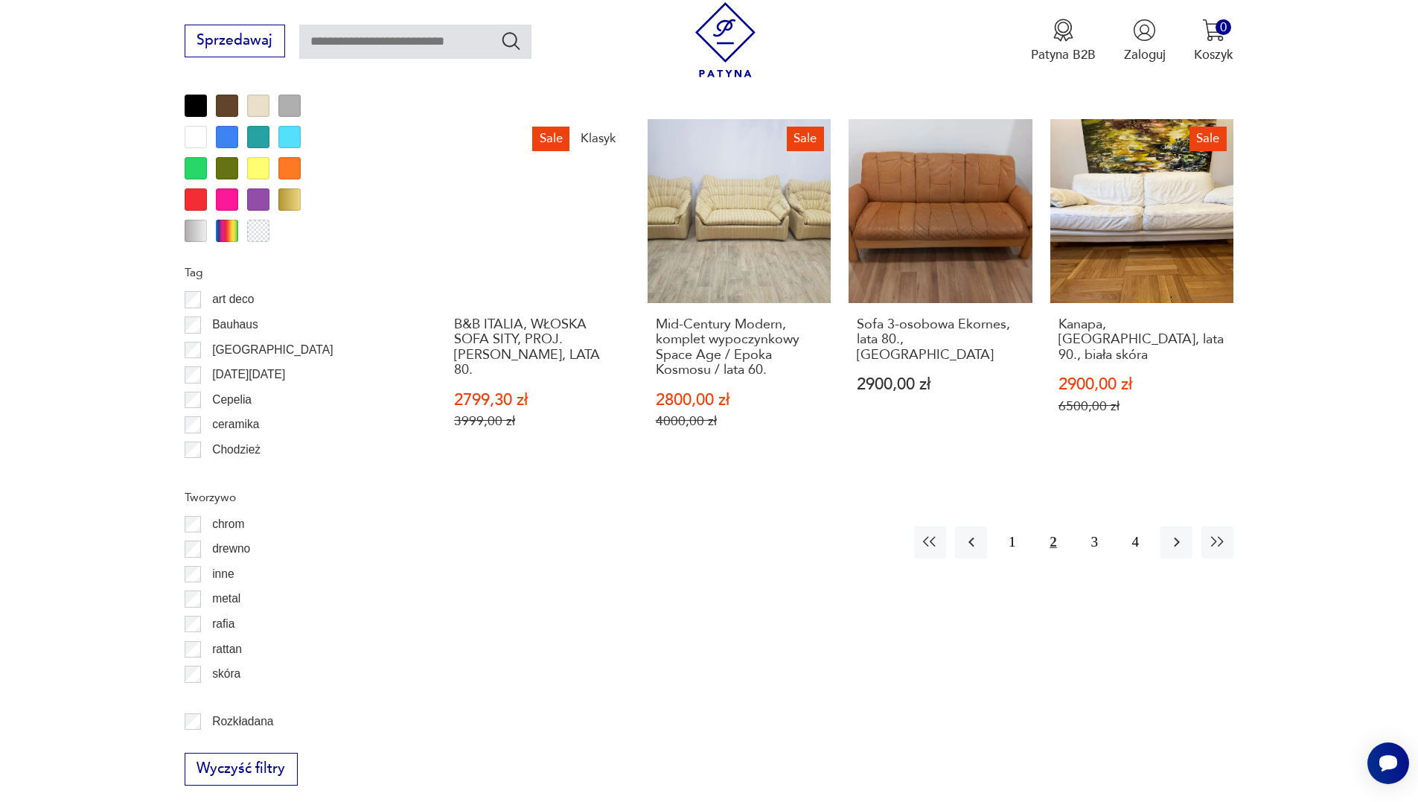
scroll to position [1687, 0]
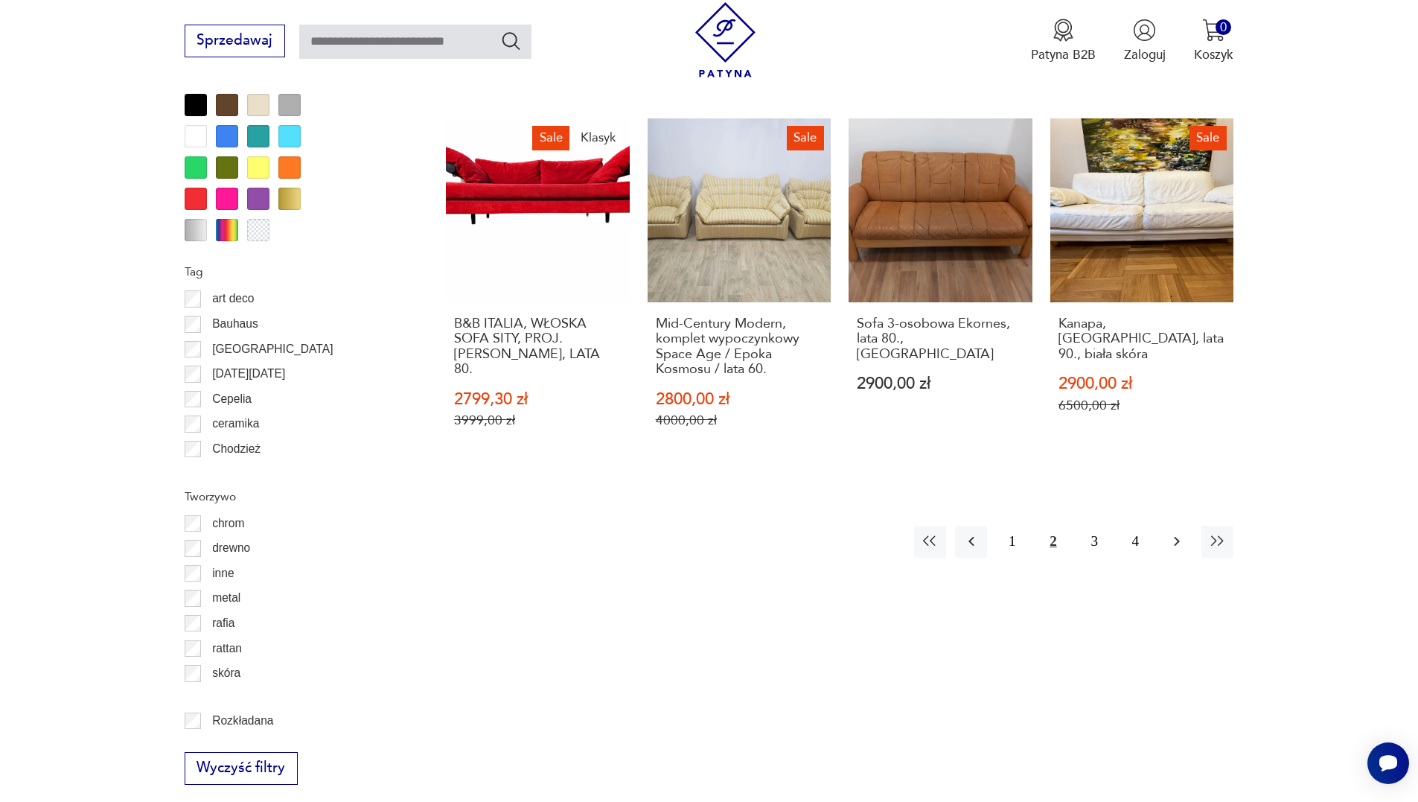
click at [1174, 532] on icon "button" at bounding box center [1177, 541] width 18 height 18
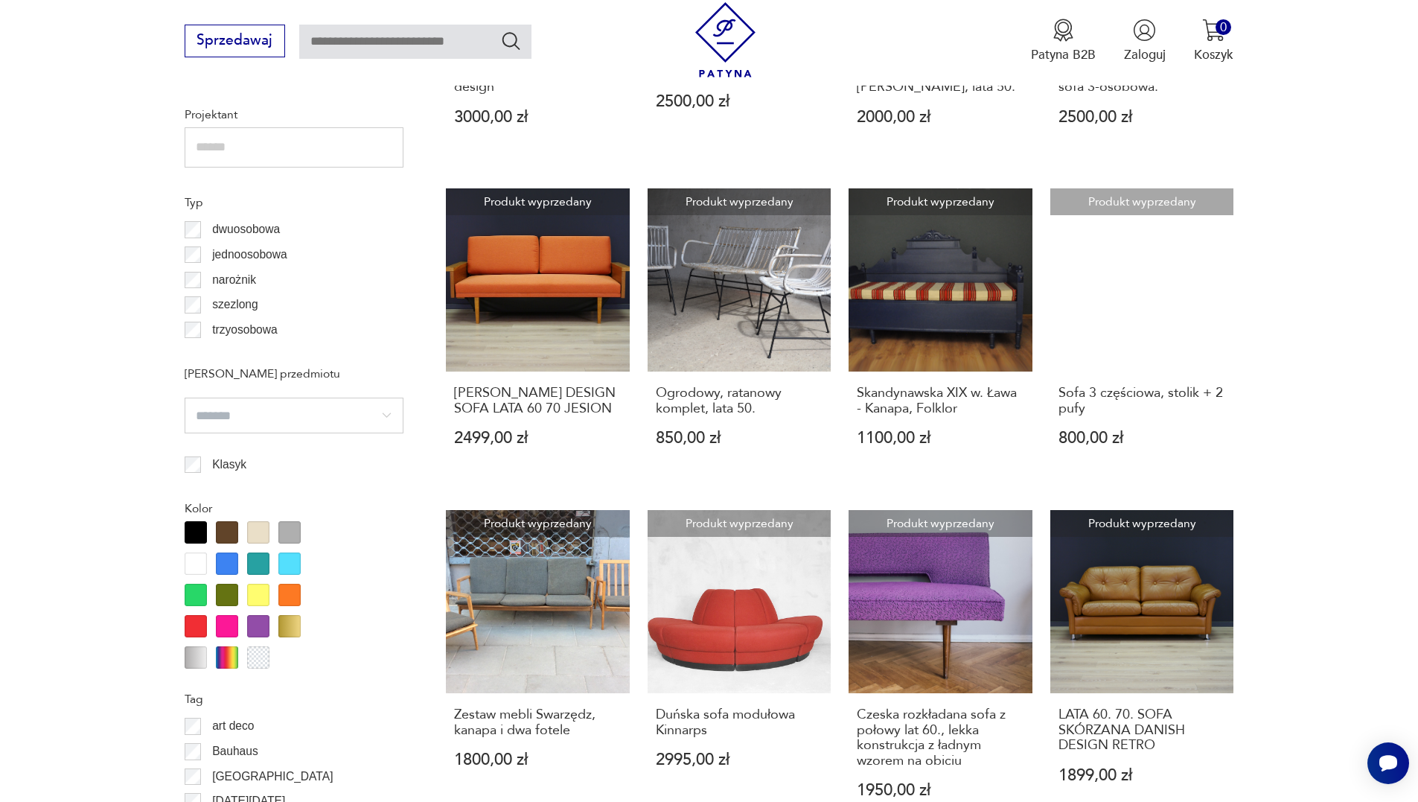
scroll to position [1463, 0]
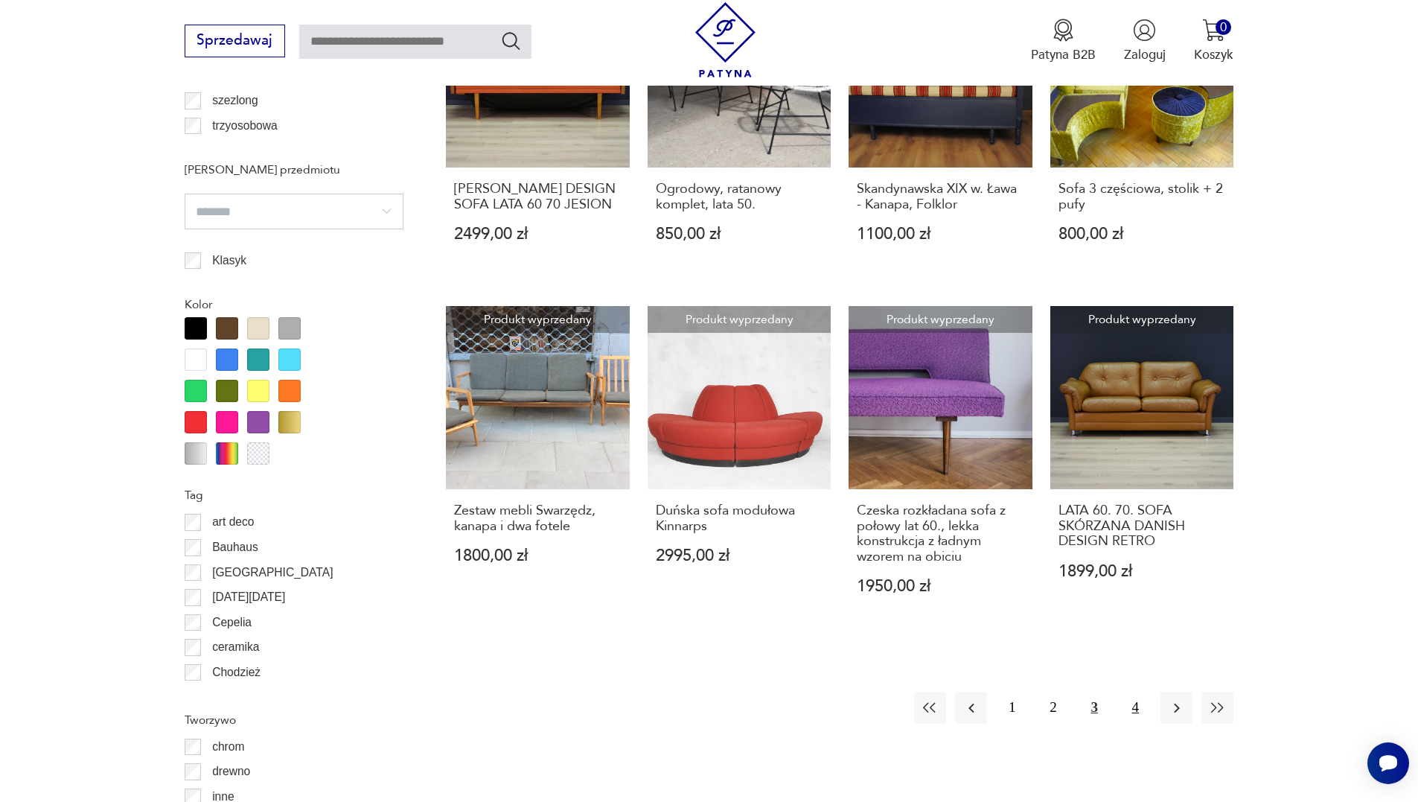
click at [1127, 705] on button "4" at bounding box center [1135, 707] width 32 height 32
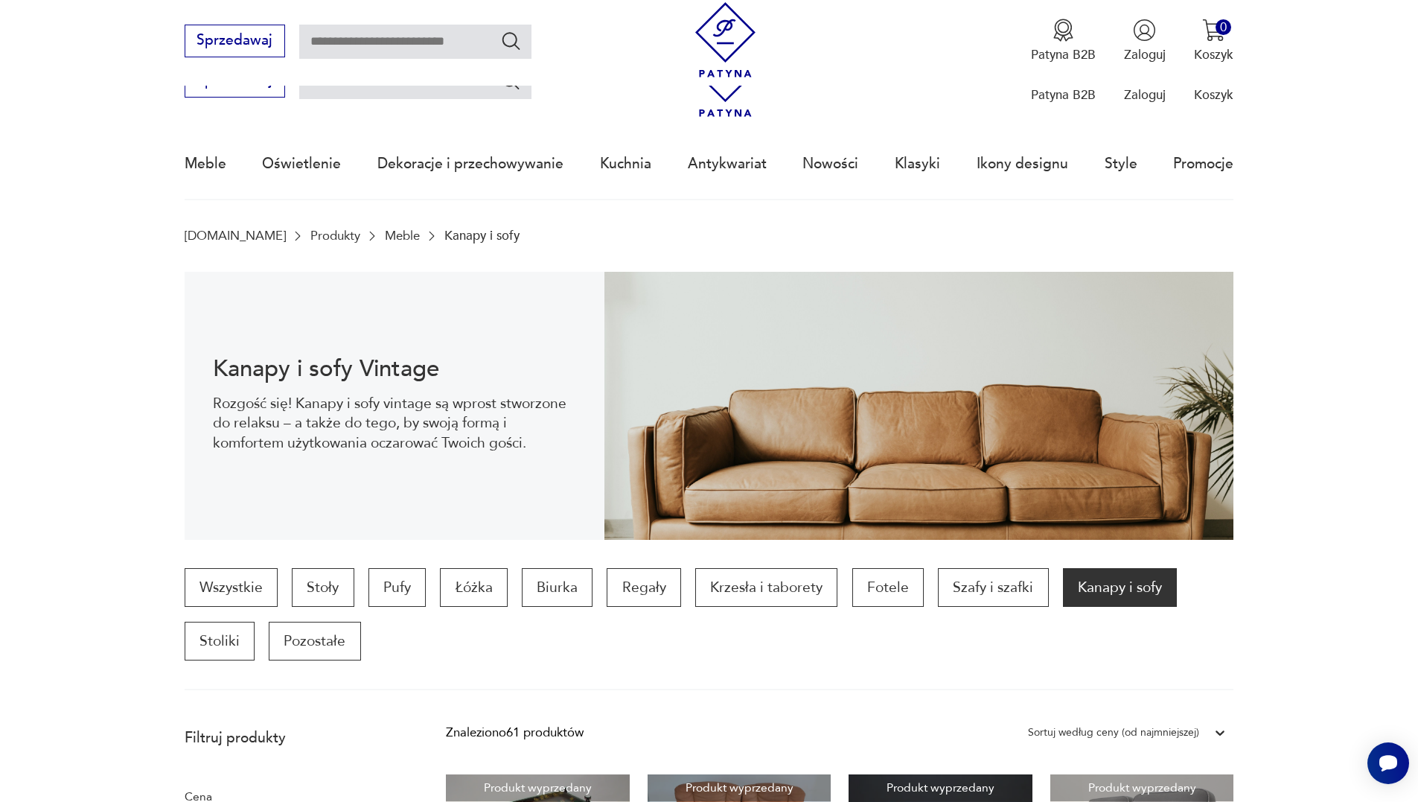
drag, startPoint x: 770, startPoint y: 536, endPoint x: 658, endPoint y: 352, distance: 215.5
